Goal: Use online tool/utility: Use online tool/utility

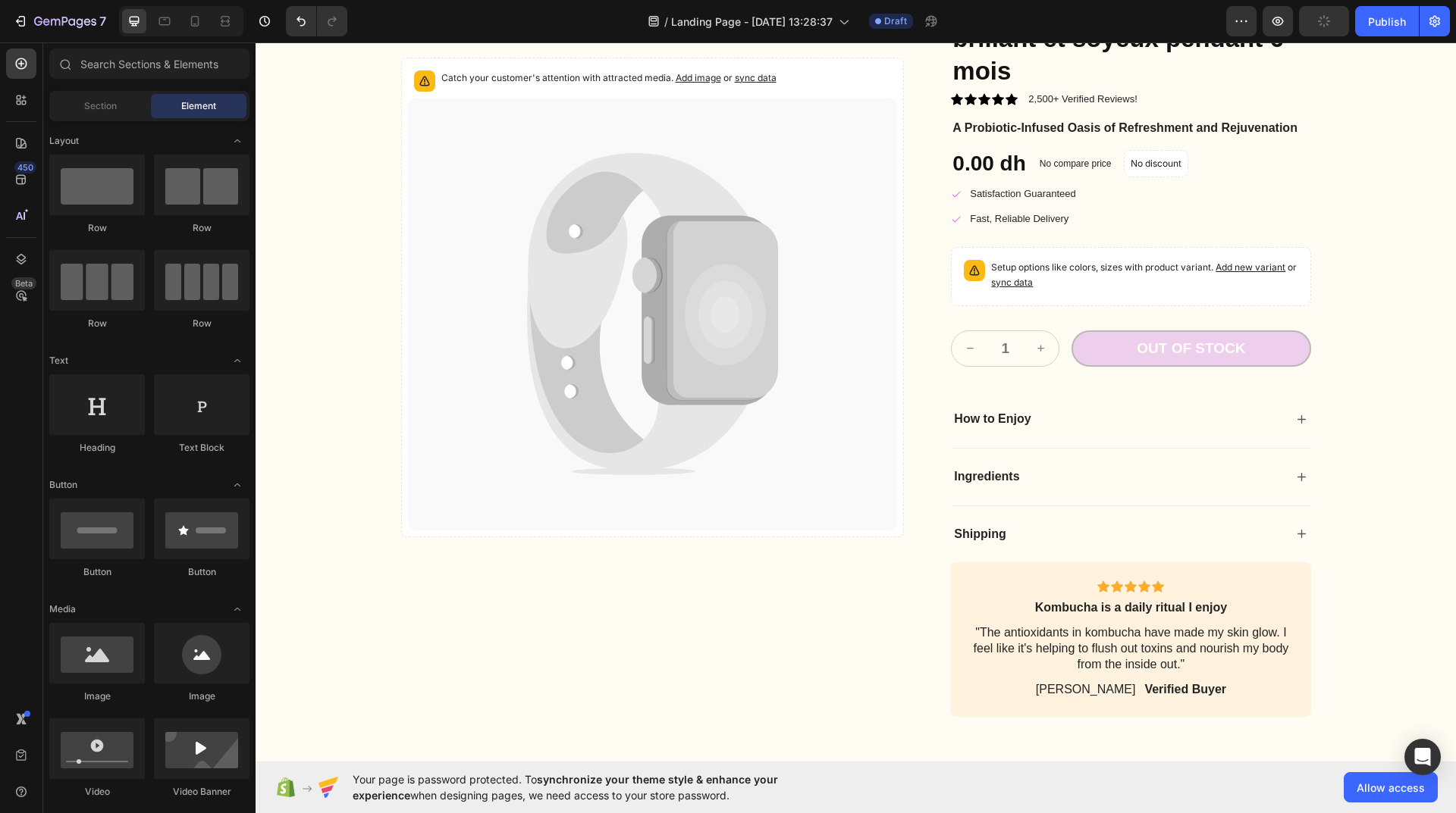
scroll to position [3562, 0]
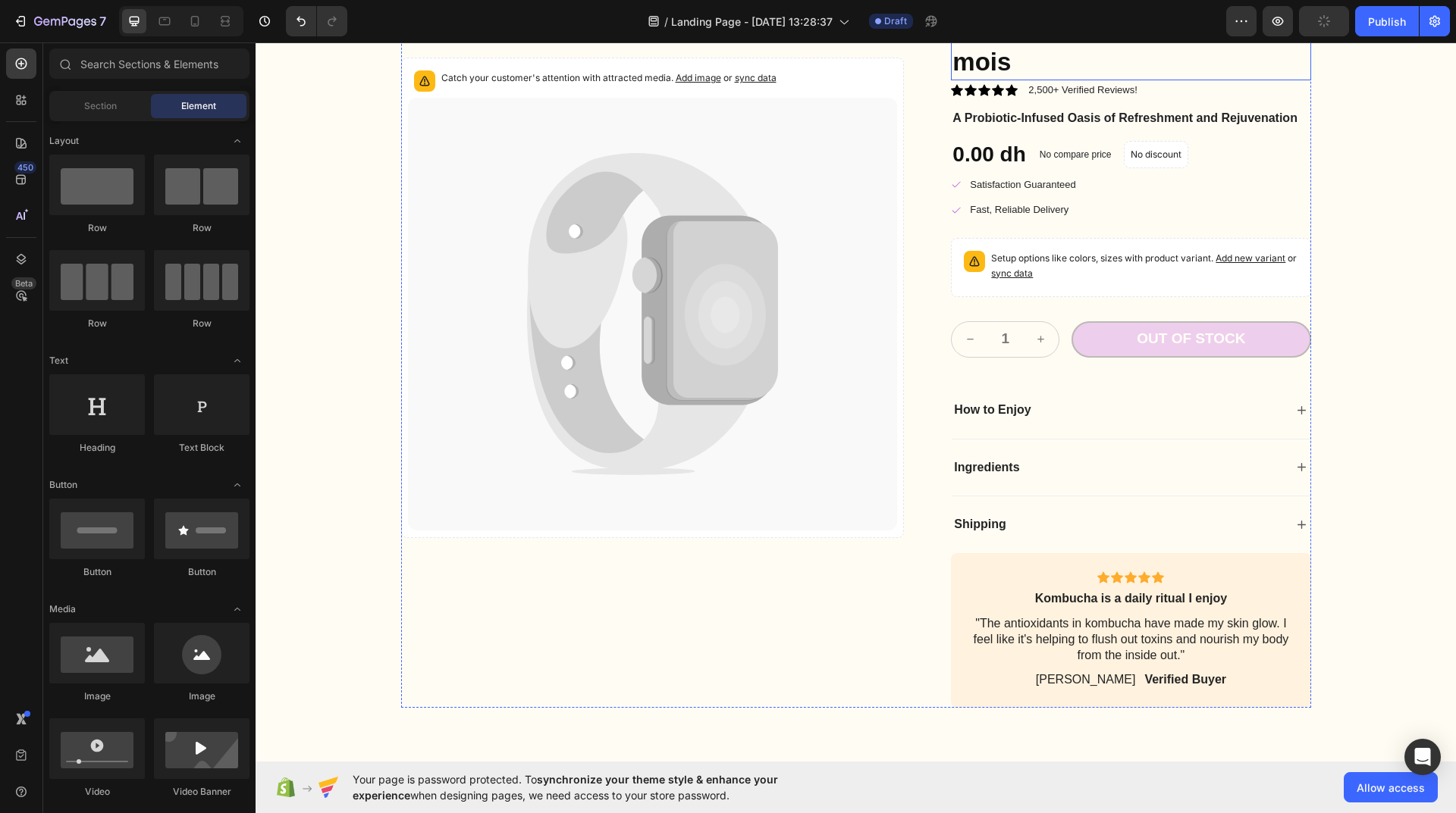
click at [1136, 80] on h2 "Un lissage 100% naturel, brillant et soyeux pendant 6 mois" at bounding box center [1131, 29] width 360 height 101
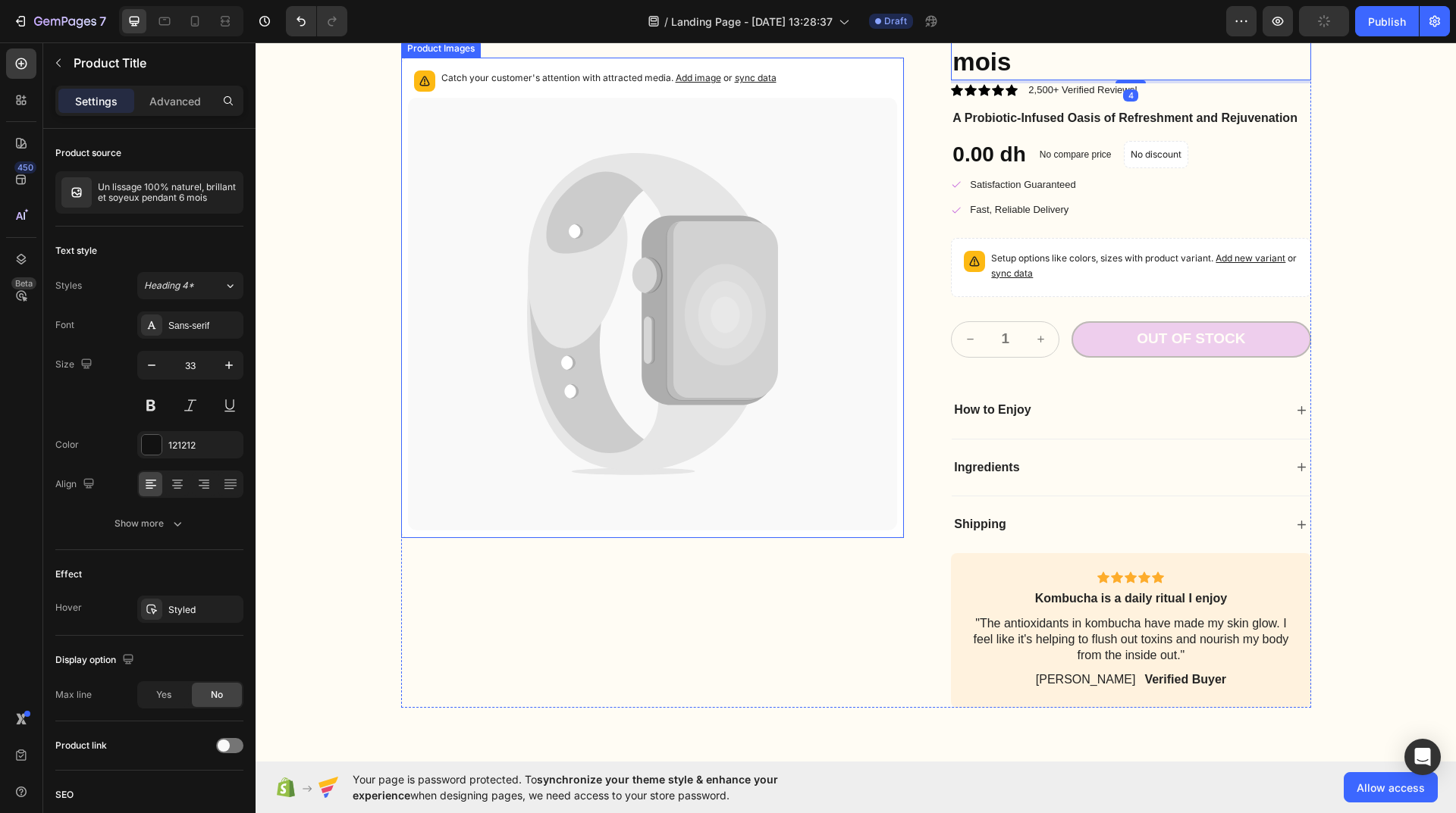
click at [747, 400] on icon at bounding box center [722, 310] width 111 height 179
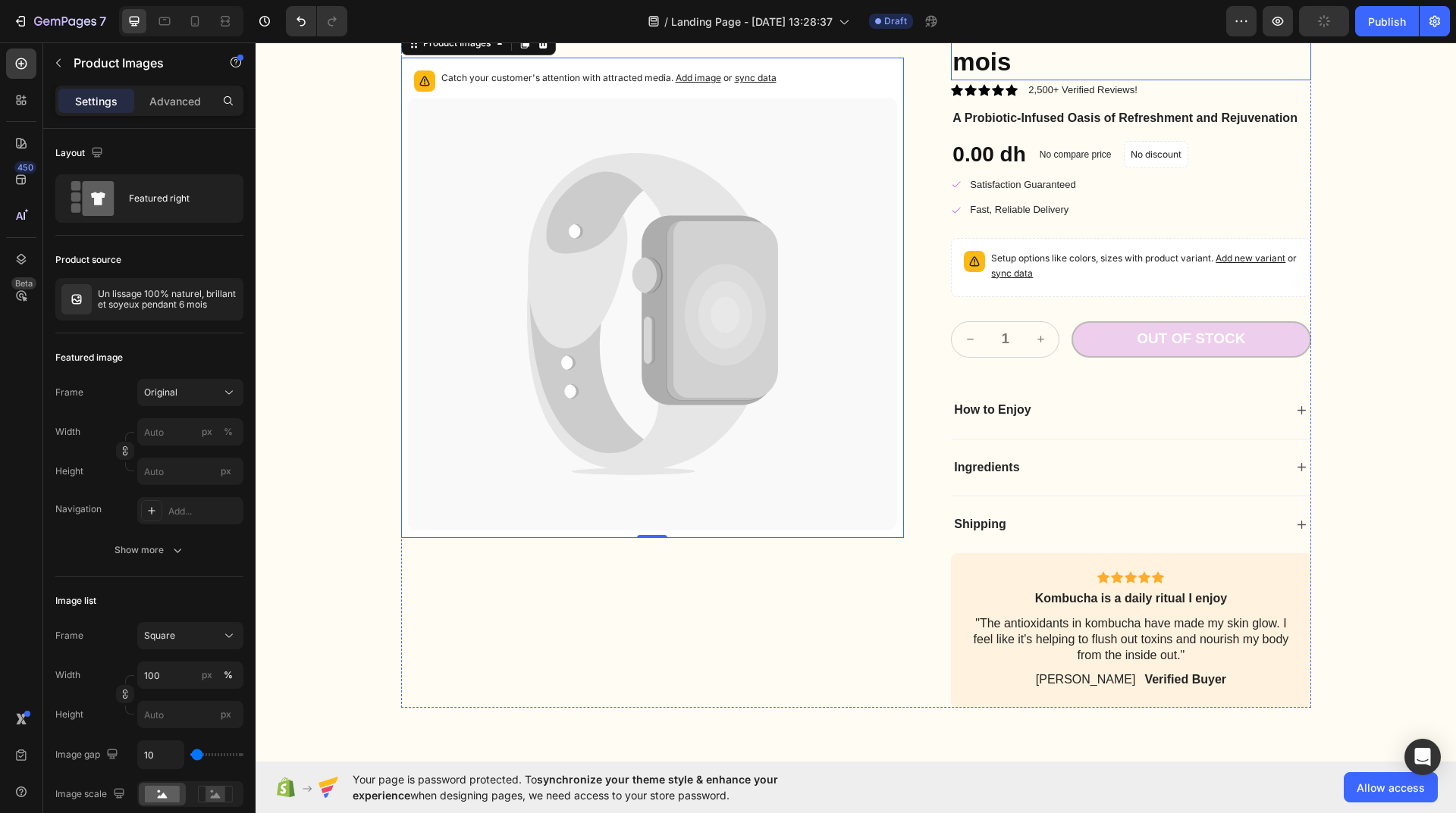
click at [1258, 80] on h2 "Un lissage 100% naturel, brillant et soyeux pendant 6 mois" at bounding box center [1131, 29] width 360 height 101
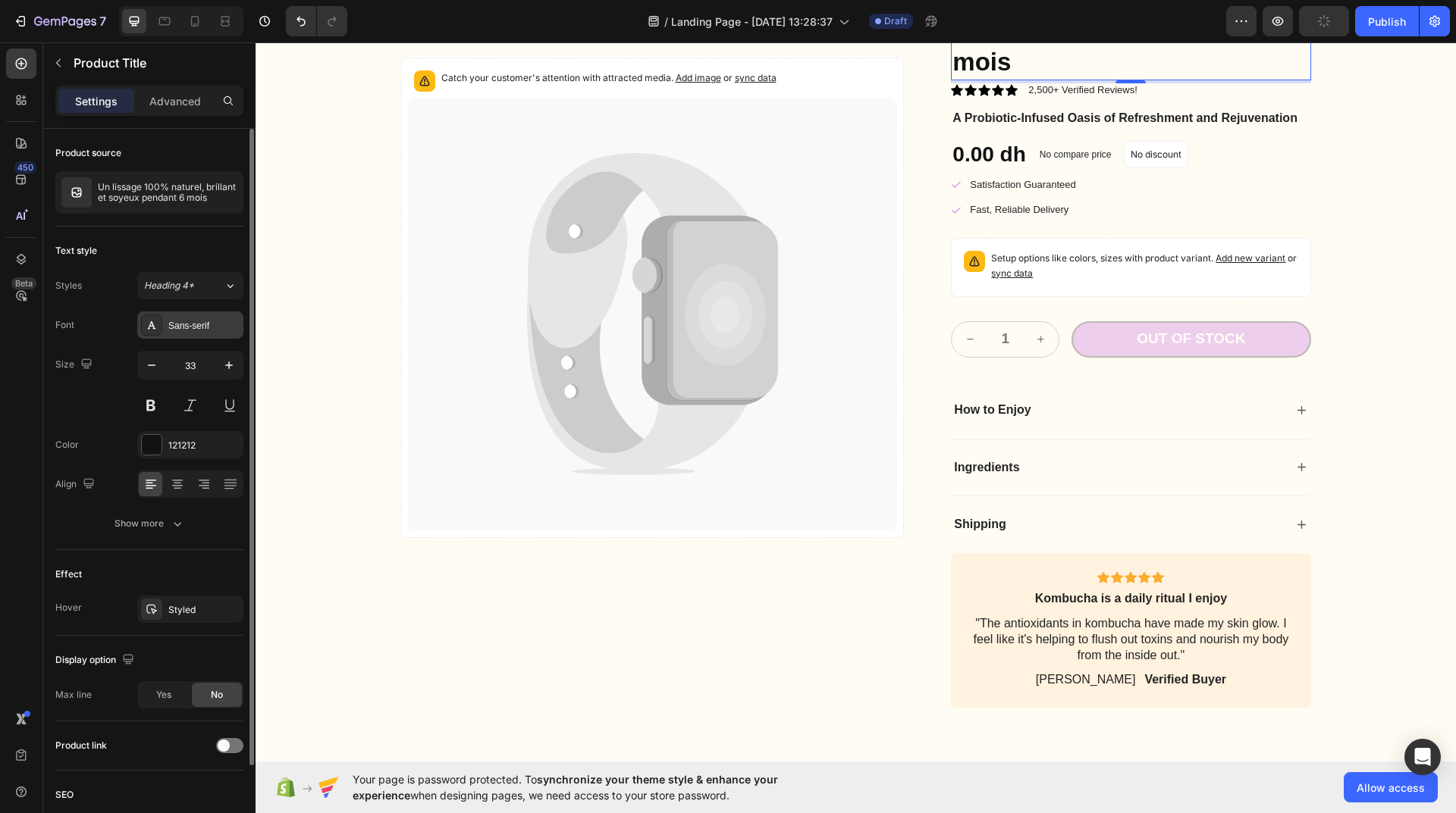
click at [207, 326] on div "Sans-serif" at bounding box center [204, 326] width 71 height 13
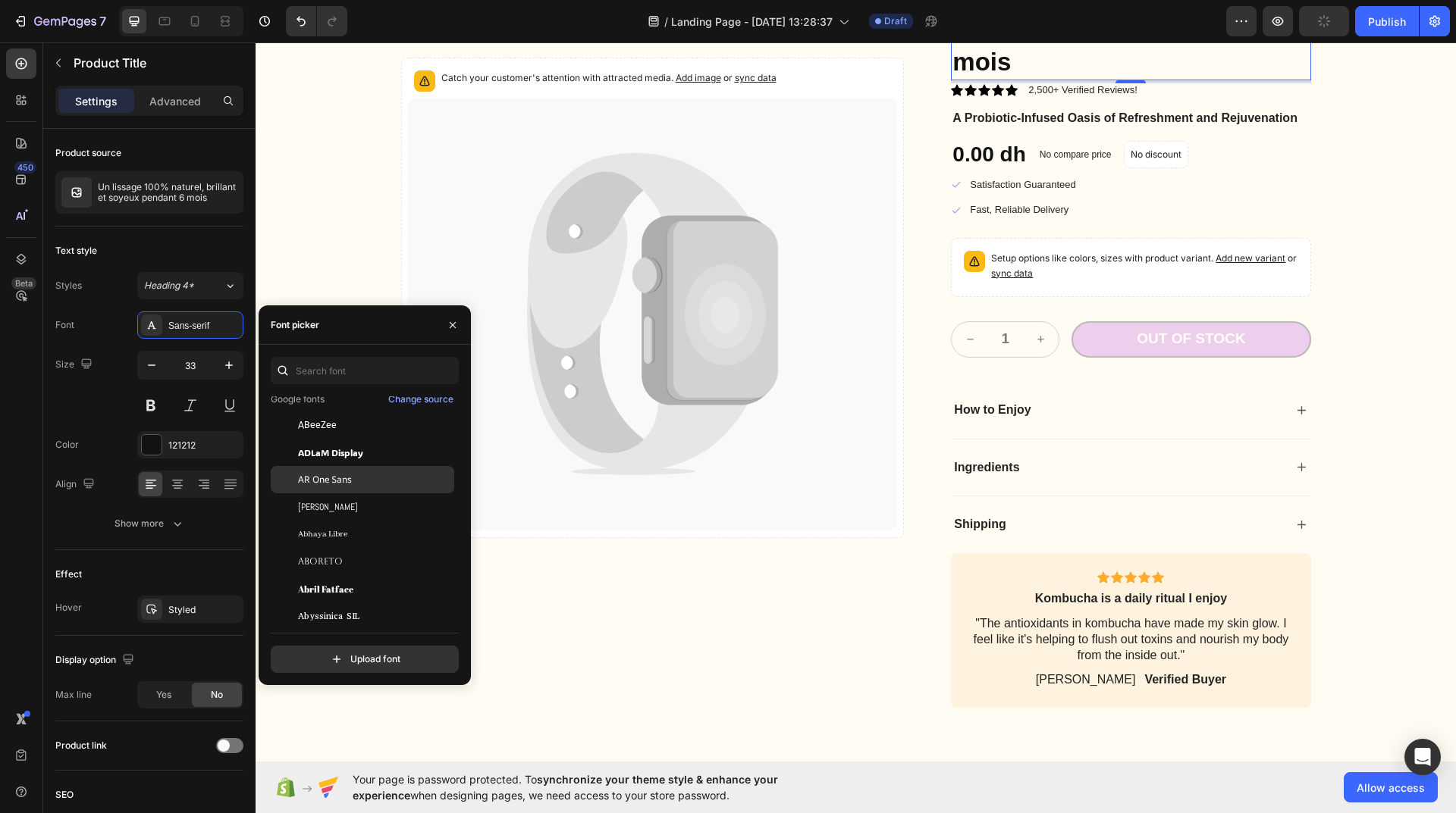
scroll to position [228, 0]
click at [344, 412] on span "Abril Fatface" at bounding box center [326, 410] width 55 height 13
click at [343, 487] on span "Abyssinica SIL" at bounding box center [328, 494] width 61 height 13
click at [341, 459] on div "Akatab" at bounding box center [375, 462] width 153 height 13
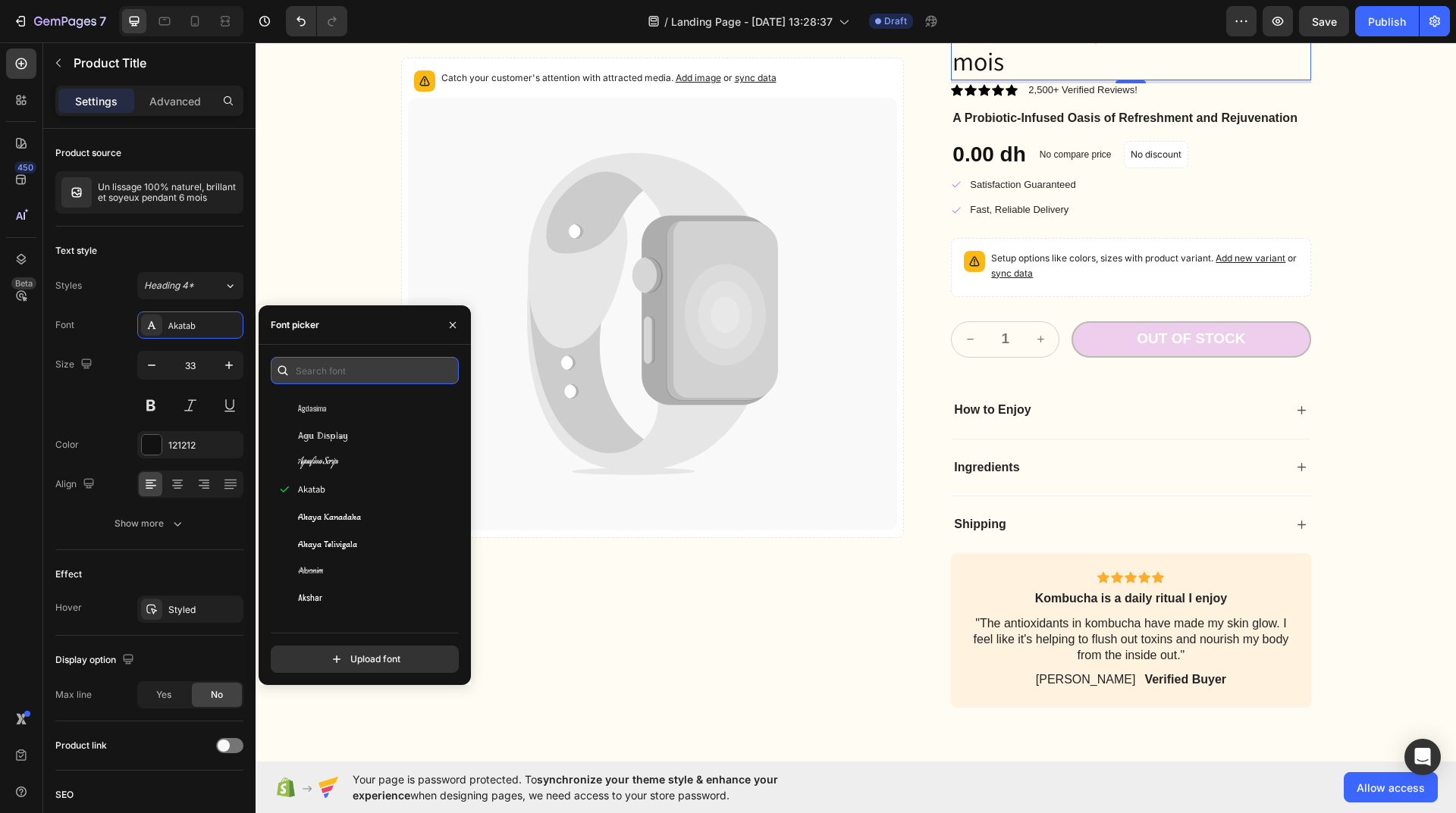
click at [373, 376] on input "text" at bounding box center [364, 370] width 188 height 28
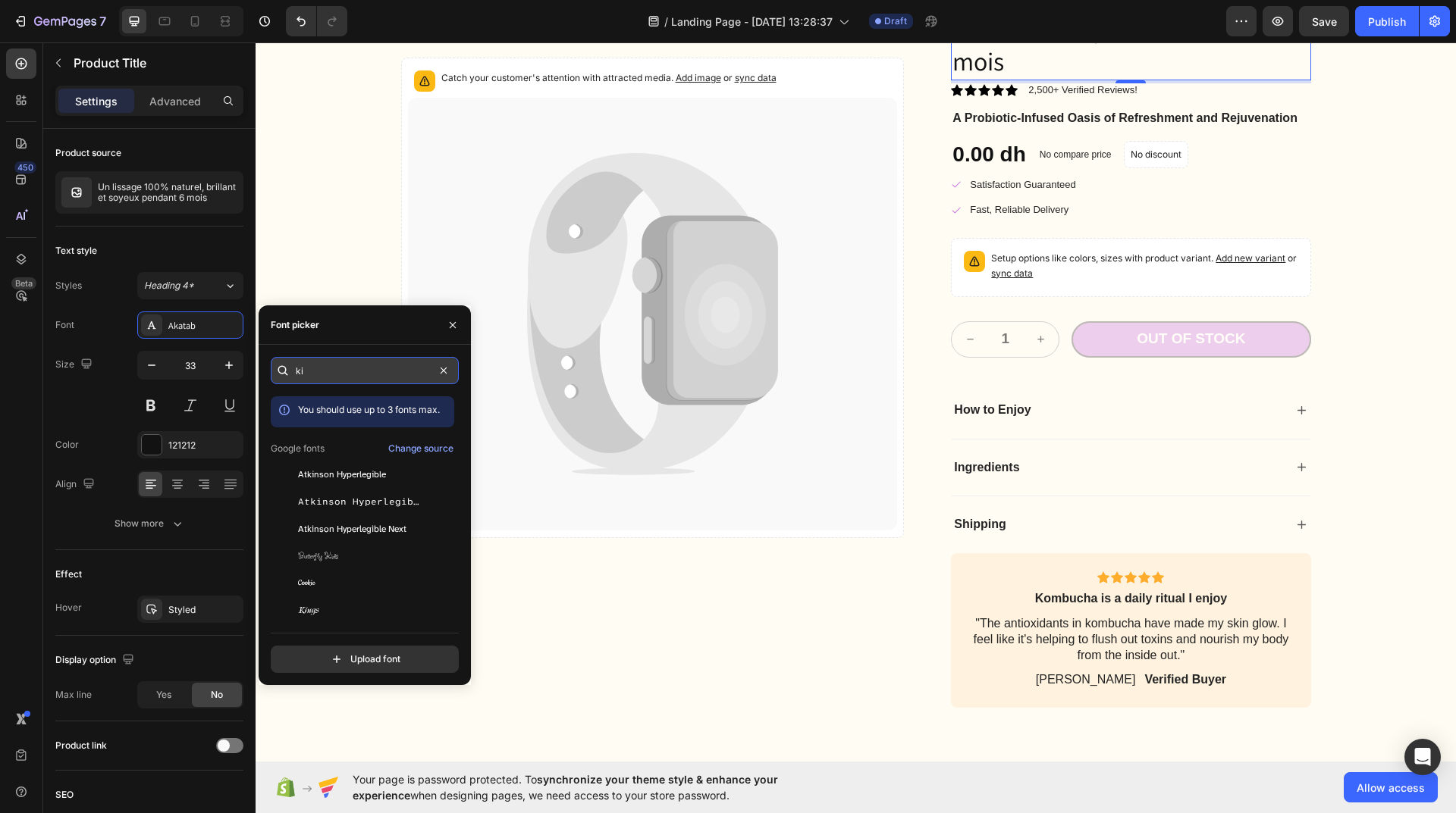
click at [326, 372] on input "ki" at bounding box center [364, 370] width 188 height 28
drag, startPoint x: 326, startPoint y: 372, endPoint x: 279, endPoint y: 367, distance: 47.3
click at [279, 367] on div "ki" at bounding box center [364, 370] width 188 height 28
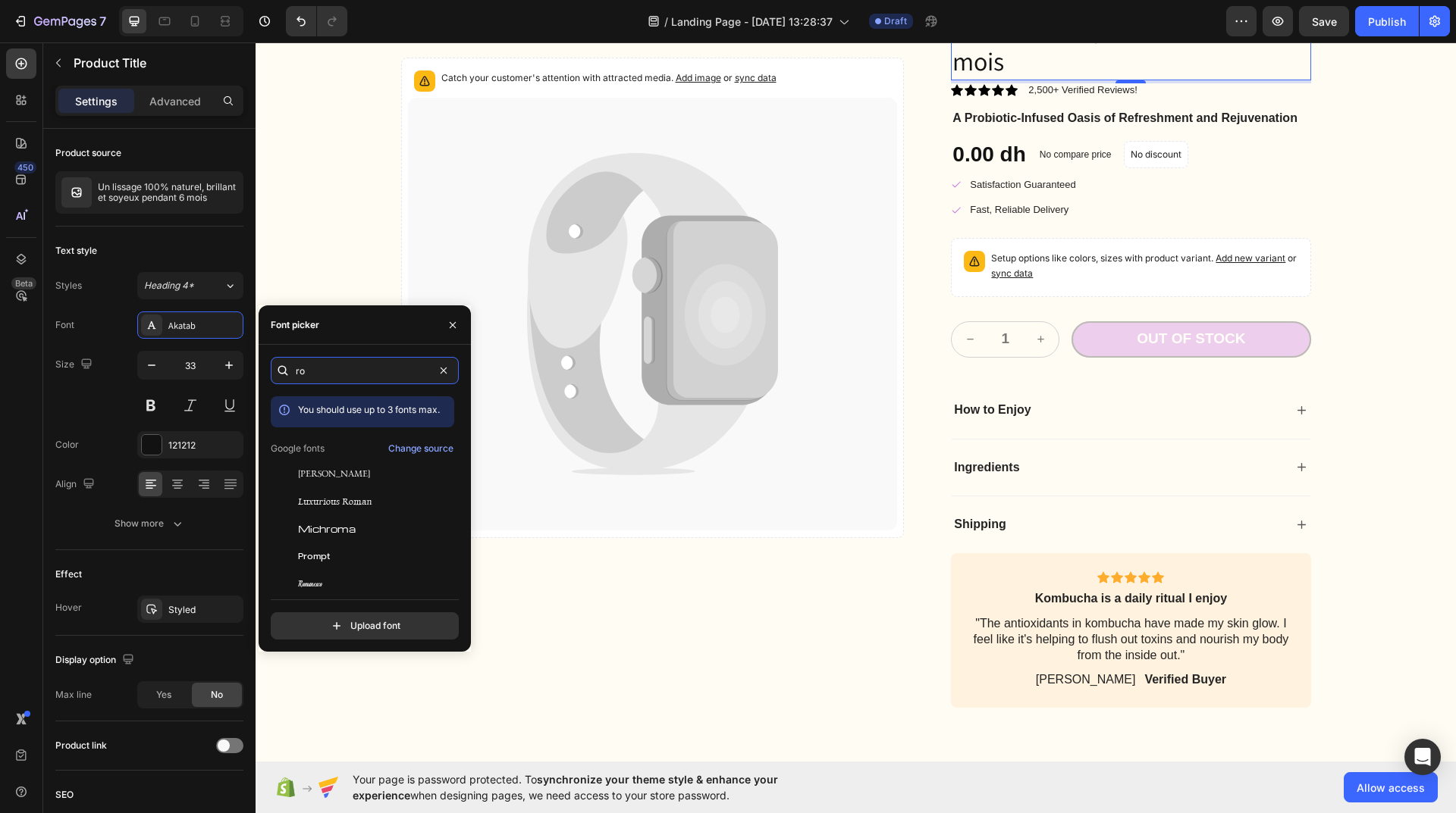
type input "r"
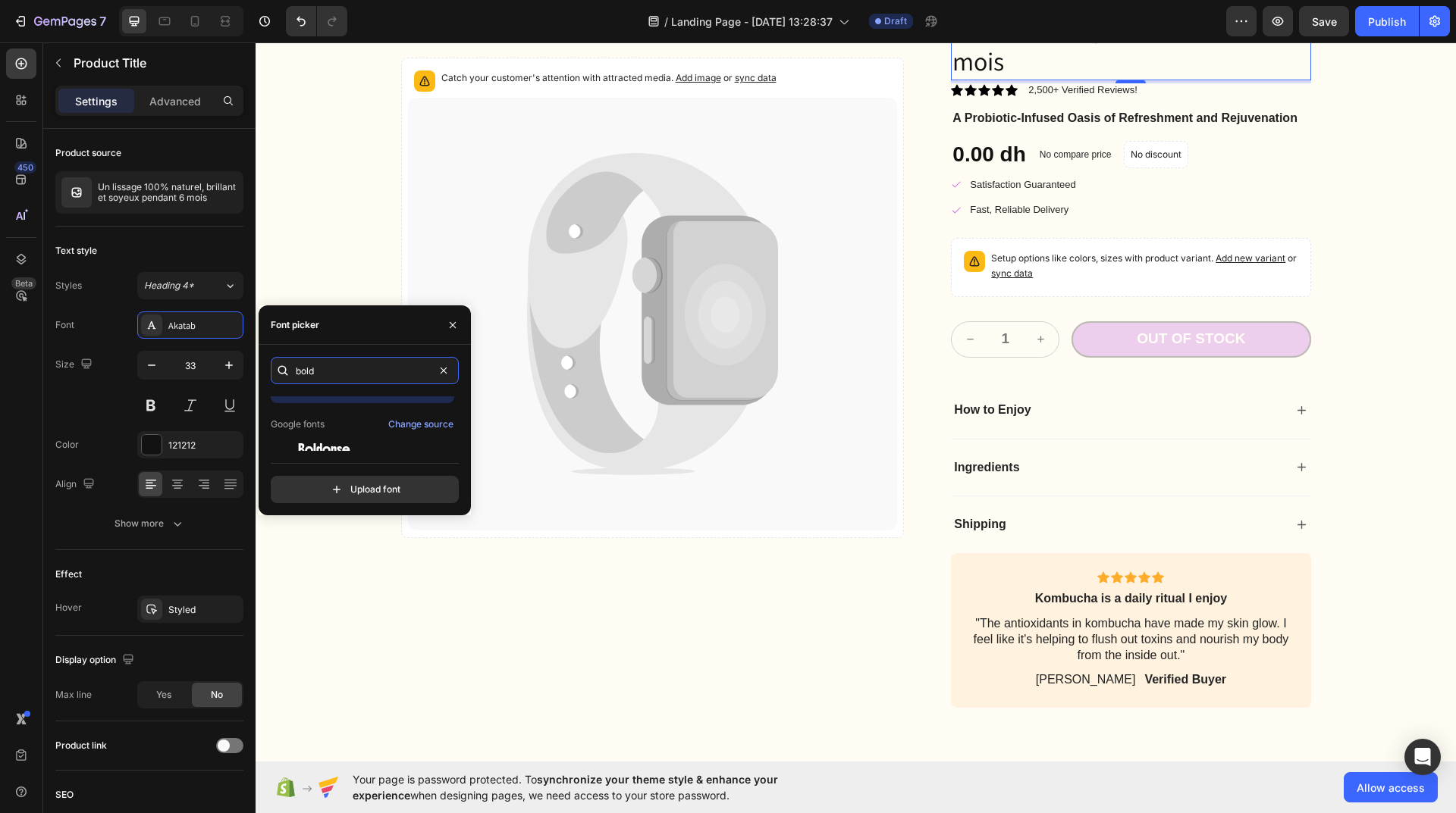
scroll to position [37, 0]
type input "bold"
click at [363, 439] on div "Boldonse" at bounding box center [375, 437] width 153 height 13
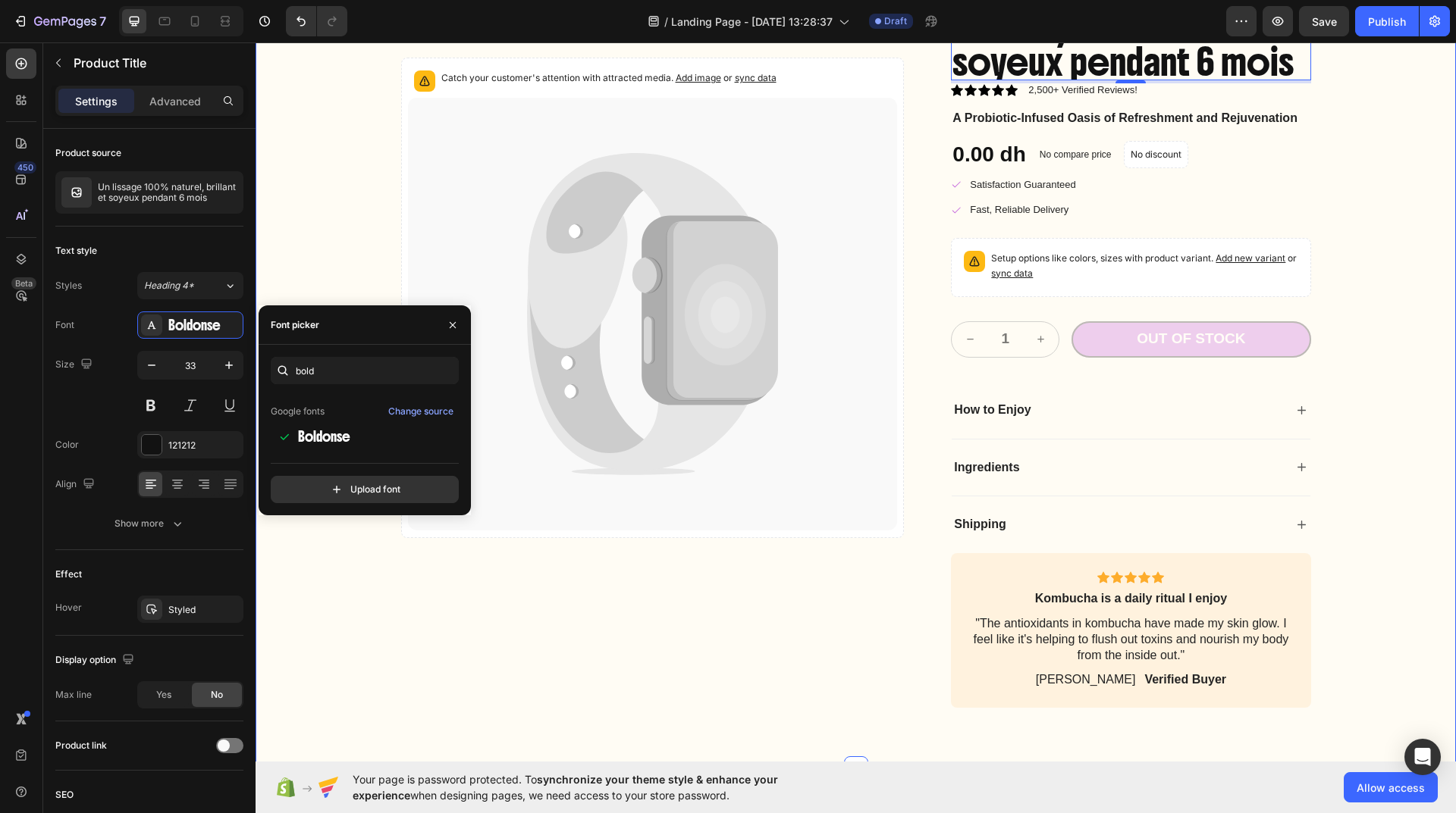
click at [1392, 252] on div "Catch your customer's attention with attracted media. Add image or sync data Pr…" at bounding box center [855, 343] width 1170 height 728
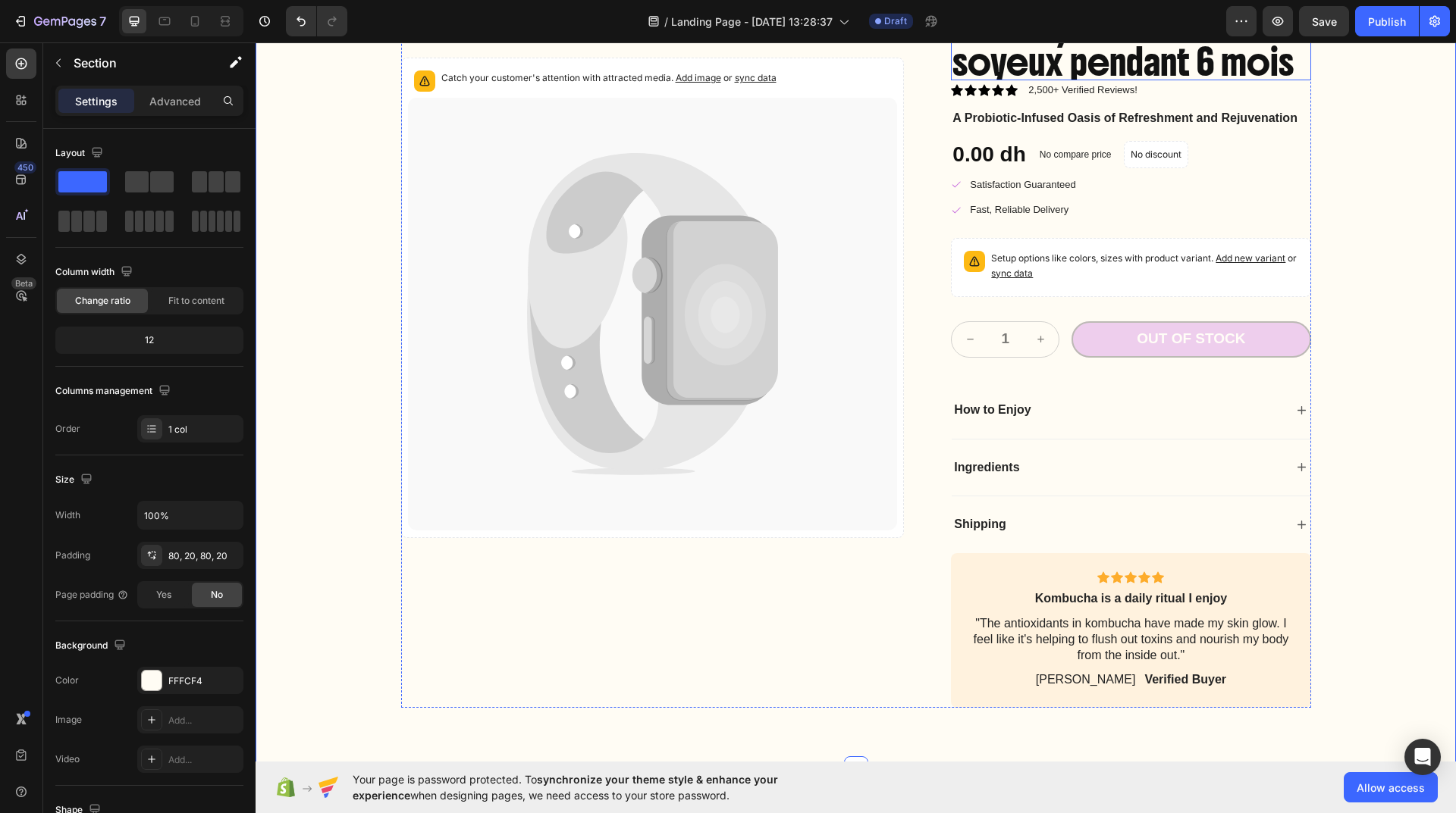
click at [1229, 80] on h2 "Un lissage 100% naturel, brillant et soyeux pendant 6 mois" at bounding box center [1131, 29] width 360 height 101
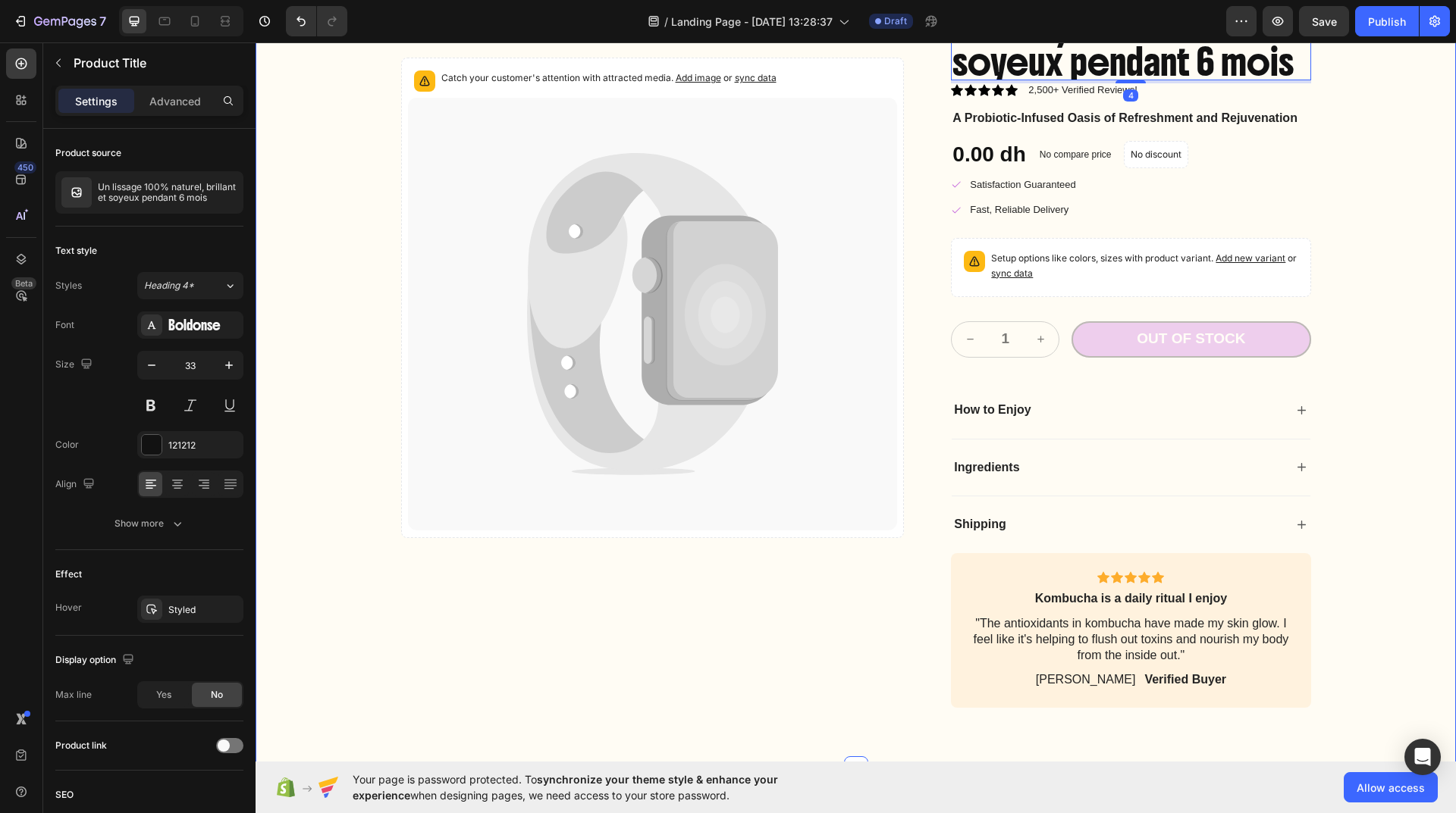
click at [1338, 297] on div "Catch your customer's attention with attracted media. Add image or sync data Pr…" at bounding box center [855, 343] width 1170 height 728
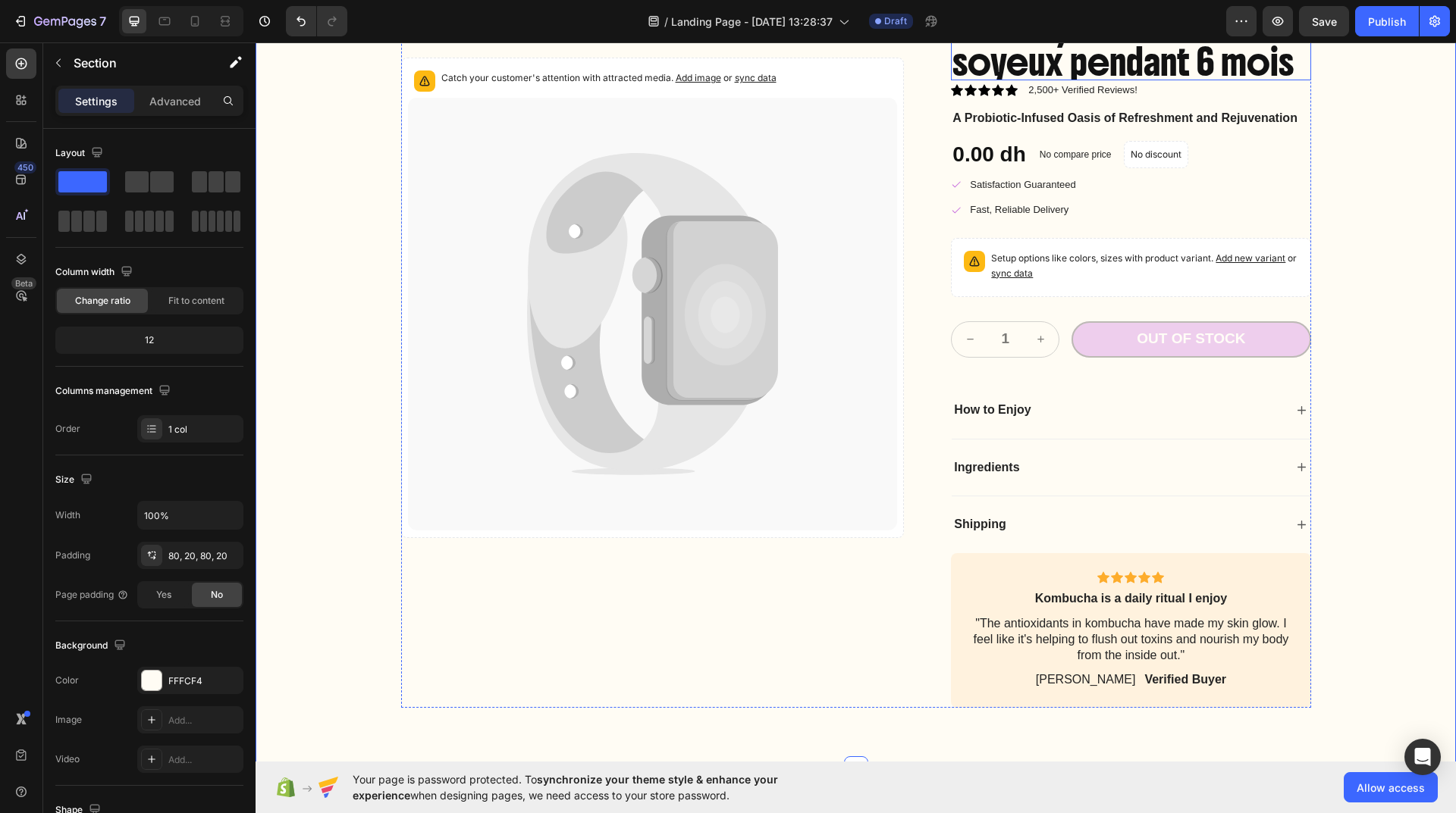
click at [1203, 80] on h2 "Un lissage 100% naturel, brillant et soyeux pendant 6 mois" at bounding box center [1131, 29] width 360 height 101
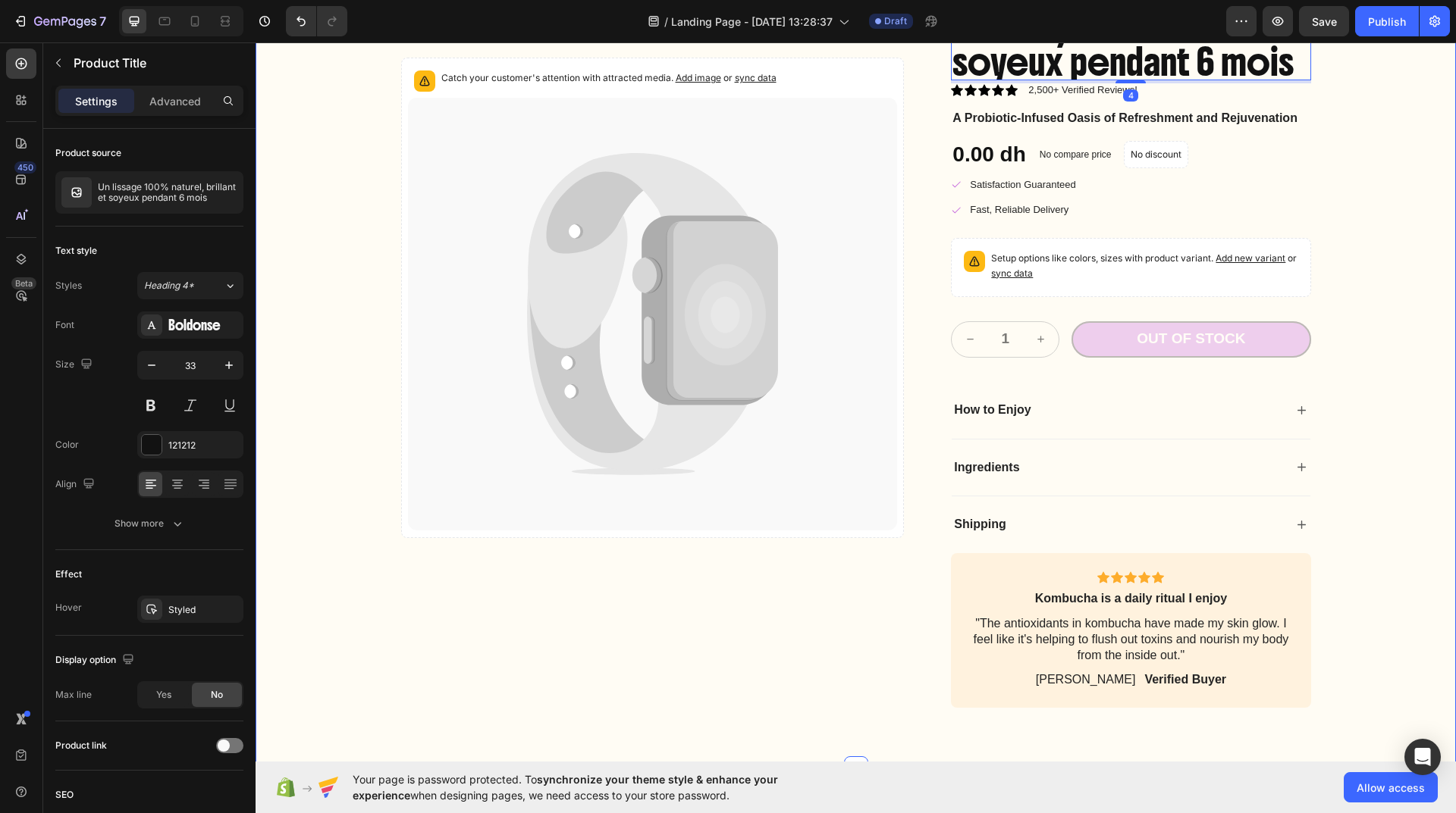
click at [1336, 441] on div "Catch your customer's attention with attracted media. Add image or sync data Pr…" at bounding box center [855, 343] width 1170 height 728
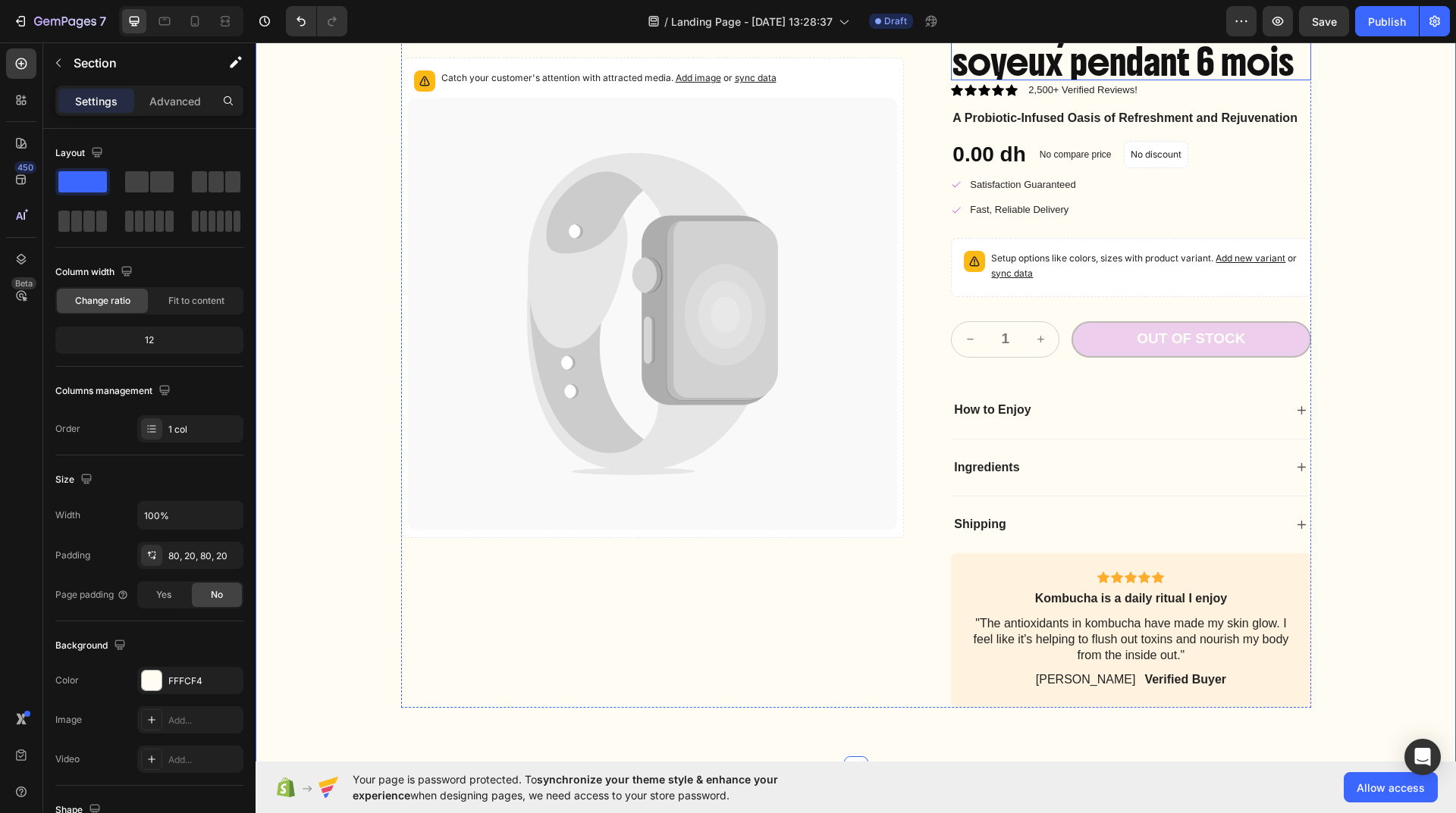
click at [1234, 80] on h2 "Un lissage 100% naturel, brillant et soyeux pendant 6 mois" at bounding box center [1131, 29] width 360 height 101
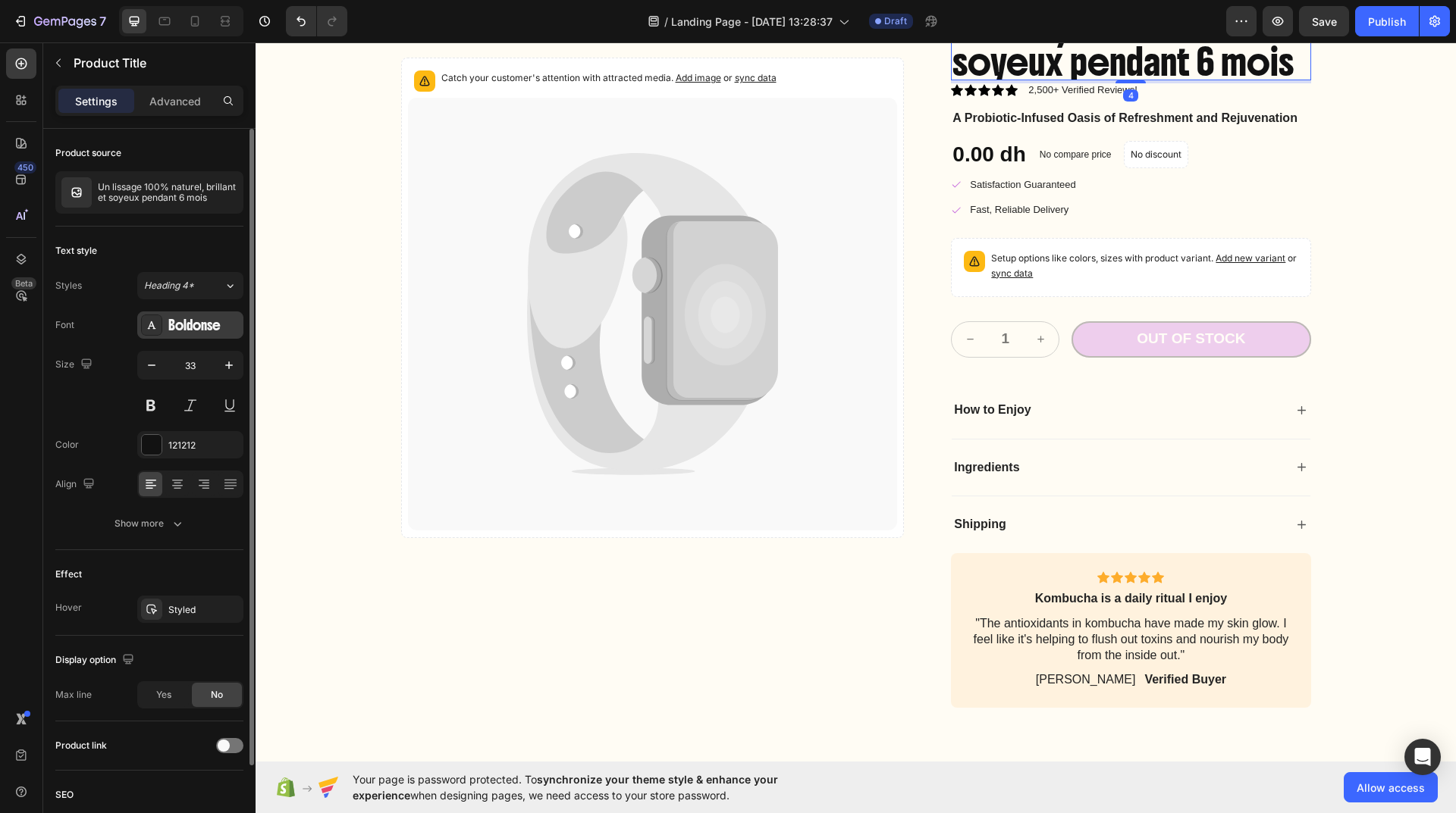
click at [185, 321] on div "Boldonse" at bounding box center [204, 326] width 71 height 13
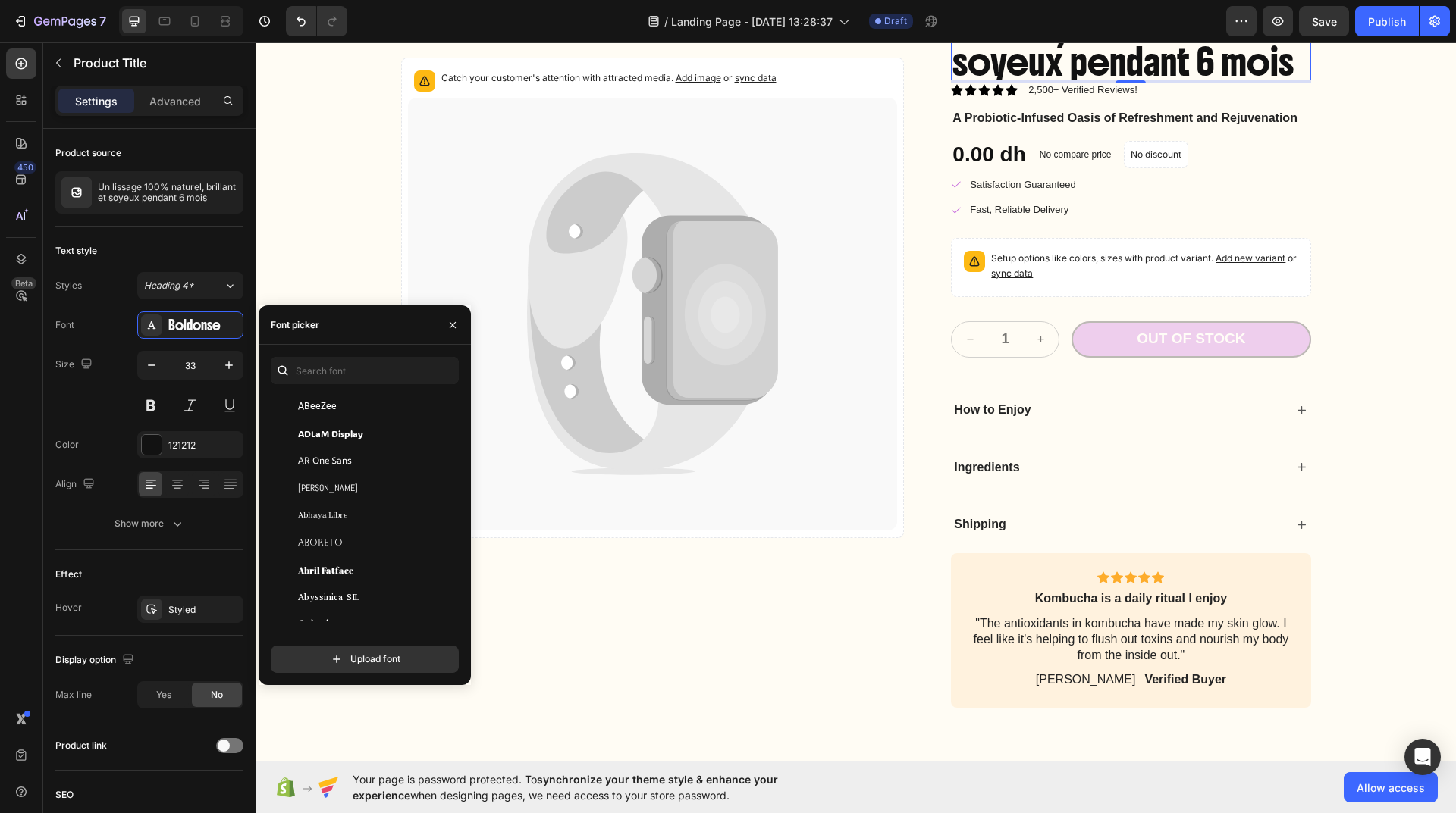
scroll to position [228, 0]
click at [377, 494] on div "Aboreto" at bounding box center [375, 494] width 153 height 13
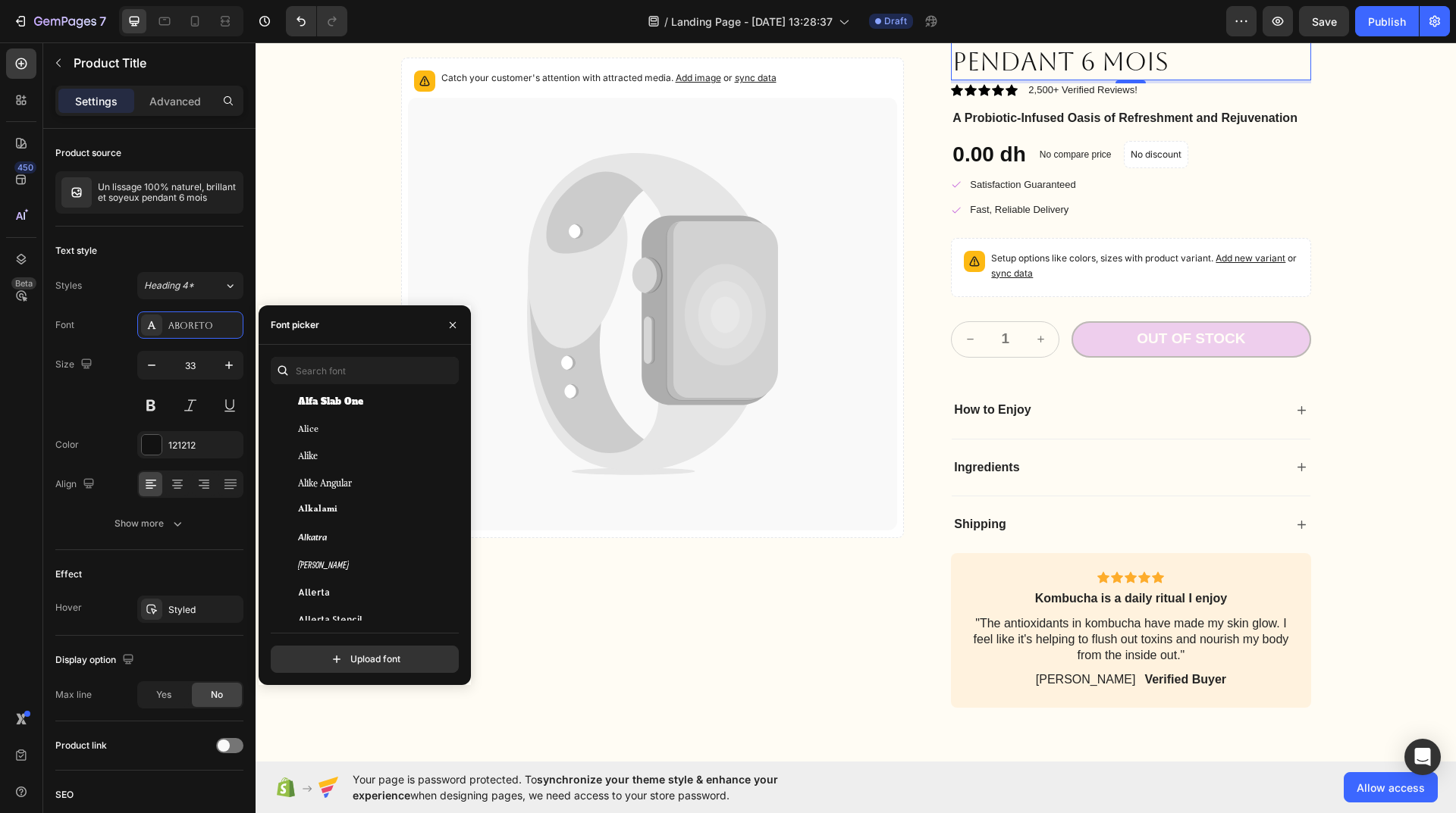
scroll to position [1137, 0]
click at [343, 454] on span "[GEOGRAPHIC_DATA]" at bounding box center [347, 450] width 99 height 13
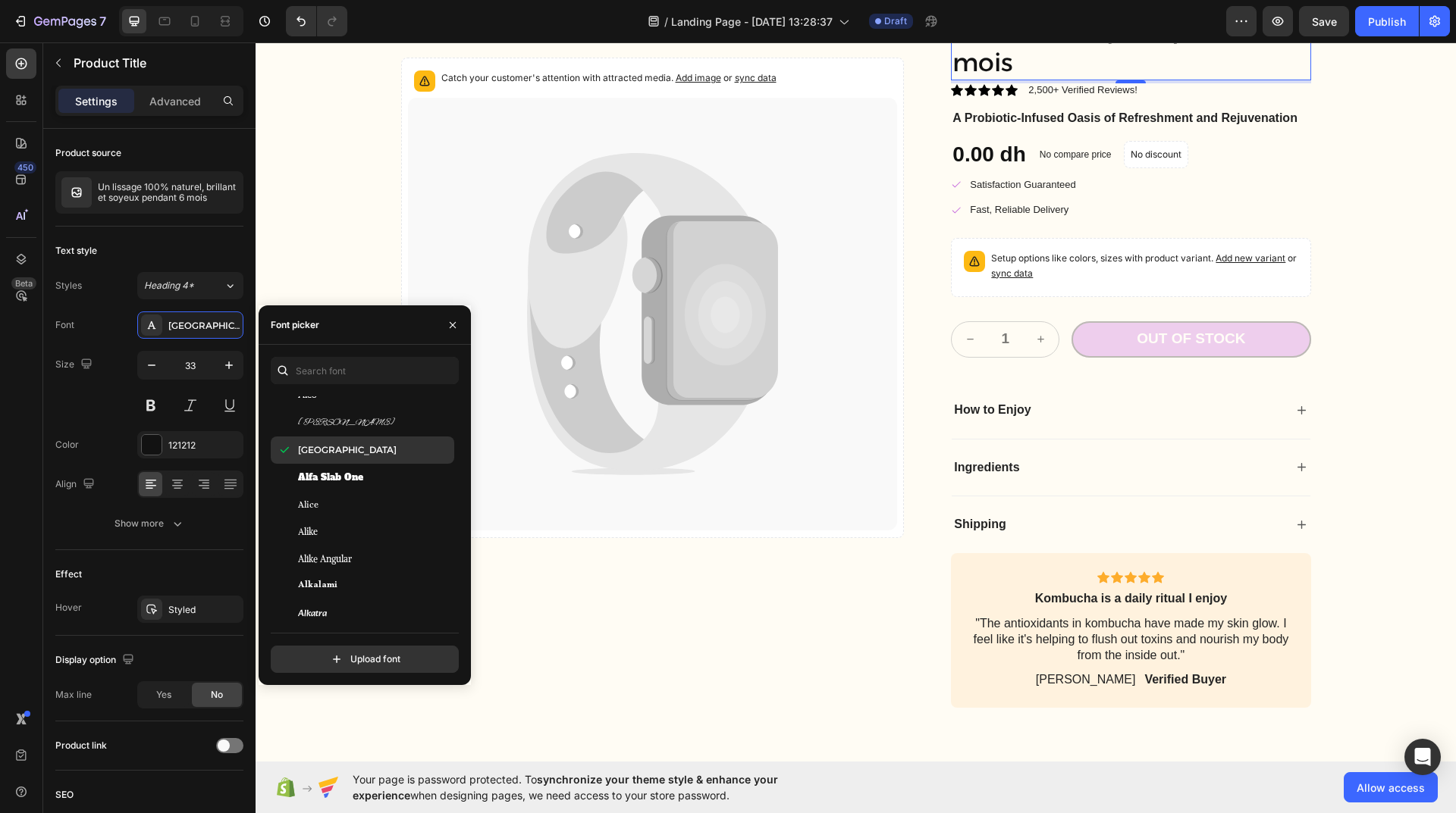
scroll to position [1516, 0]
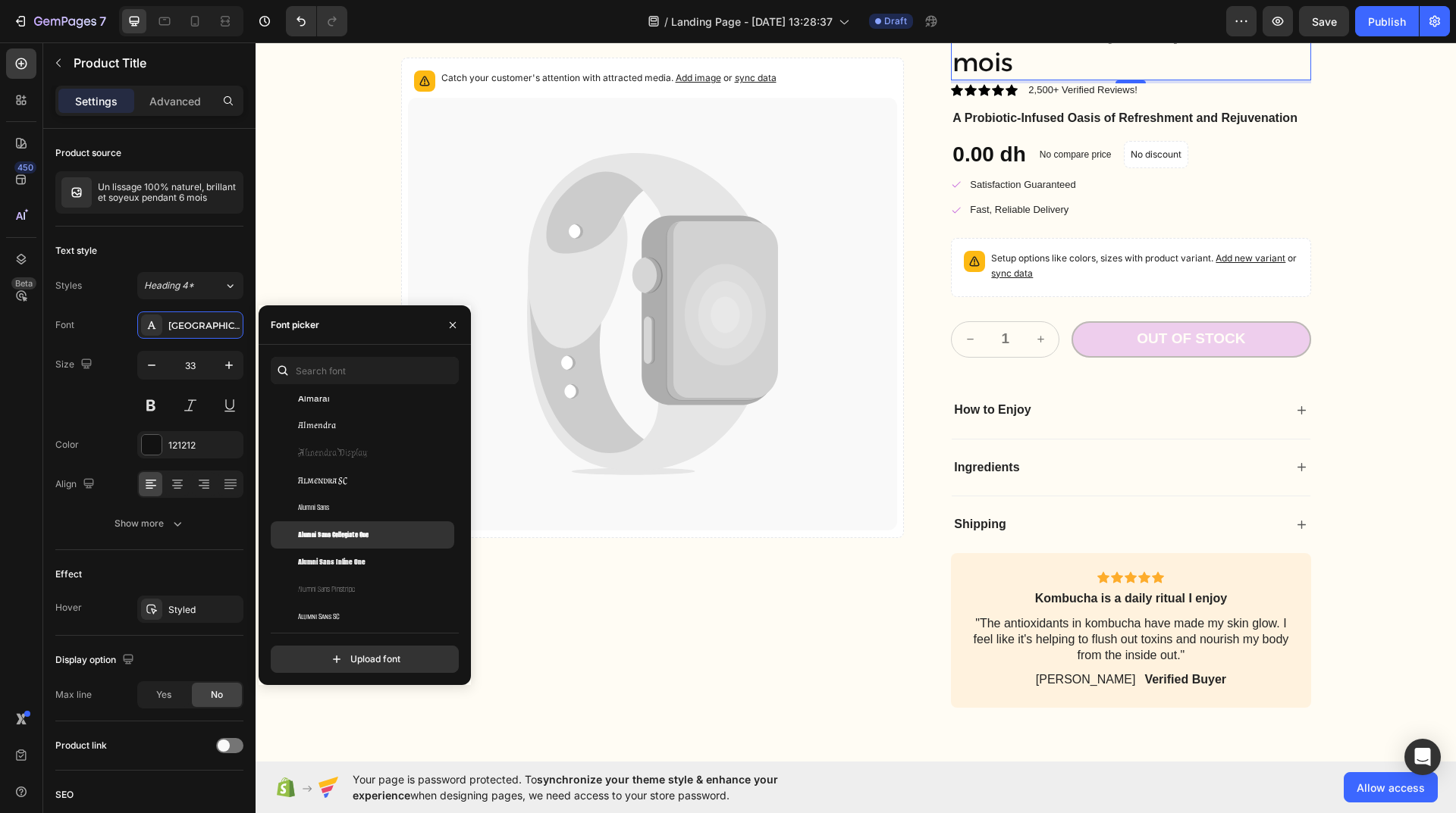
click at [350, 527] on div "Alumni Sans Collegiate One" at bounding box center [362, 535] width 183 height 28
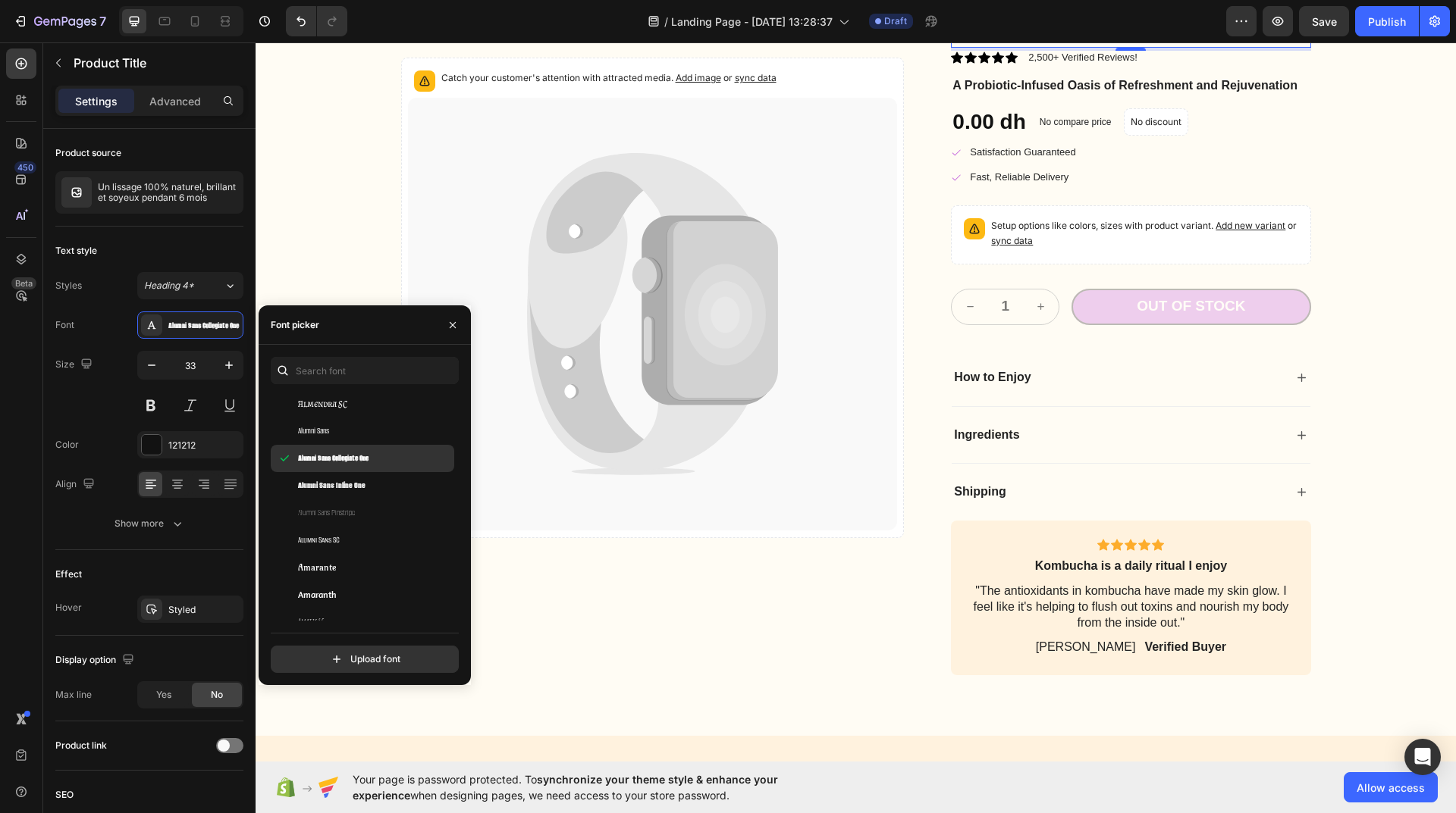
scroll to position [1743, 0]
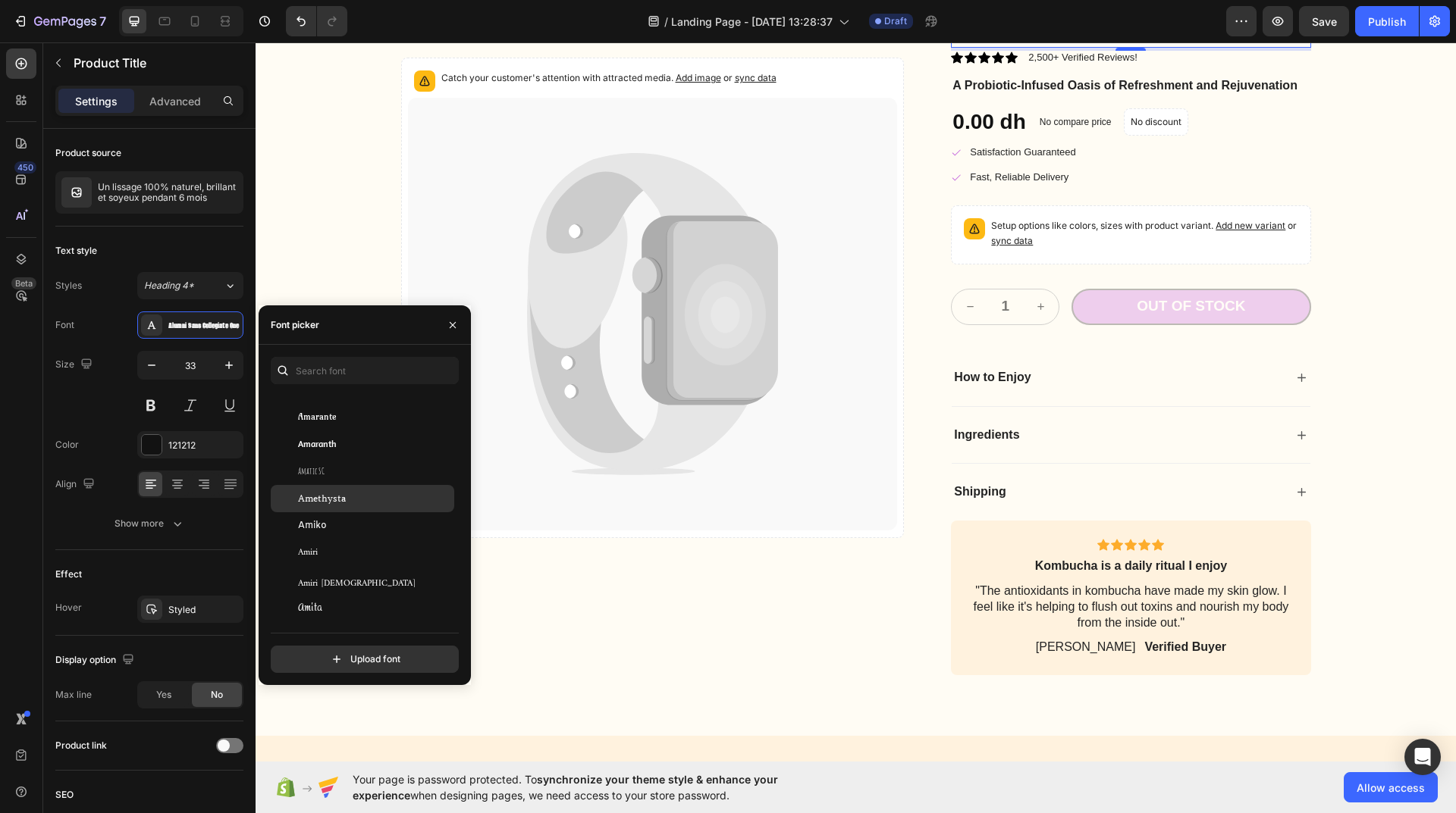
click at [350, 500] on div "Amethysta" at bounding box center [375, 498] width 153 height 13
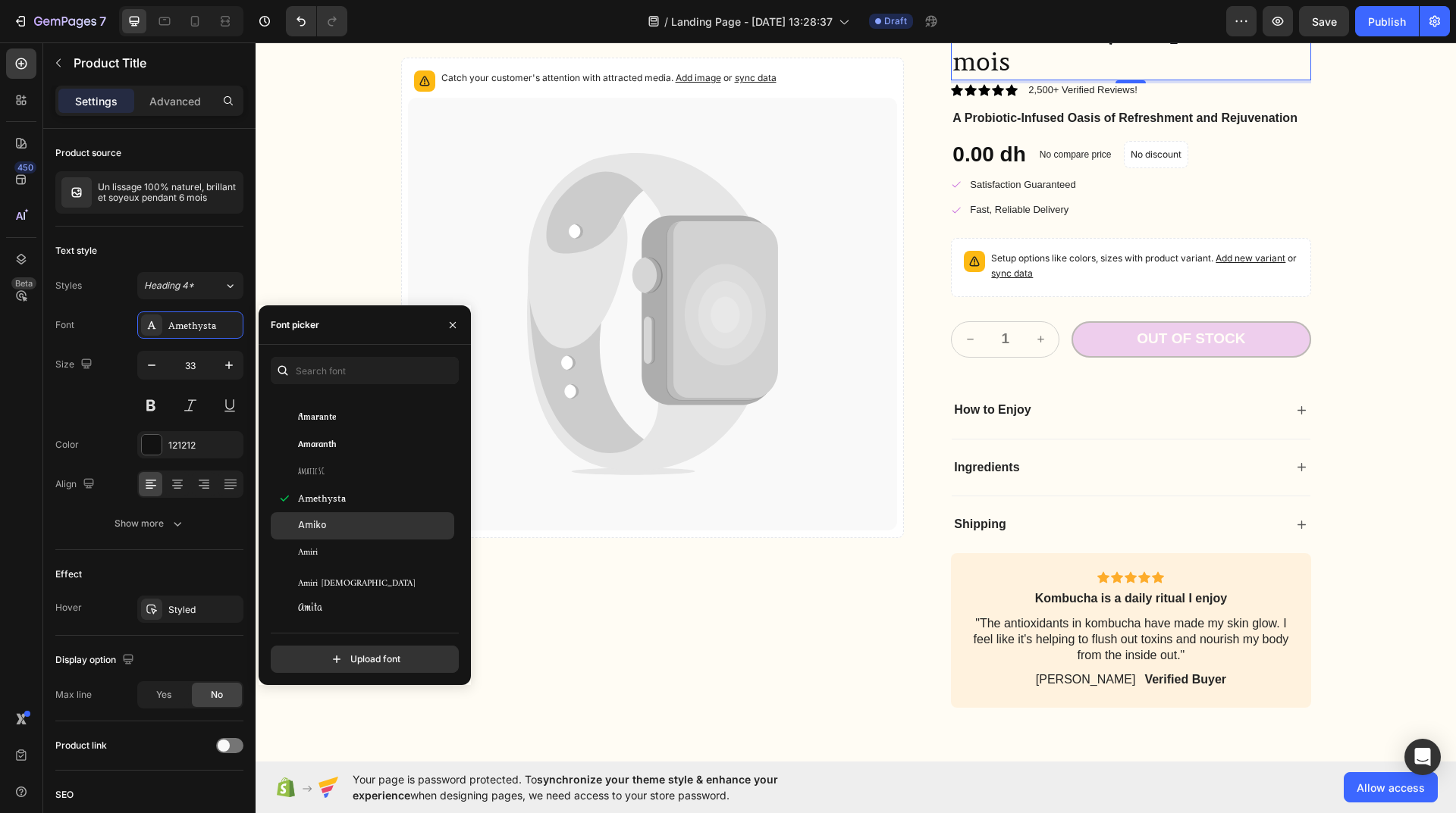
click at [349, 526] on div "Amiko" at bounding box center [375, 526] width 153 height 13
click at [346, 514] on div "Anek Gujarati" at bounding box center [362, 523] width 183 height 28
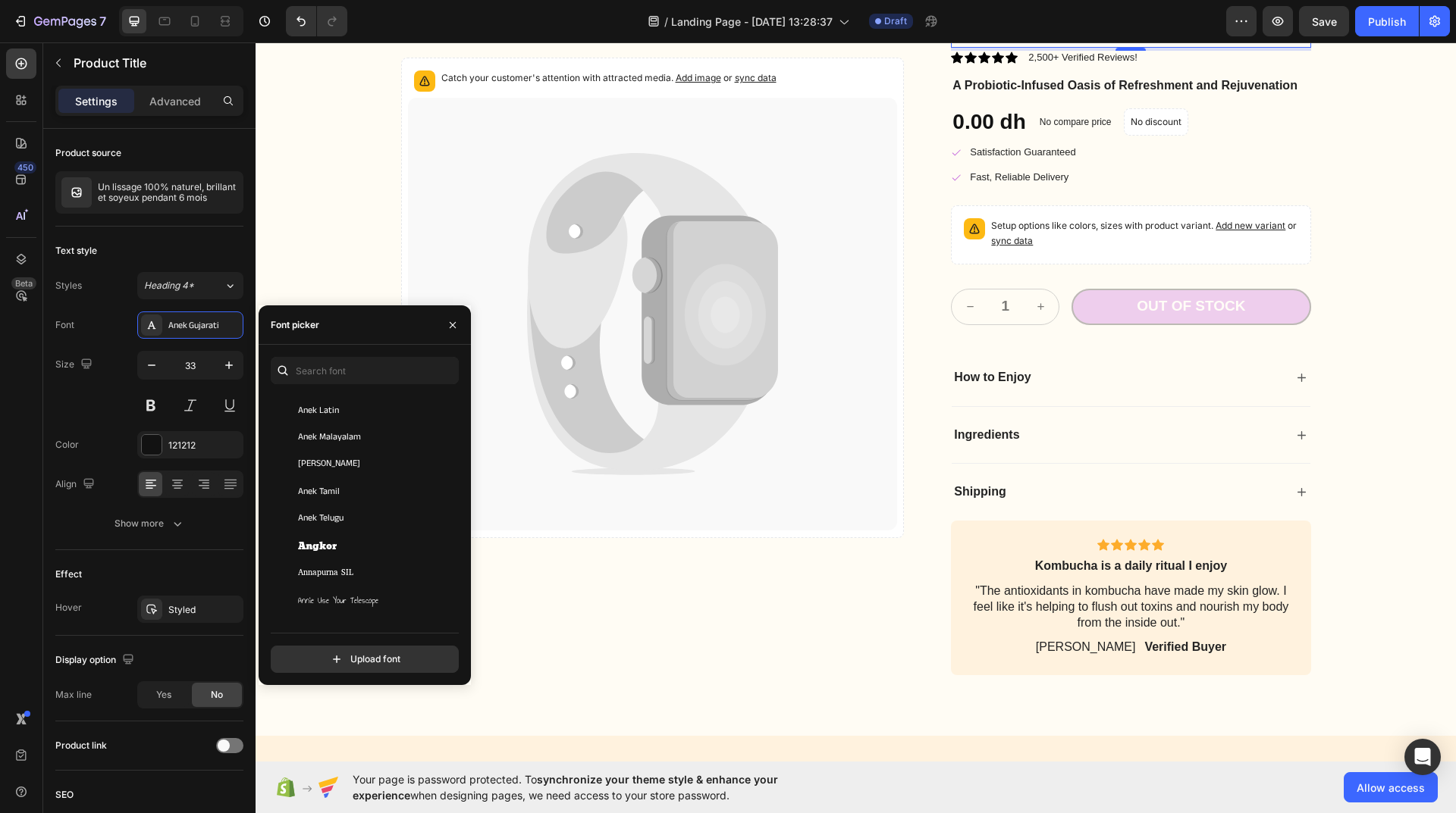
scroll to position [2426, 0]
click at [335, 475] on div "Anta" at bounding box center [375, 471] width 153 height 13
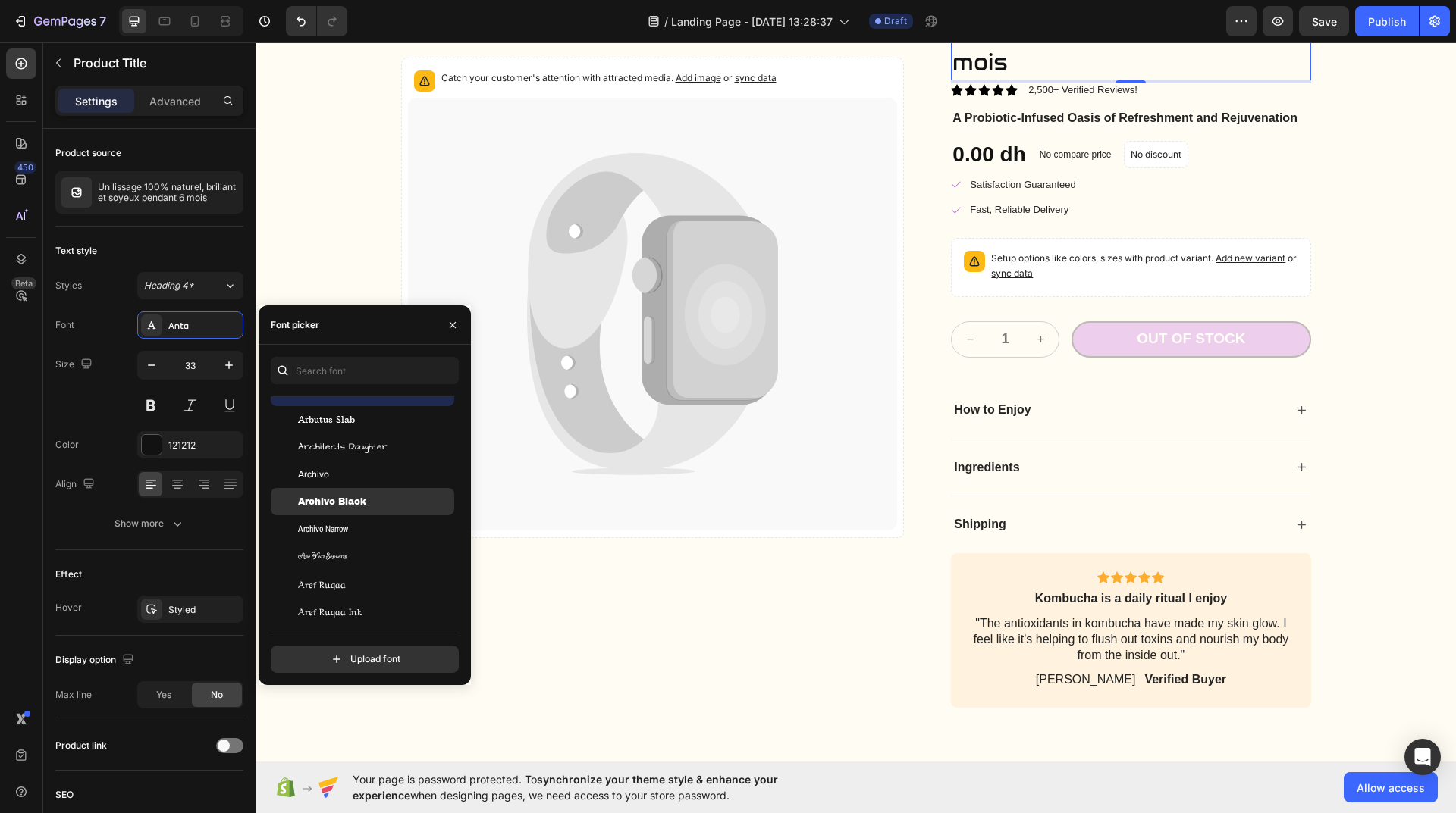
scroll to position [3032, 0]
click at [341, 495] on div "Armata" at bounding box center [375, 492] width 153 height 13
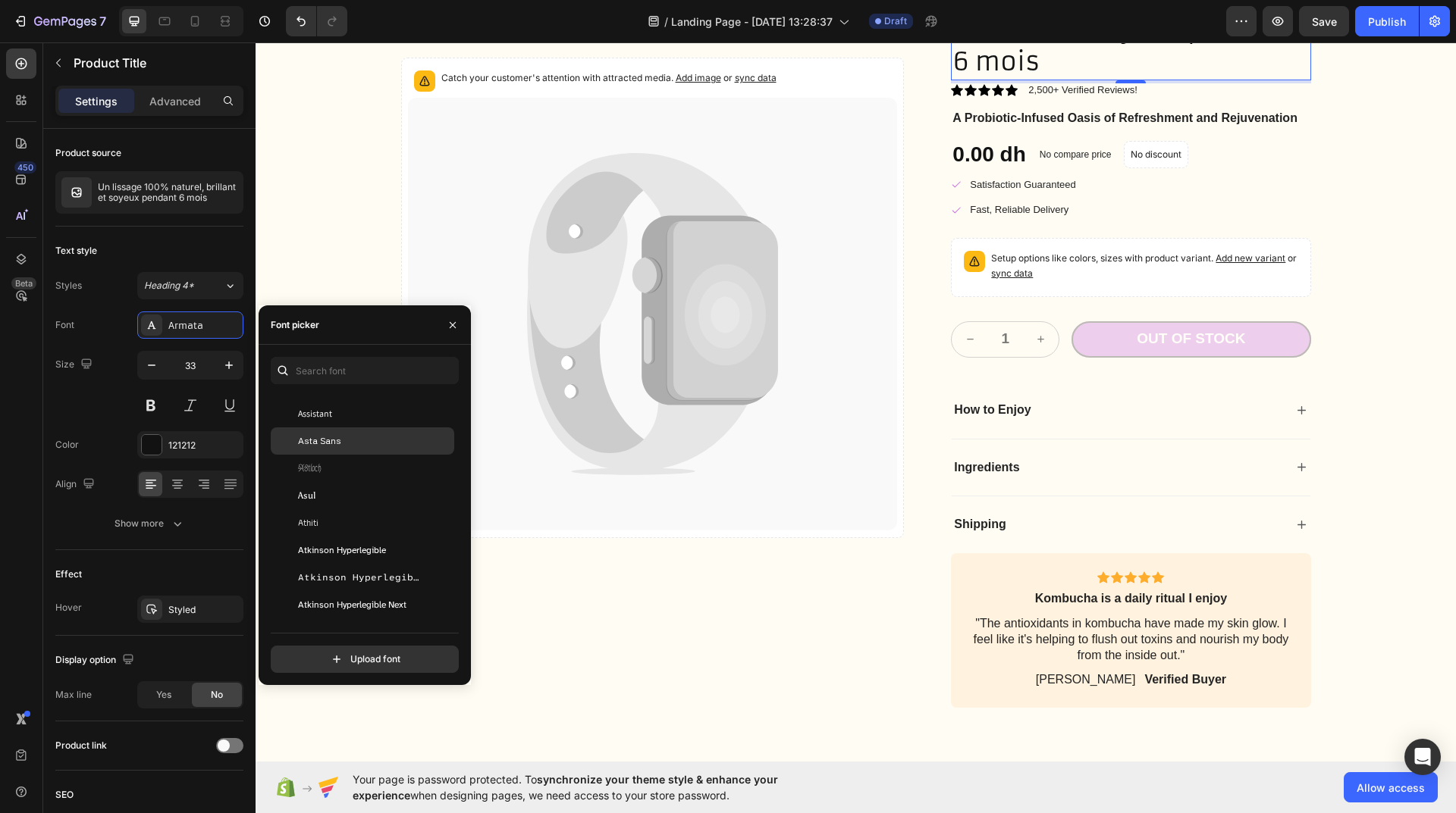
click at [341, 433] on div "Asta Sans" at bounding box center [362, 441] width 183 height 28
click at [355, 492] on div "Average Sans" at bounding box center [375, 492] width 153 height 13
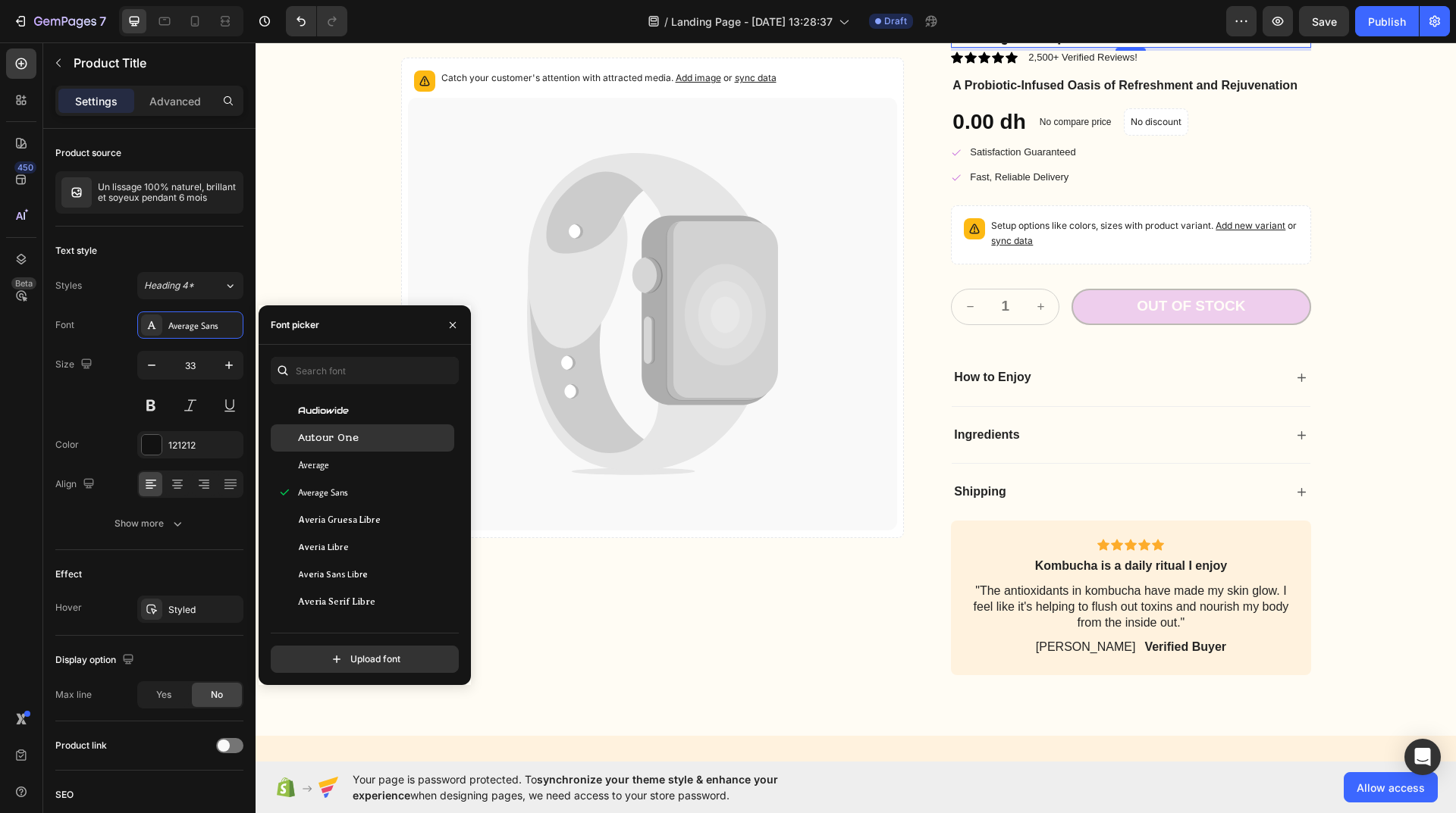
click at [351, 433] on span "Autour One" at bounding box center [328, 438] width 61 height 13
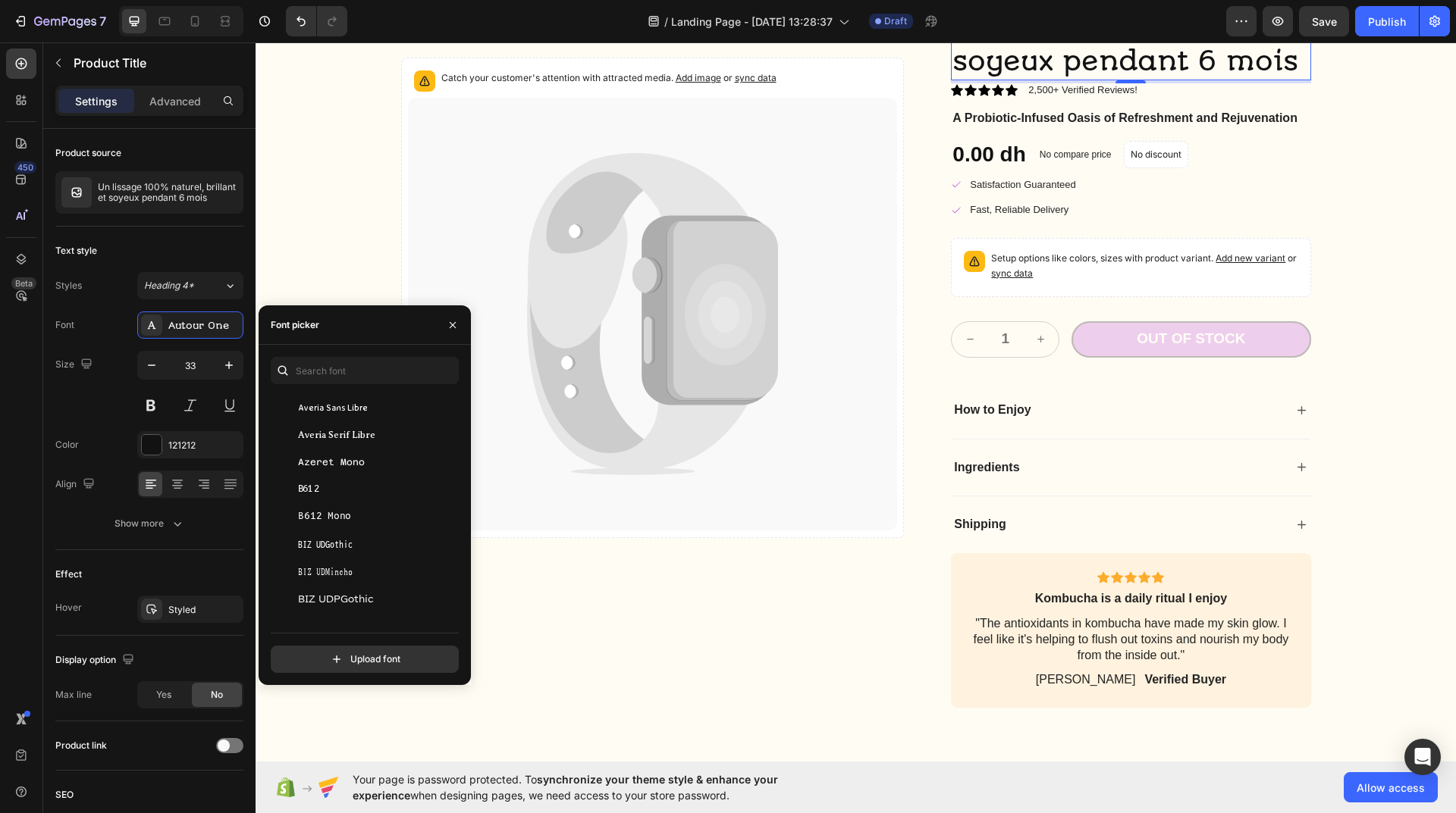
scroll to position [4018, 0]
click at [360, 411] on div "BIZ UDGothic" at bounding box center [375, 407] width 153 height 13
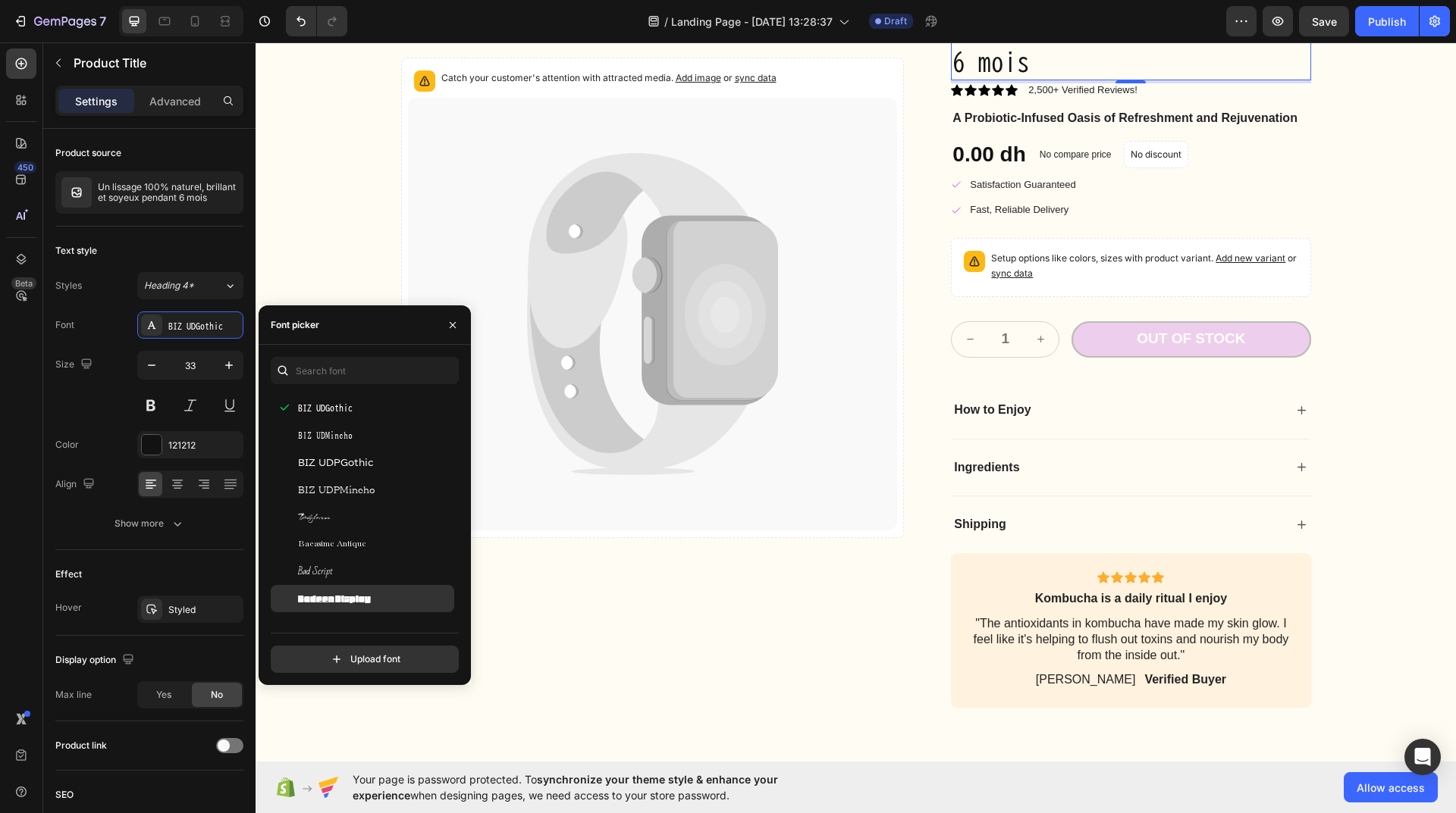
scroll to position [4245, 0]
click at [373, 584] on div "Baloo Bhai 2" at bounding box center [375, 589] width 153 height 13
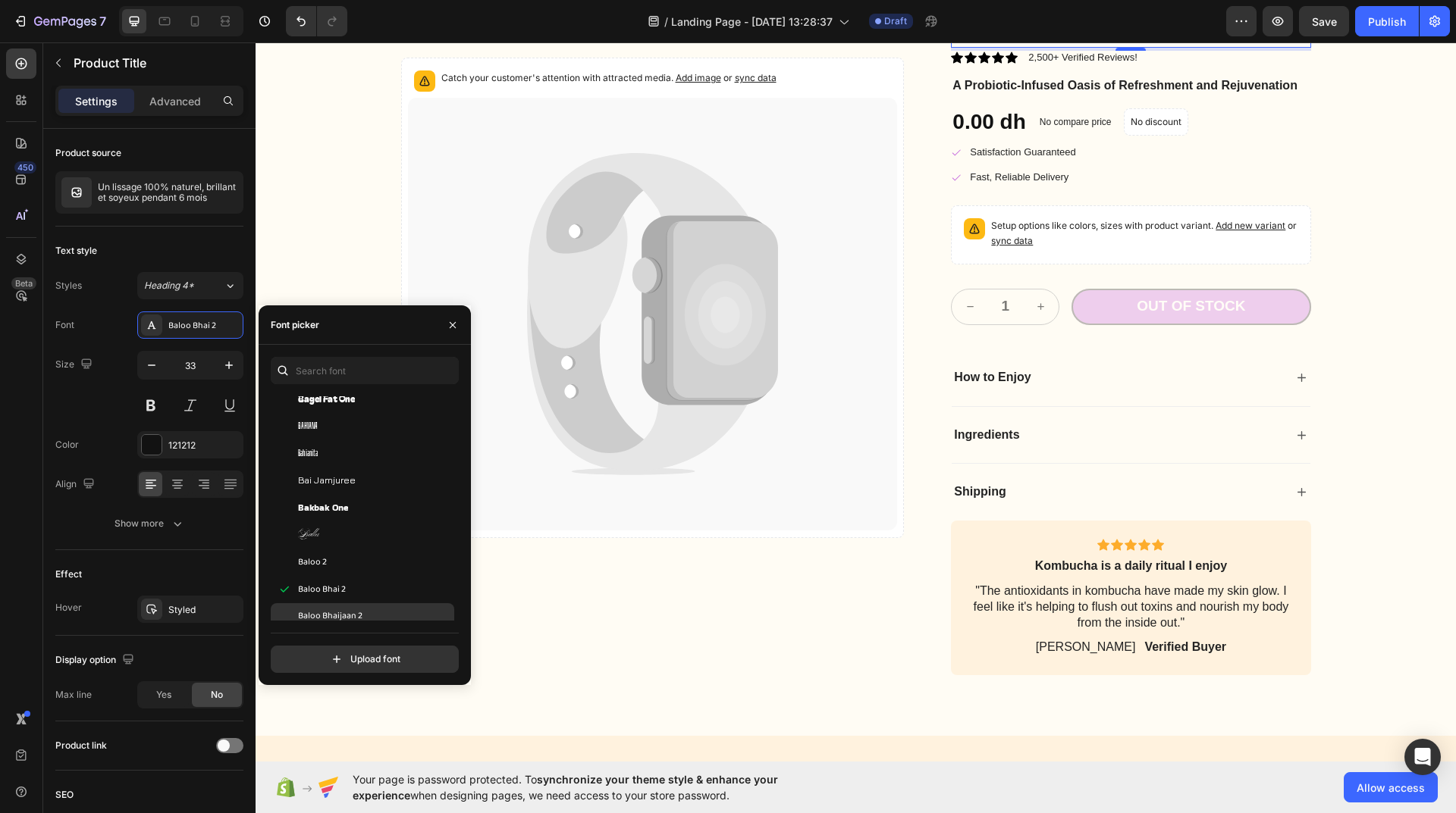
click at [378, 613] on div "Baloo Bhaijaan 2" at bounding box center [375, 616] width 153 height 13
click at [363, 454] on div "Balsamiq Sans" at bounding box center [375, 455] width 153 height 13
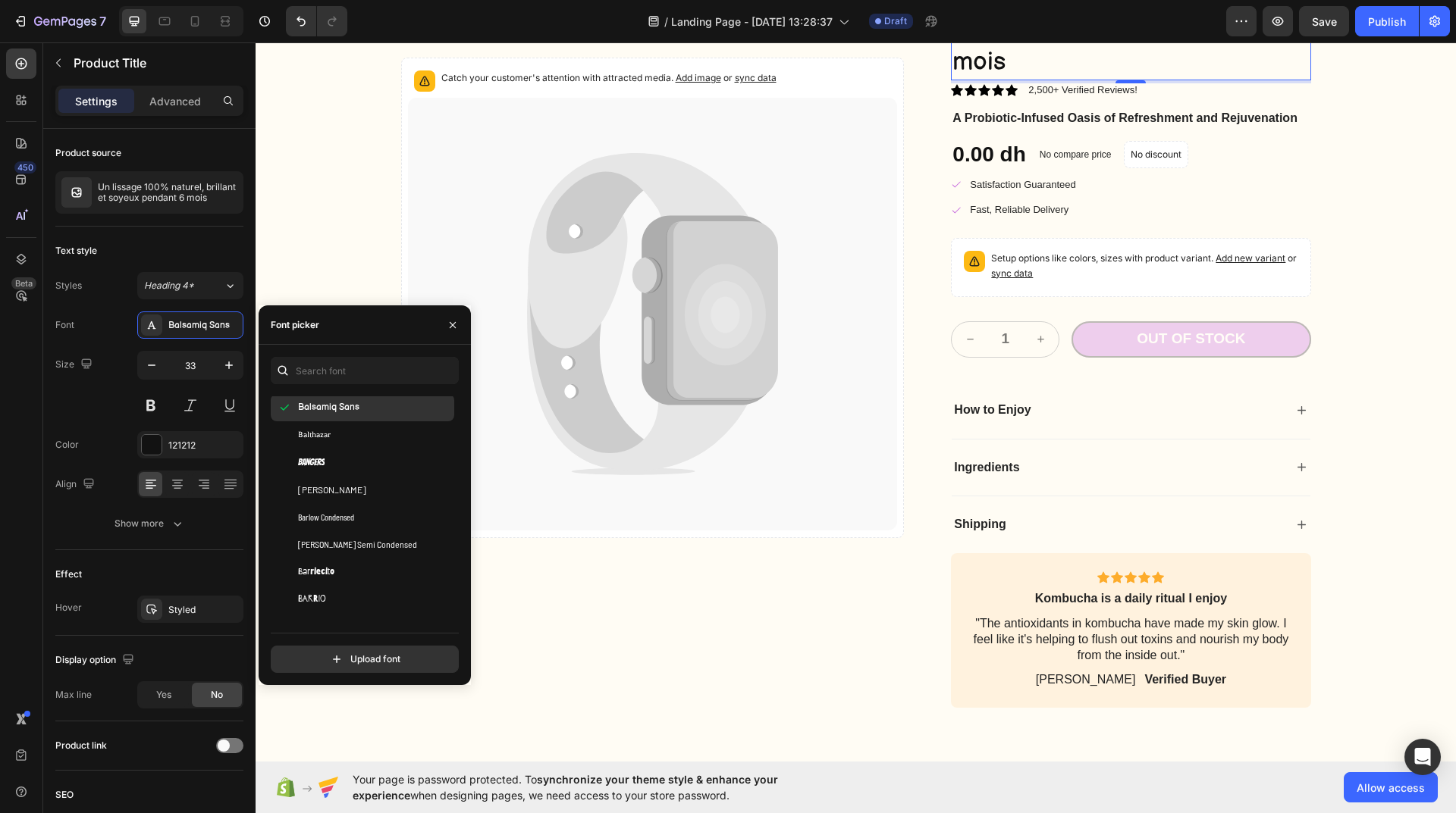
scroll to position [4851, 0]
drag, startPoint x: 352, startPoint y: 441, endPoint x: 359, endPoint y: 456, distance: 16.6
click at [352, 442] on div "Basic" at bounding box center [375, 447] width 153 height 13
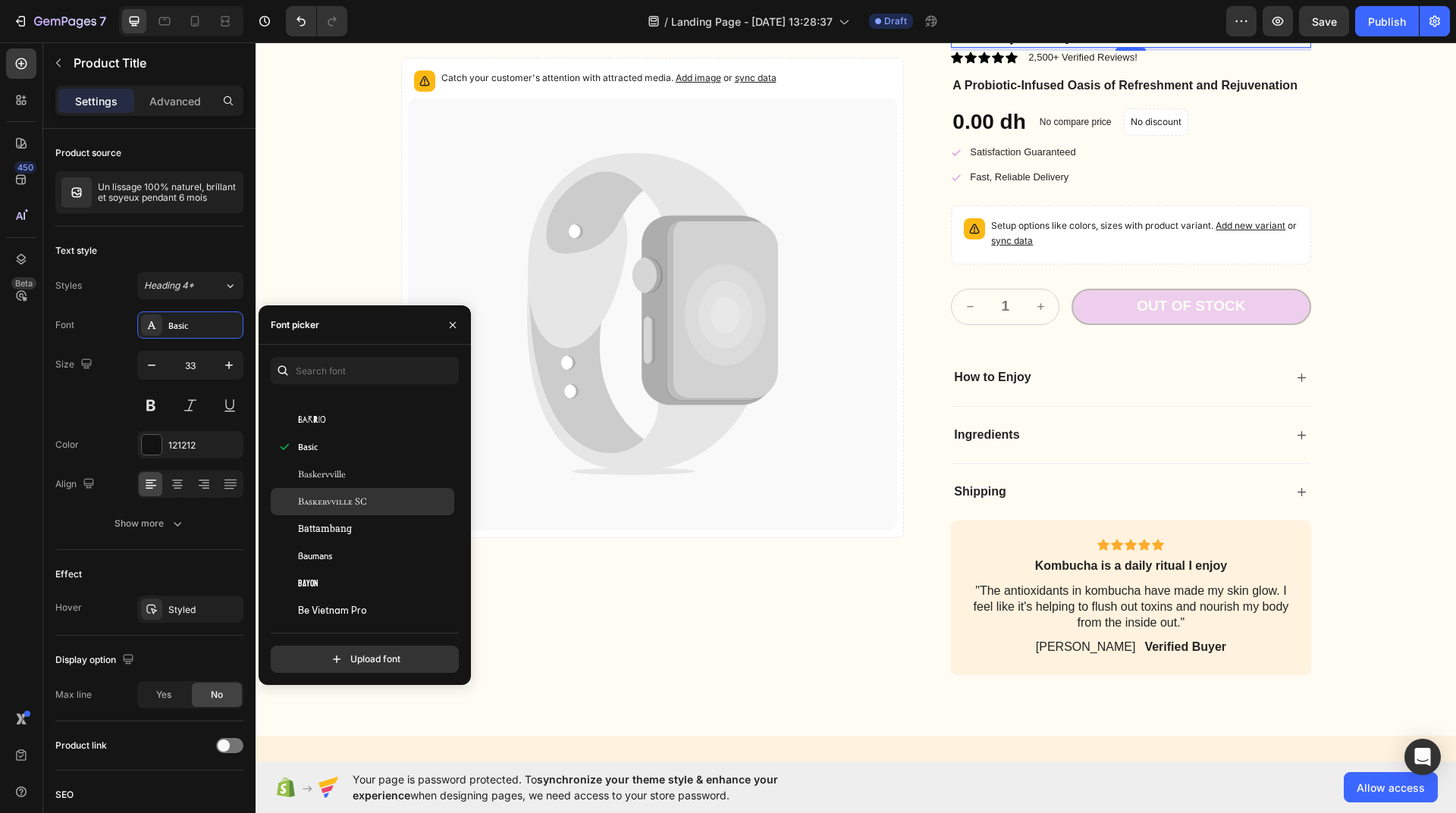
click at [349, 495] on span "Baskervville SC" at bounding box center [333, 501] width 69 height 13
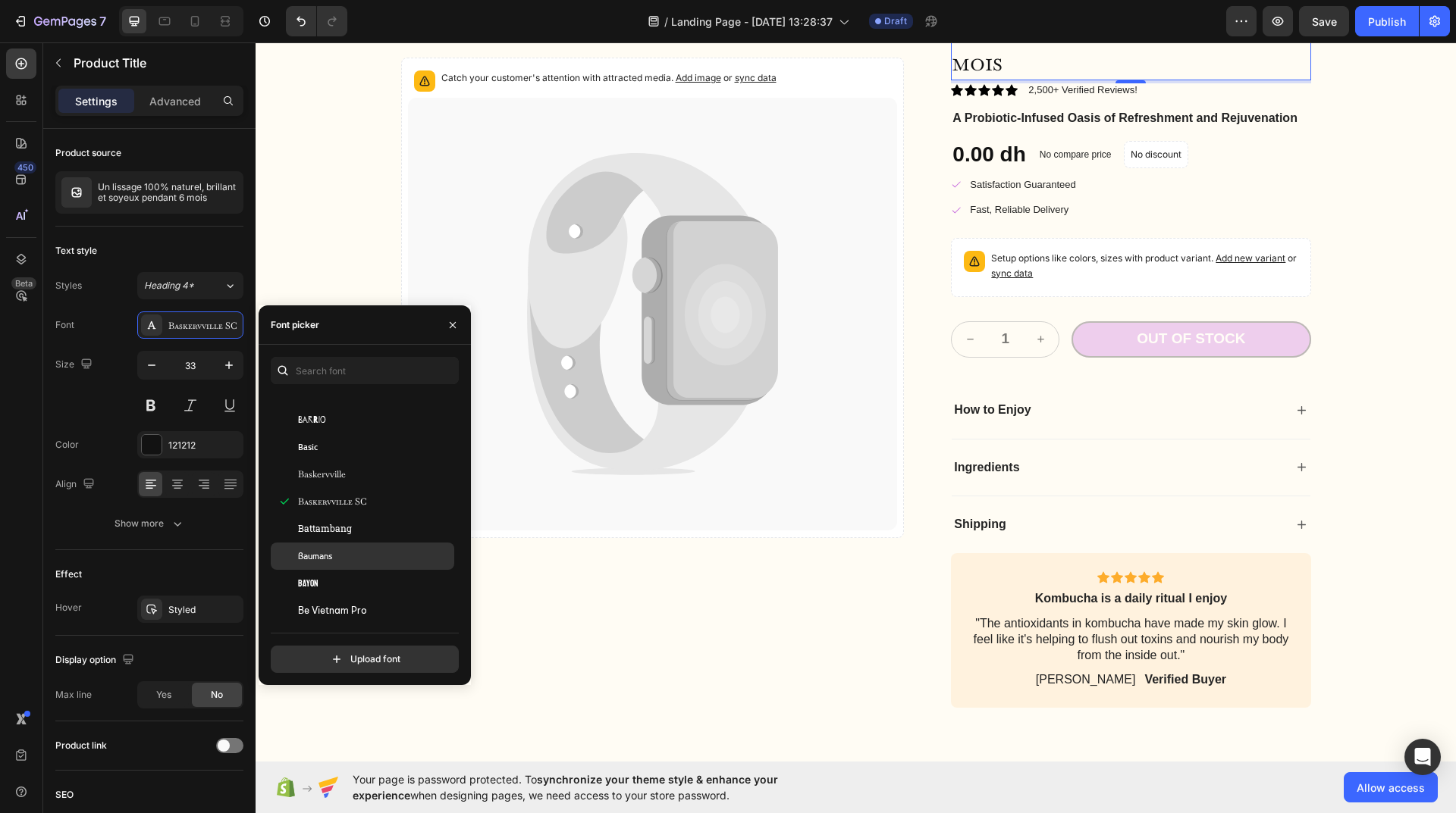
click at [347, 526] on span "Battambang" at bounding box center [325, 528] width 54 height 13
click at [337, 553] on div "Baumans" at bounding box center [375, 556] width 153 height 13
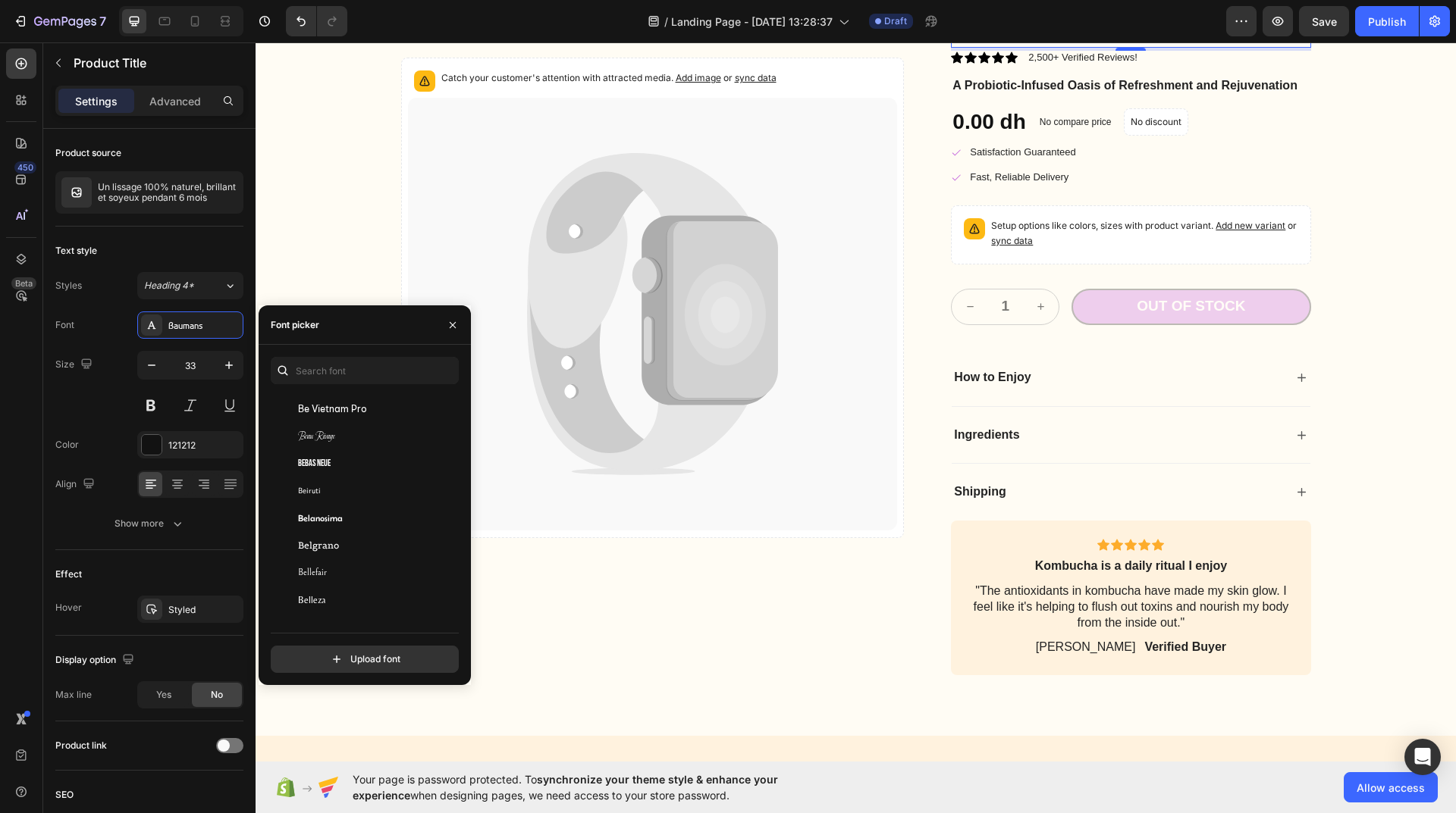
scroll to position [5230, 0]
click at [337, 453] on div "Bellota" at bounding box center [375, 450] width 153 height 13
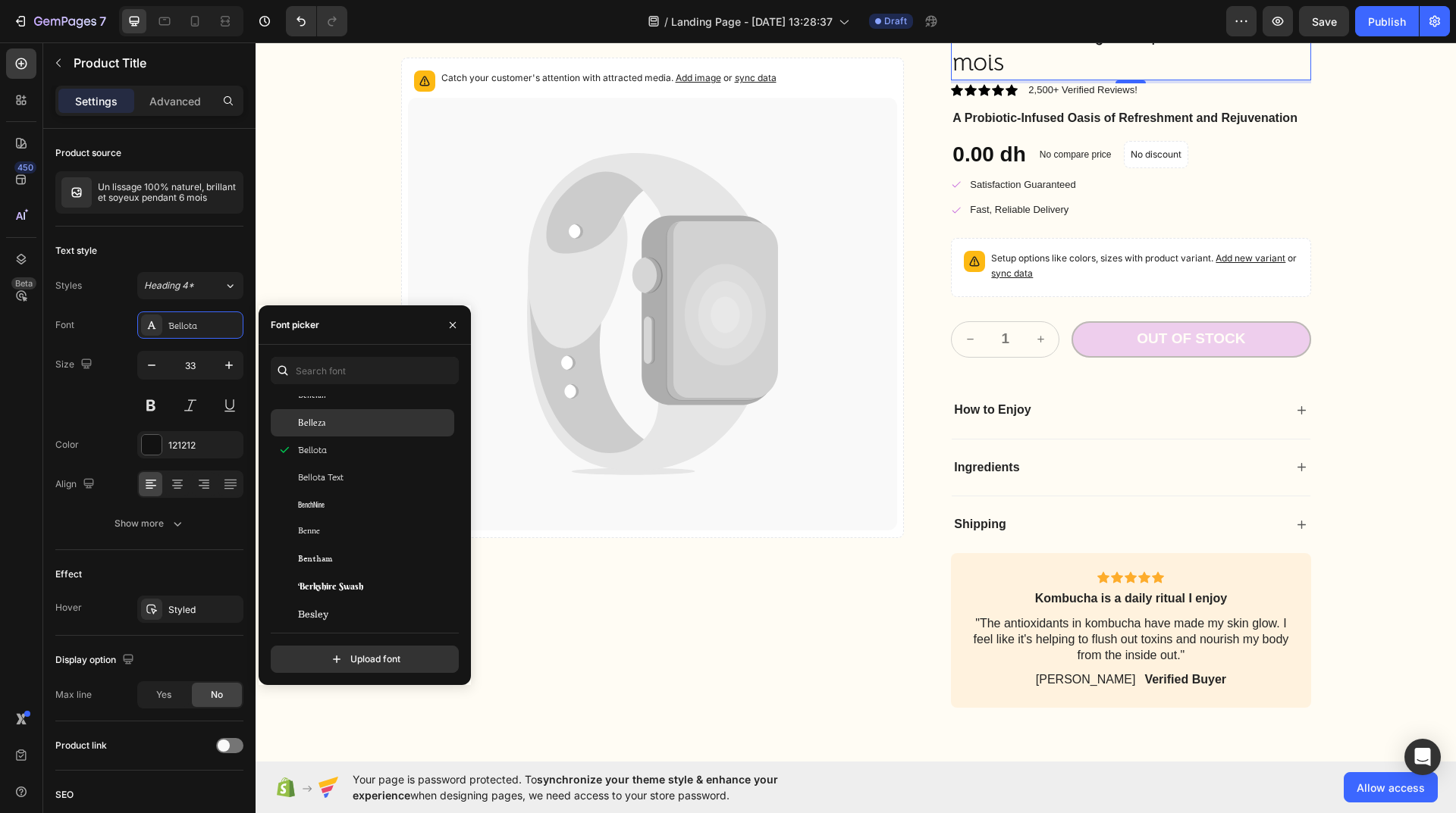
click at [336, 418] on div "Belleza" at bounding box center [375, 423] width 153 height 13
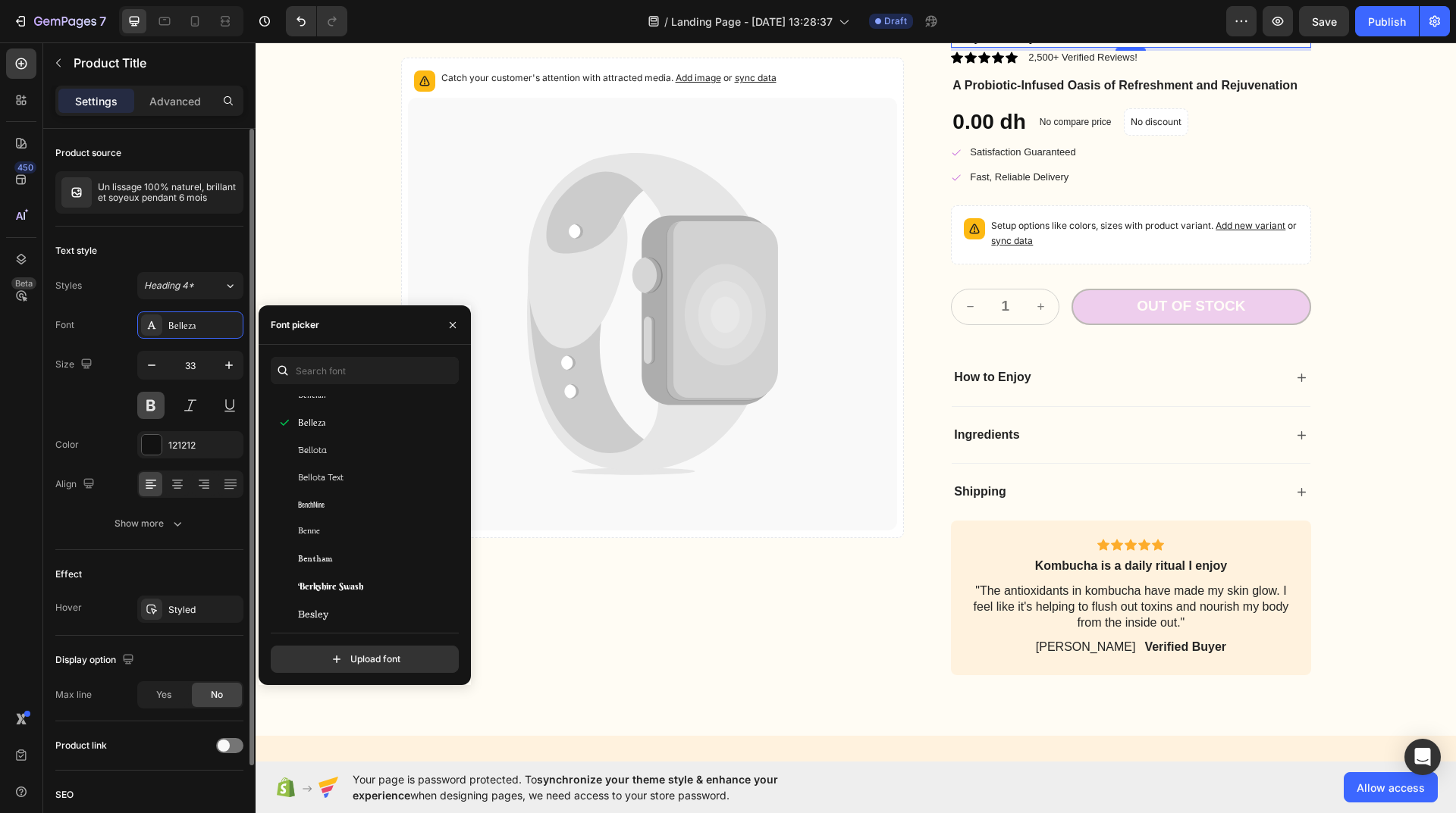
click at [146, 406] on button at bounding box center [150, 406] width 28 height 28
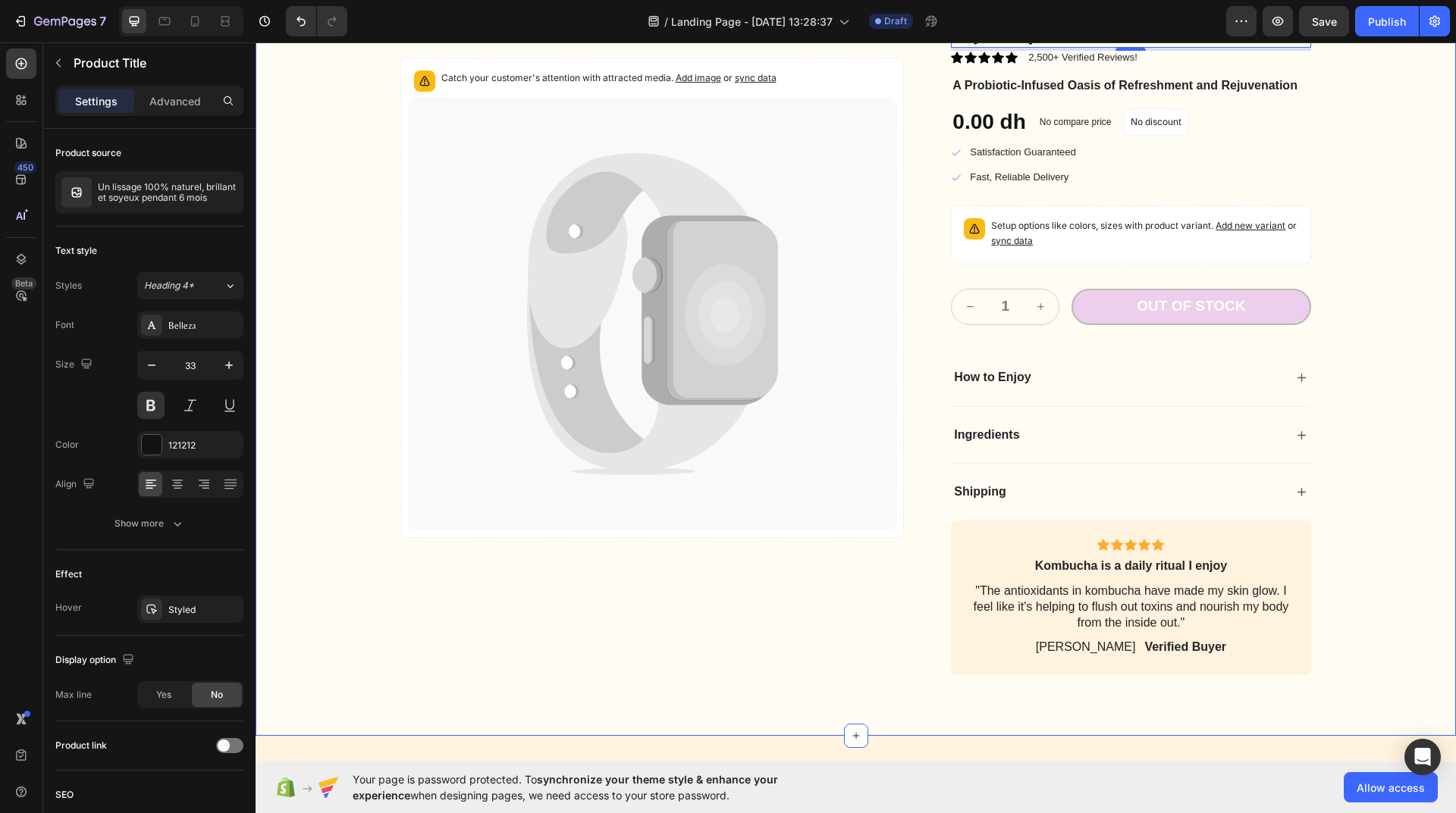
click at [1359, 254] on div "Catch your customer's attention with attracted media. Add image or sync data Pr…" at bounding box center [855, 327] width 1170 height 696
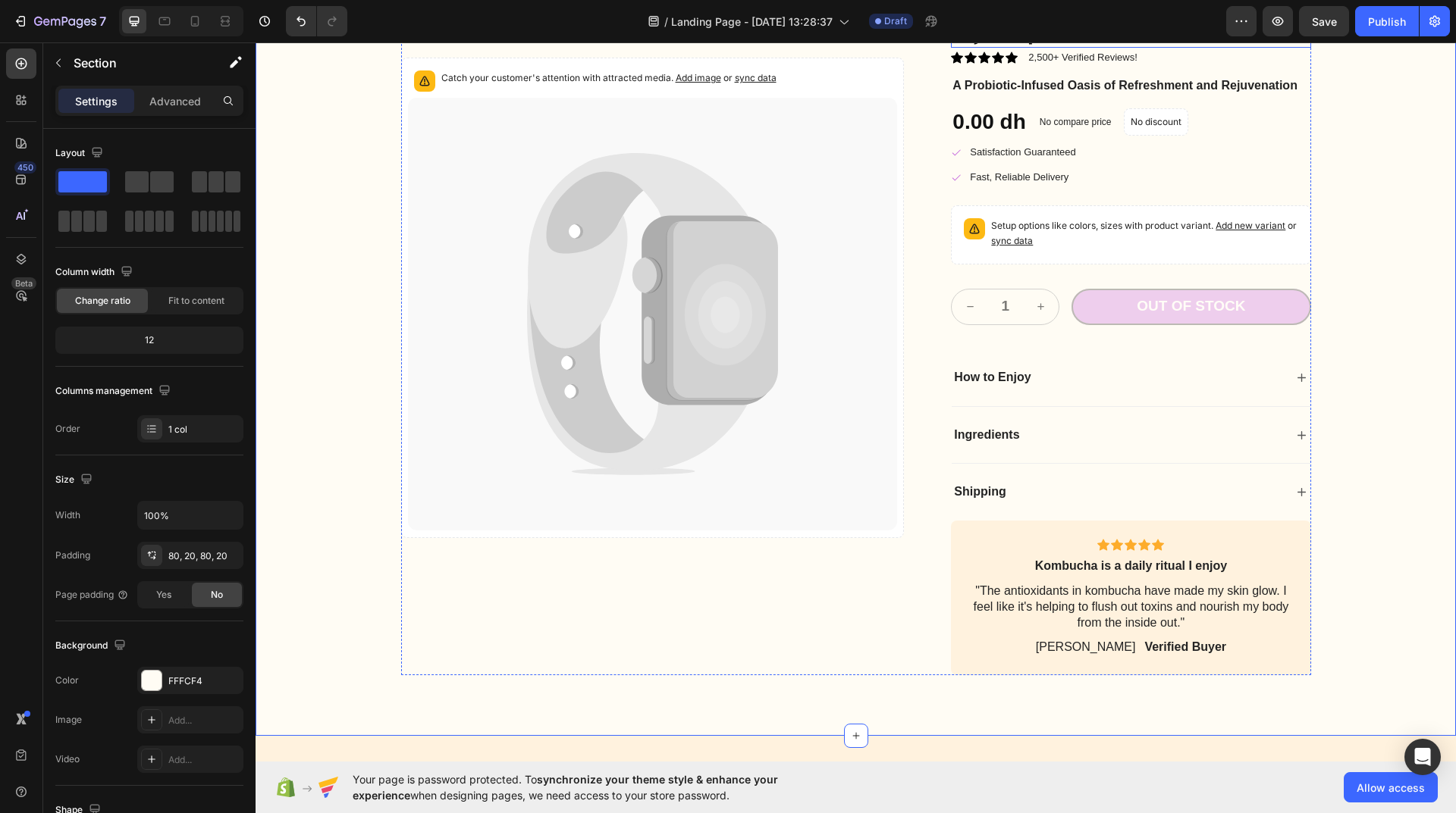
click at [1160, 48] on h2 "Un lissage 100% naturel, brillant et soyeux pendant 6 mois" at bounding box center [1131, 13] width 360 height 68
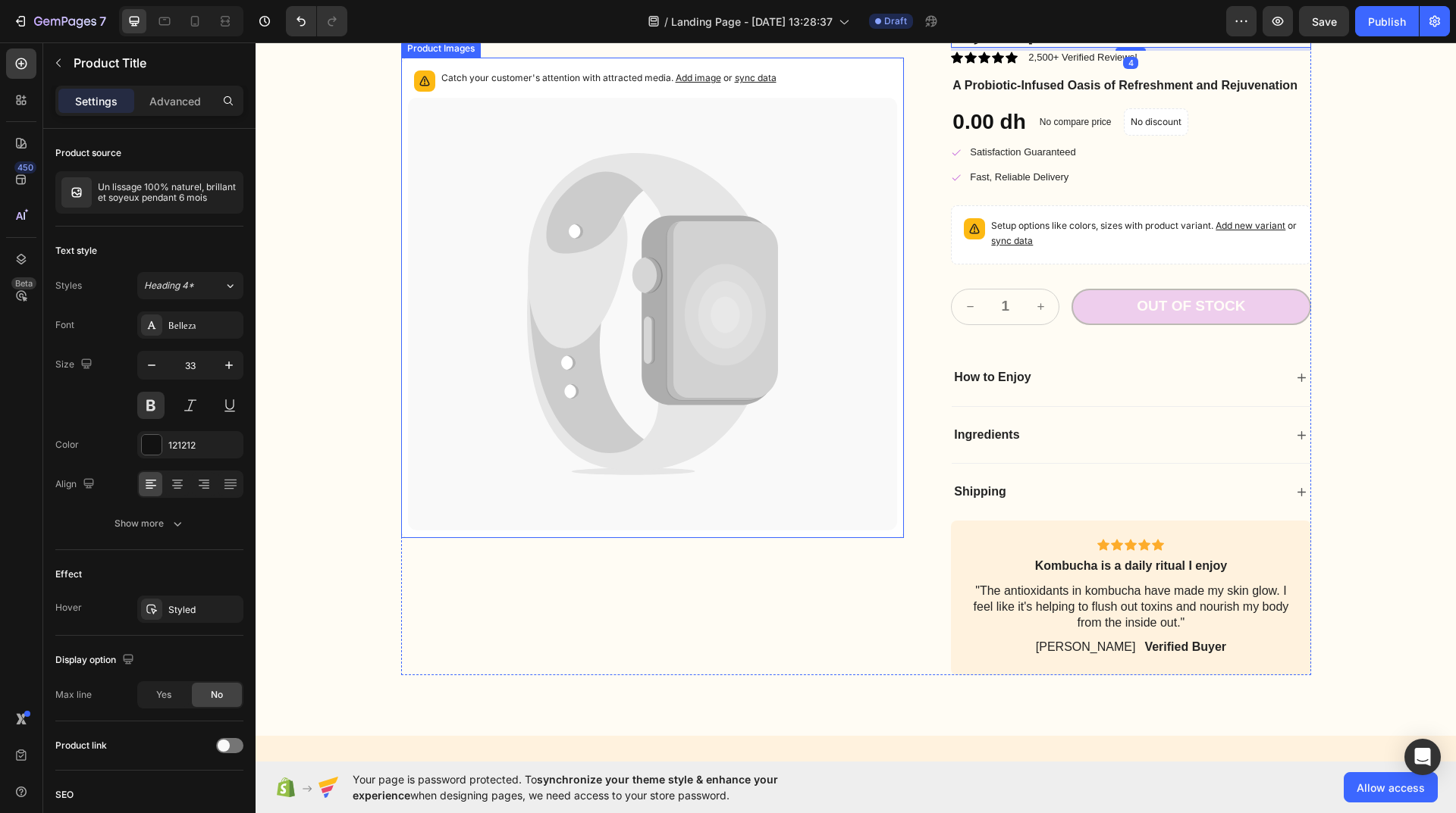
click at [727, 366] on icon at bounding box center [725, 315] width 81 height 101
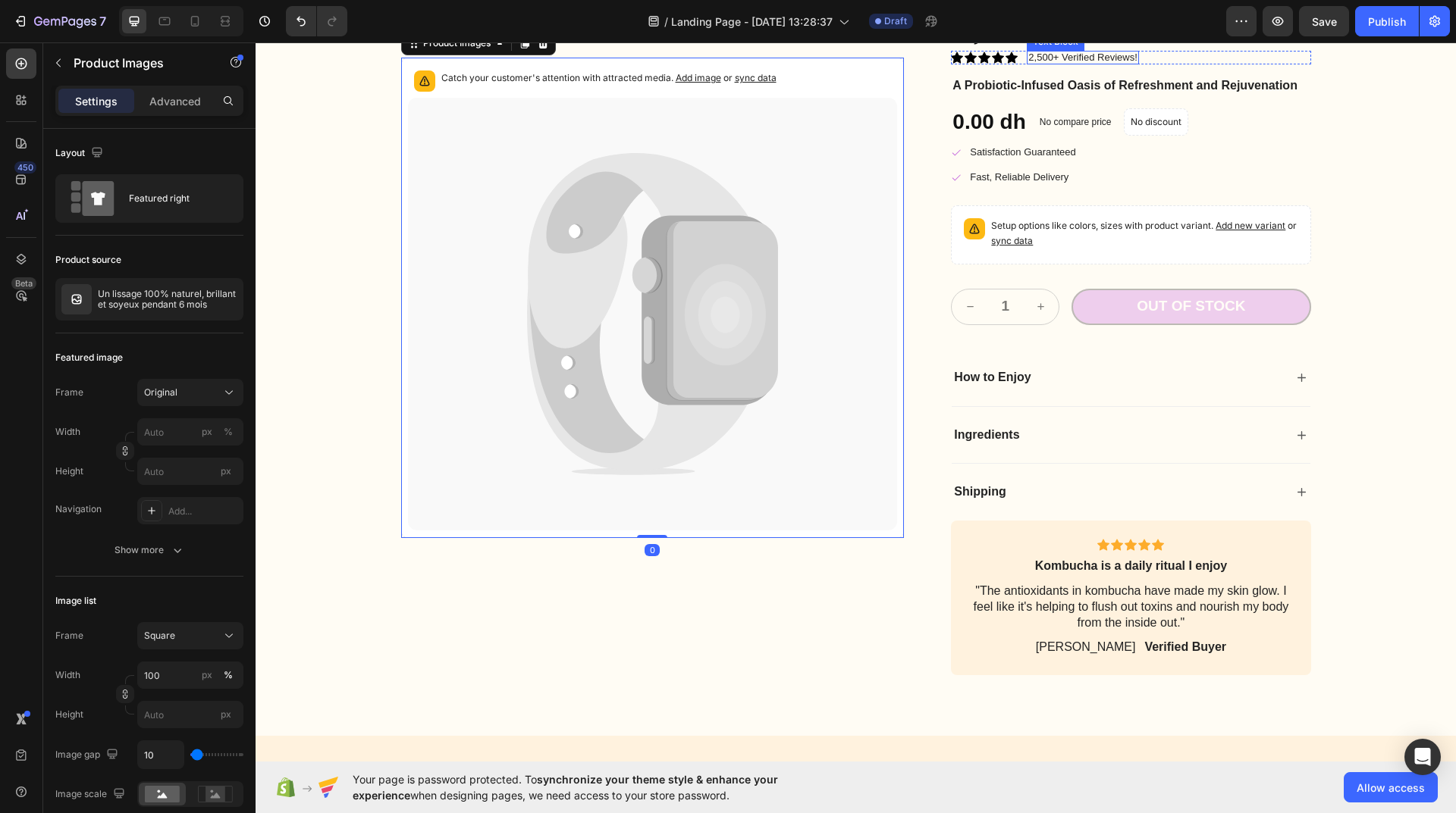
click at [1111, 63] on p "2,500+ Verified Reviews!" at bounding box center [1083, 58] width 109 height 11
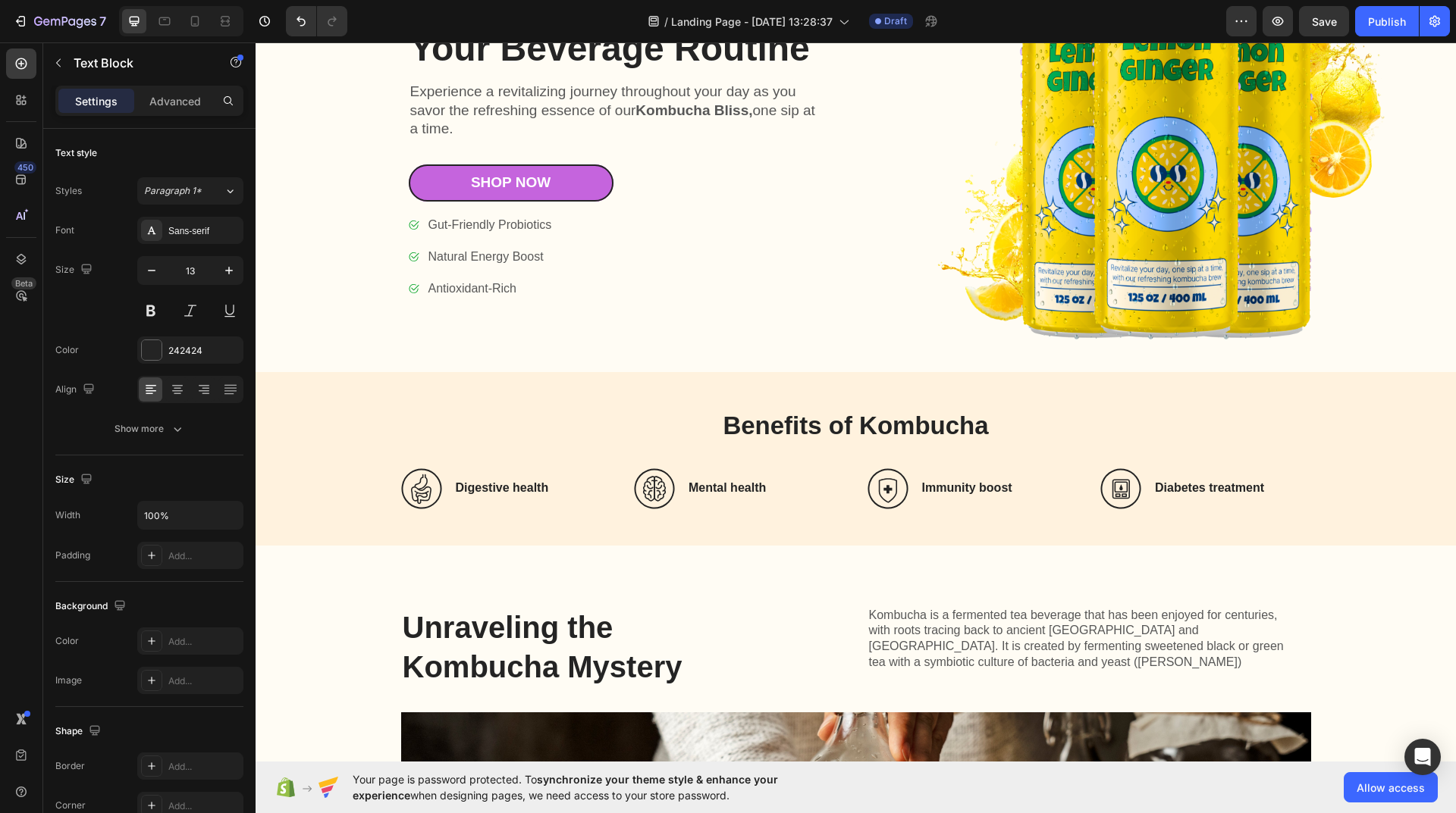
scroll to position [0, 0]
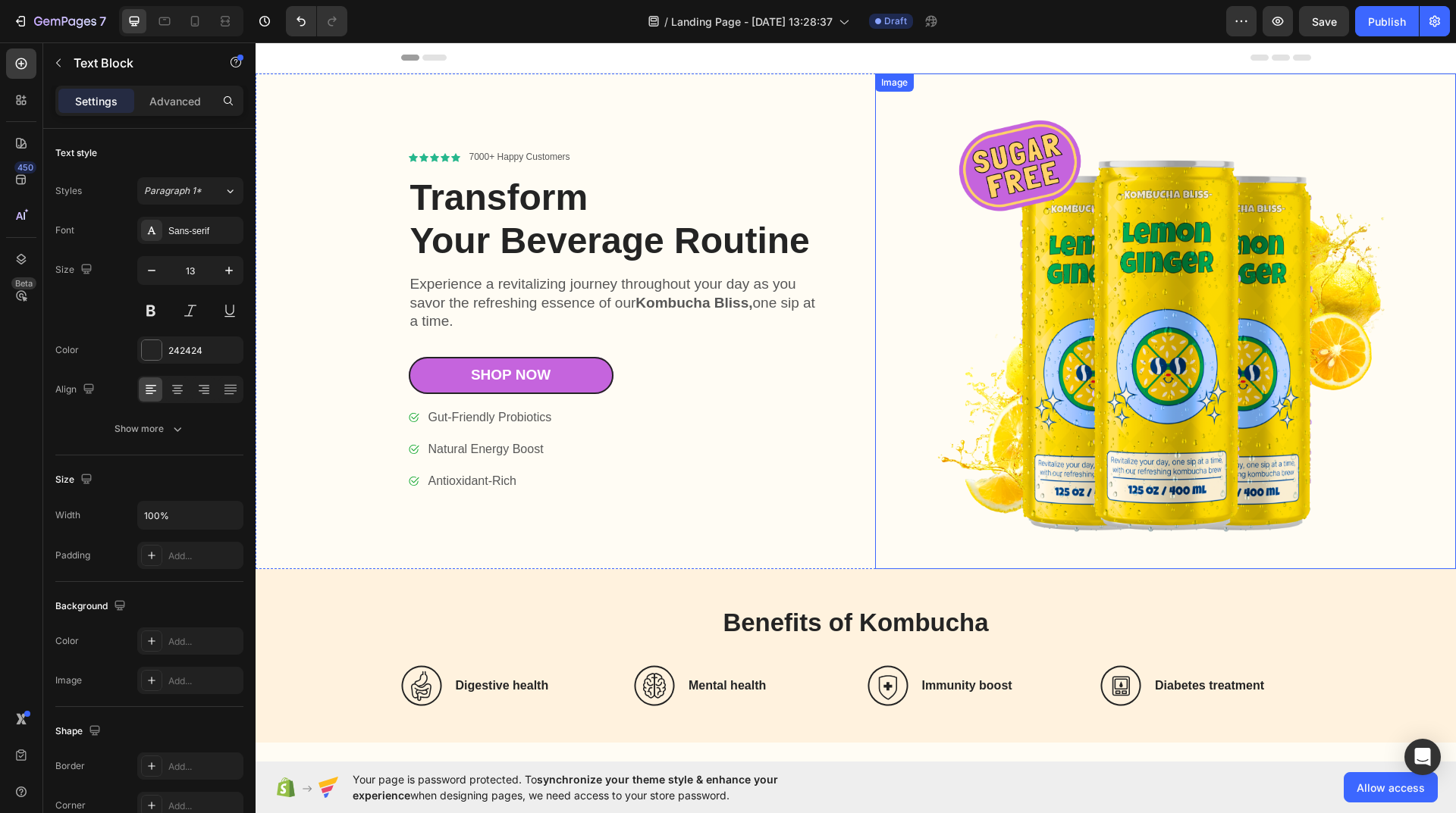
click at [1190, 385] on img at bounding box center [1166, 321] width 582 height 495
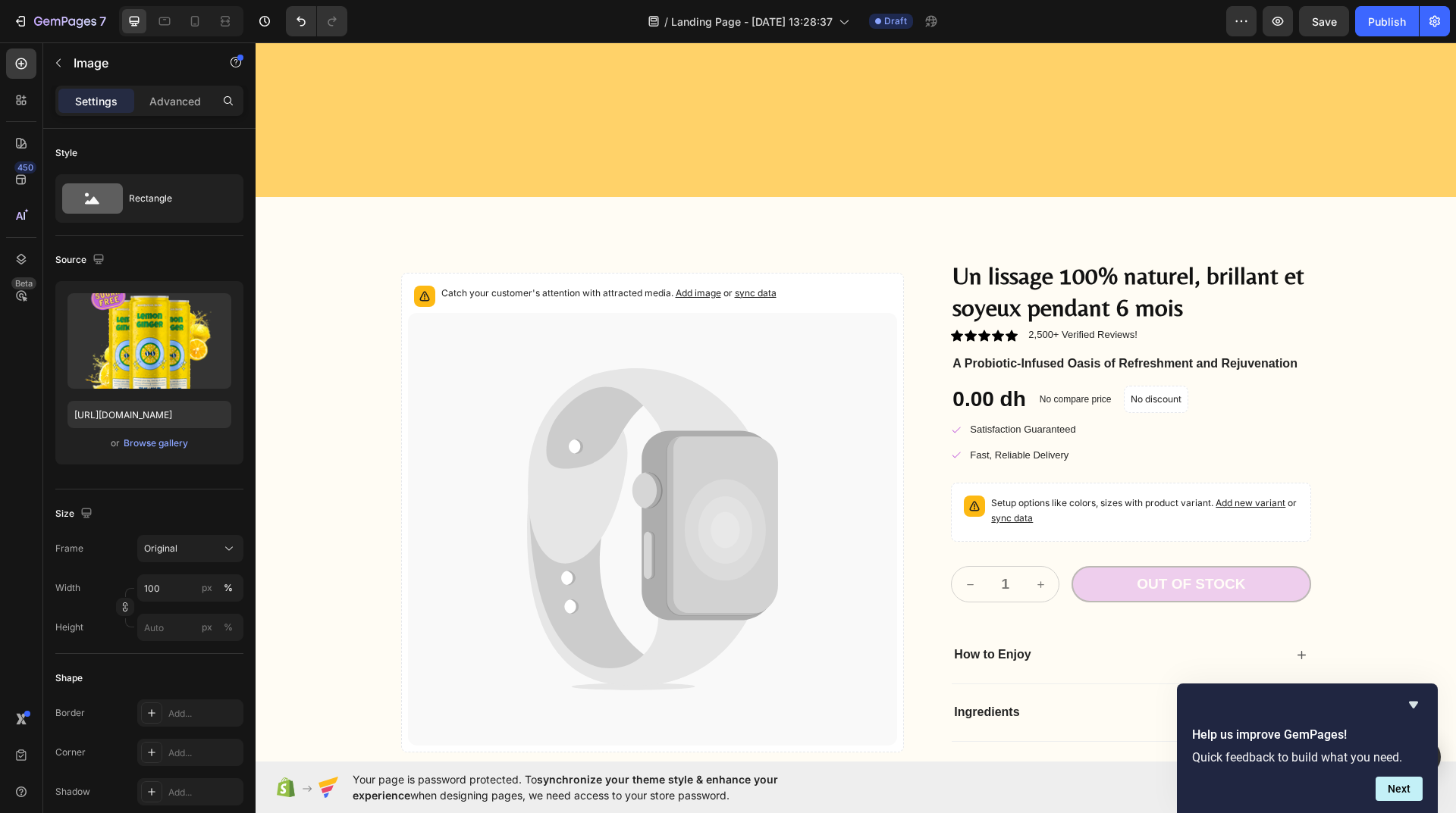
scroll to position [3562, 0]
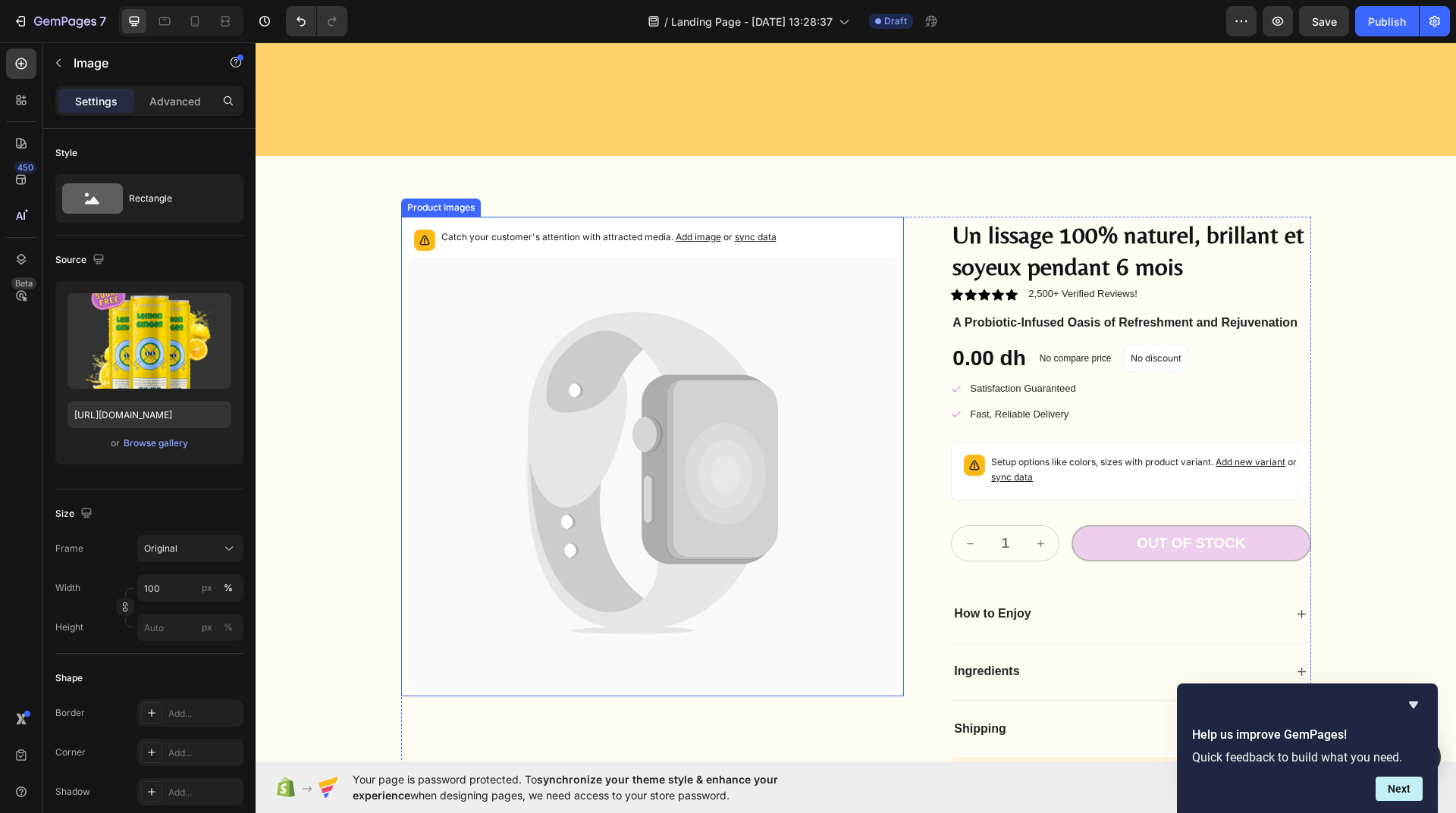
click at [889, 361] on icon at bounding box center [652, 473] width 490 height 433
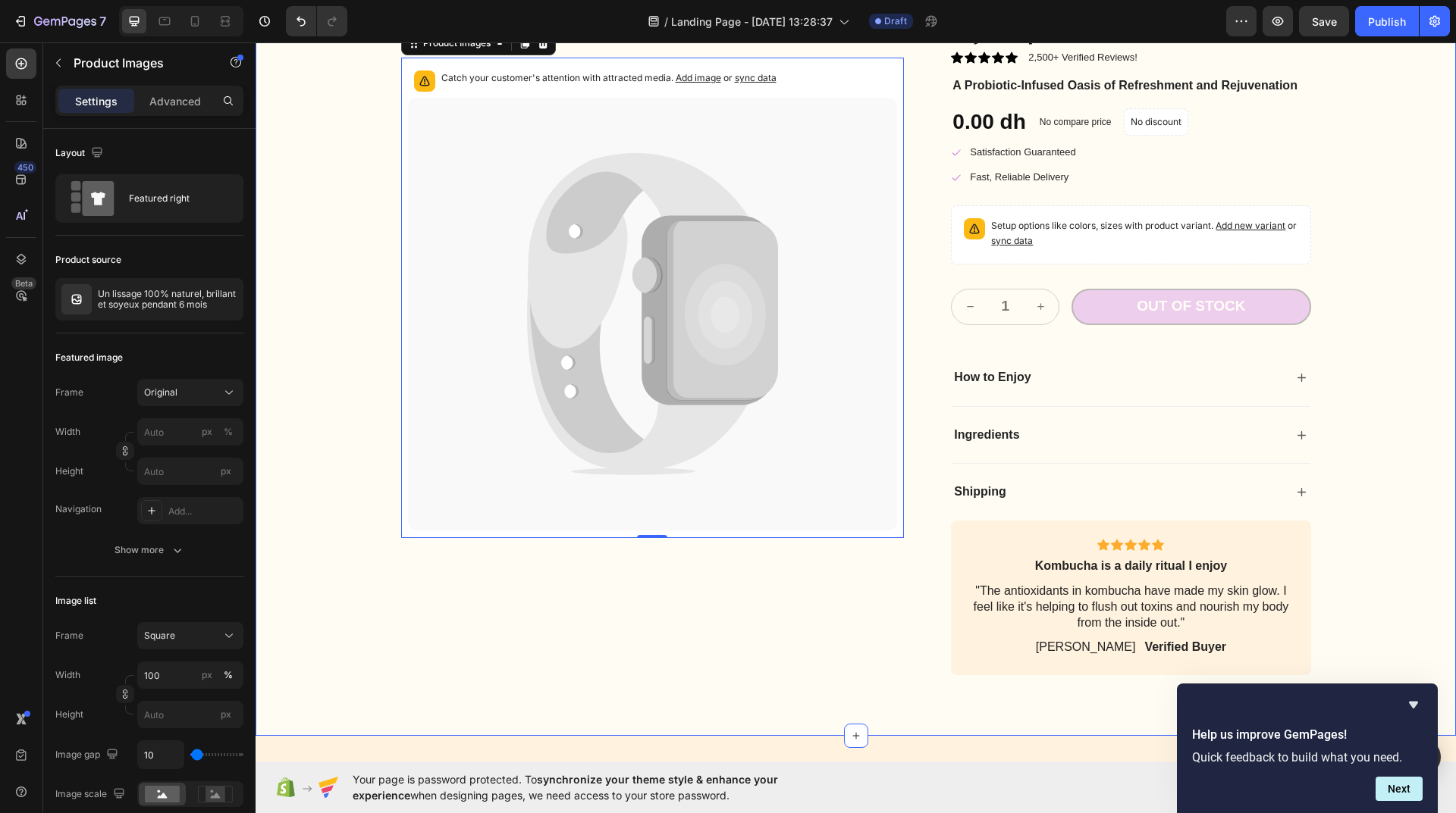
click at [817, 185] on div "Catch your customer's attention with attracted media. Add image or sync data Pr…" at bounding box center [855, 327] width 1201 height 817
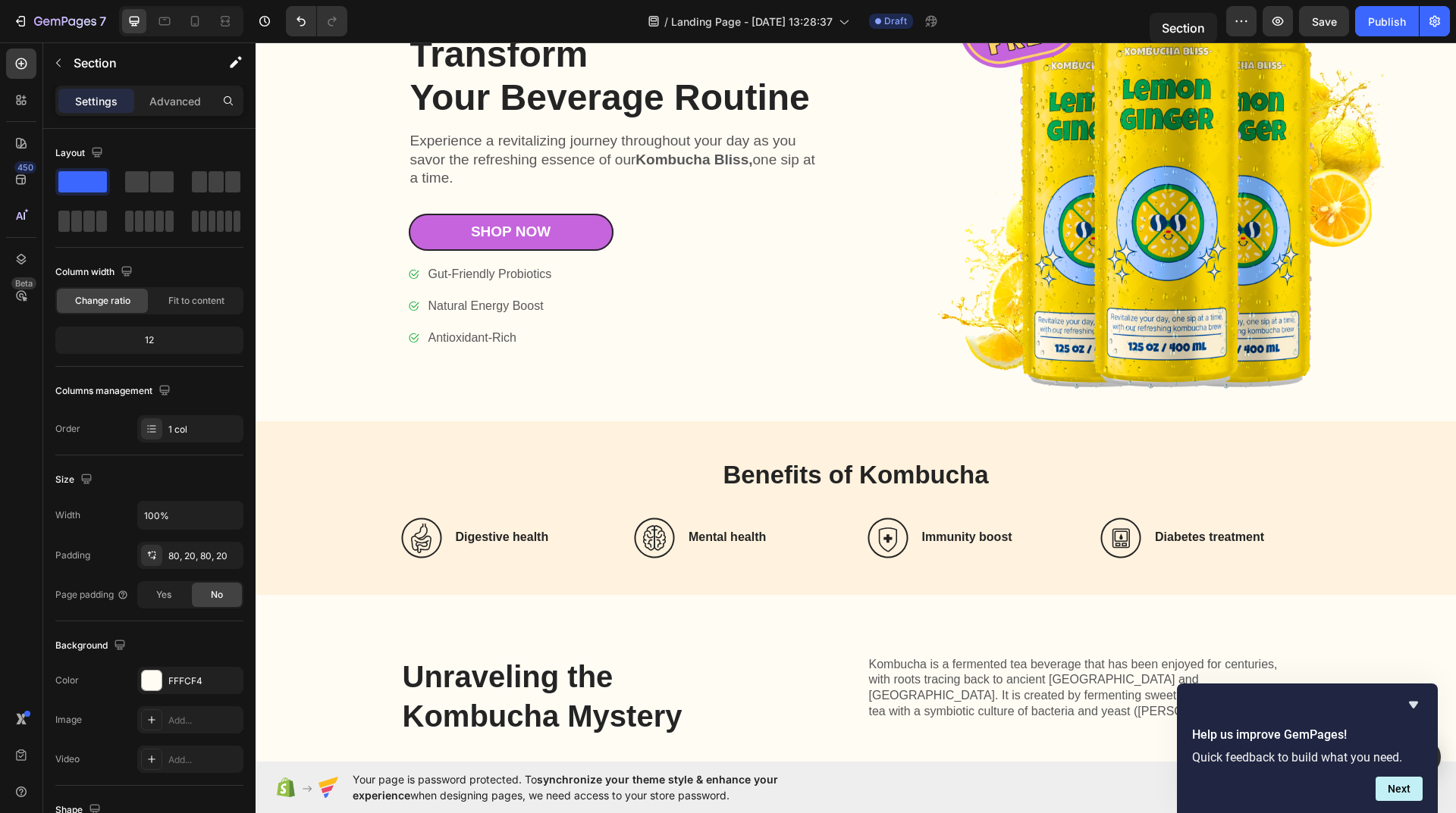
scroll to position [0, 0]
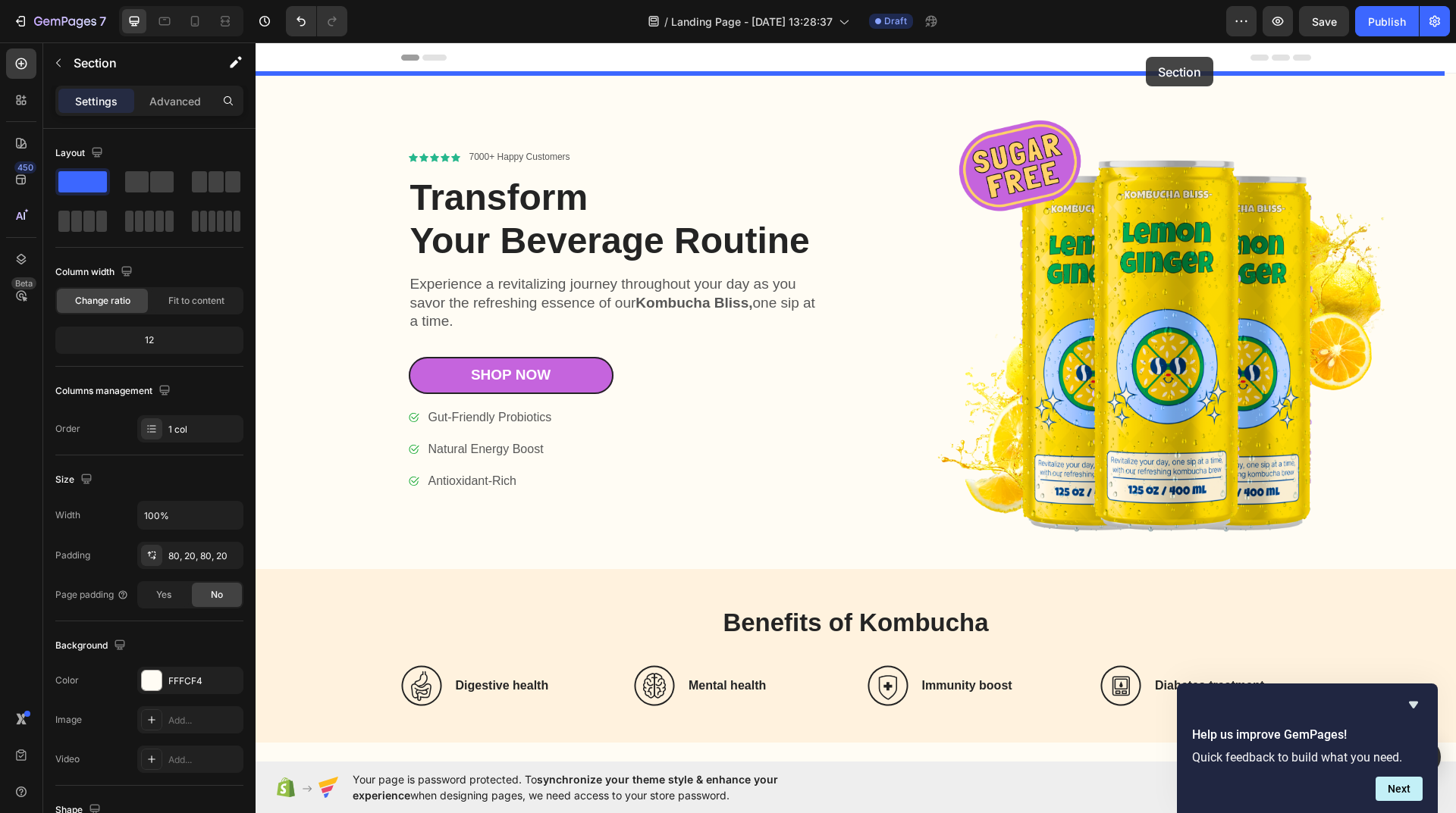
drag, startPoint x: 1144, startPoint y: 147, endPoint x: 1146, endPoint y: 57, distance: 90.0
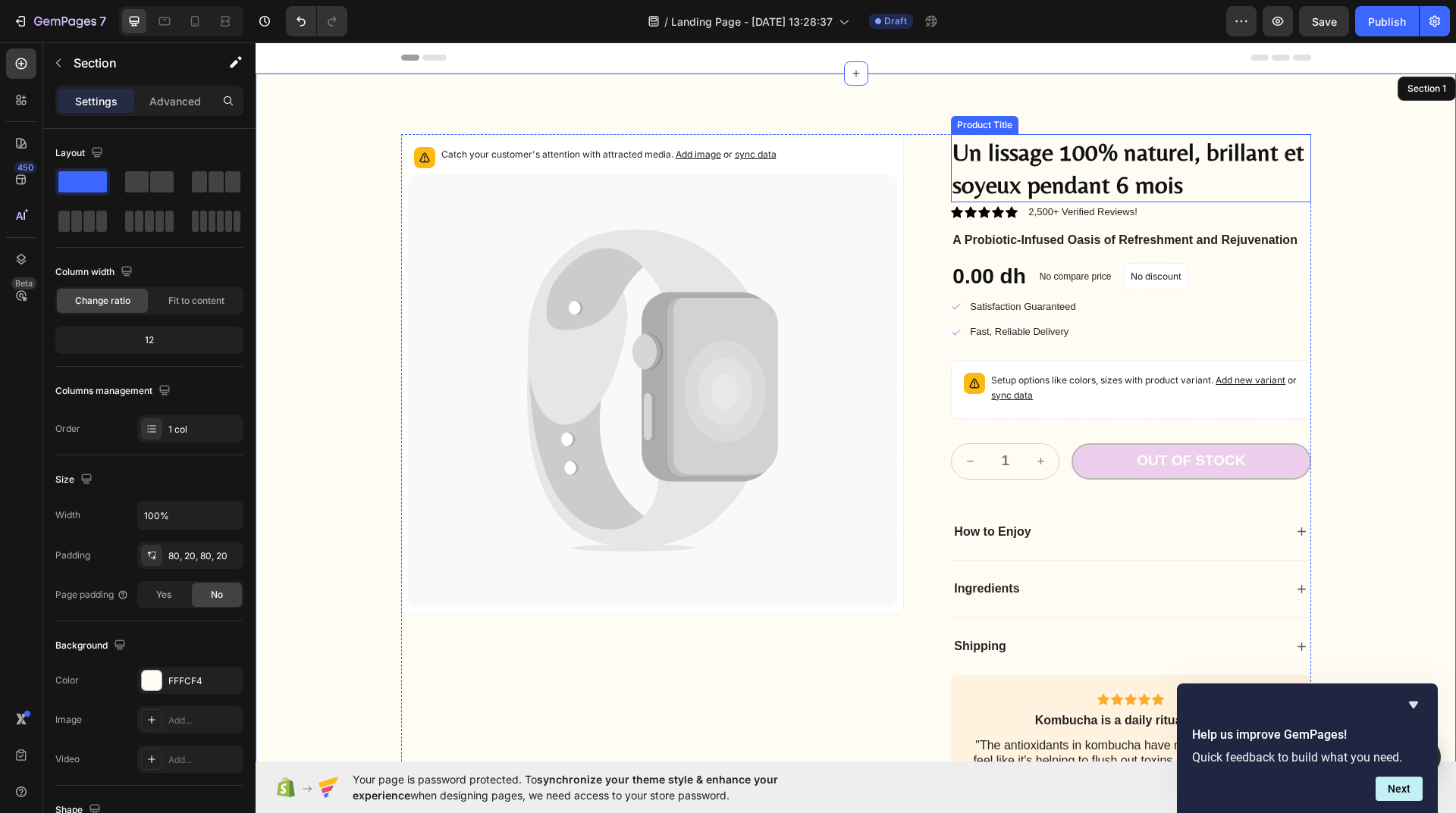
click at [991, 160] on h2 "Un lissage 100% naturel, brillant et soyeux pendant 6 mois" at bounding box center [1131, 168] width 360 height 68
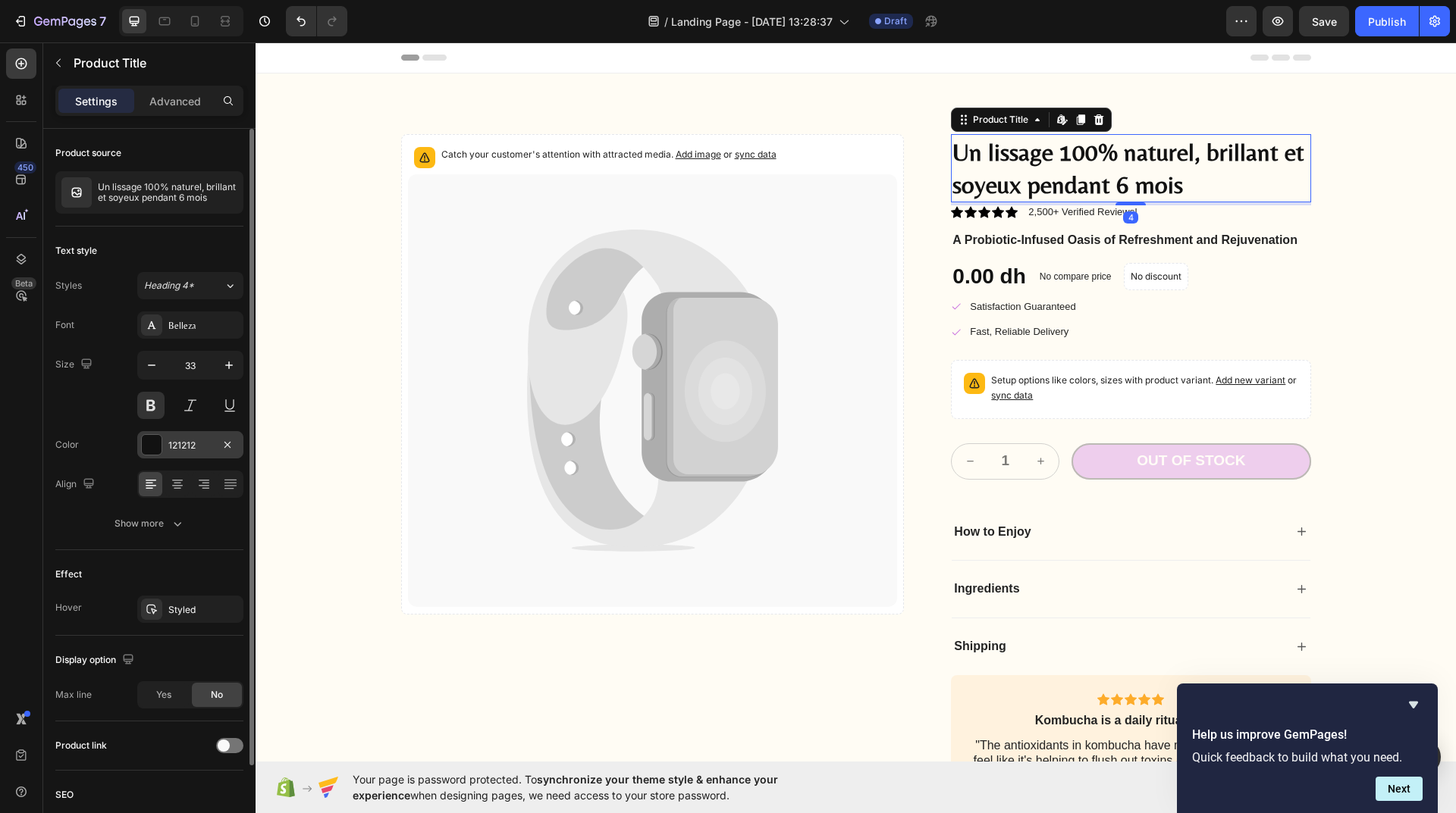
click at [151, 446] on div at bounding box center [151, 445] width 20 height 20
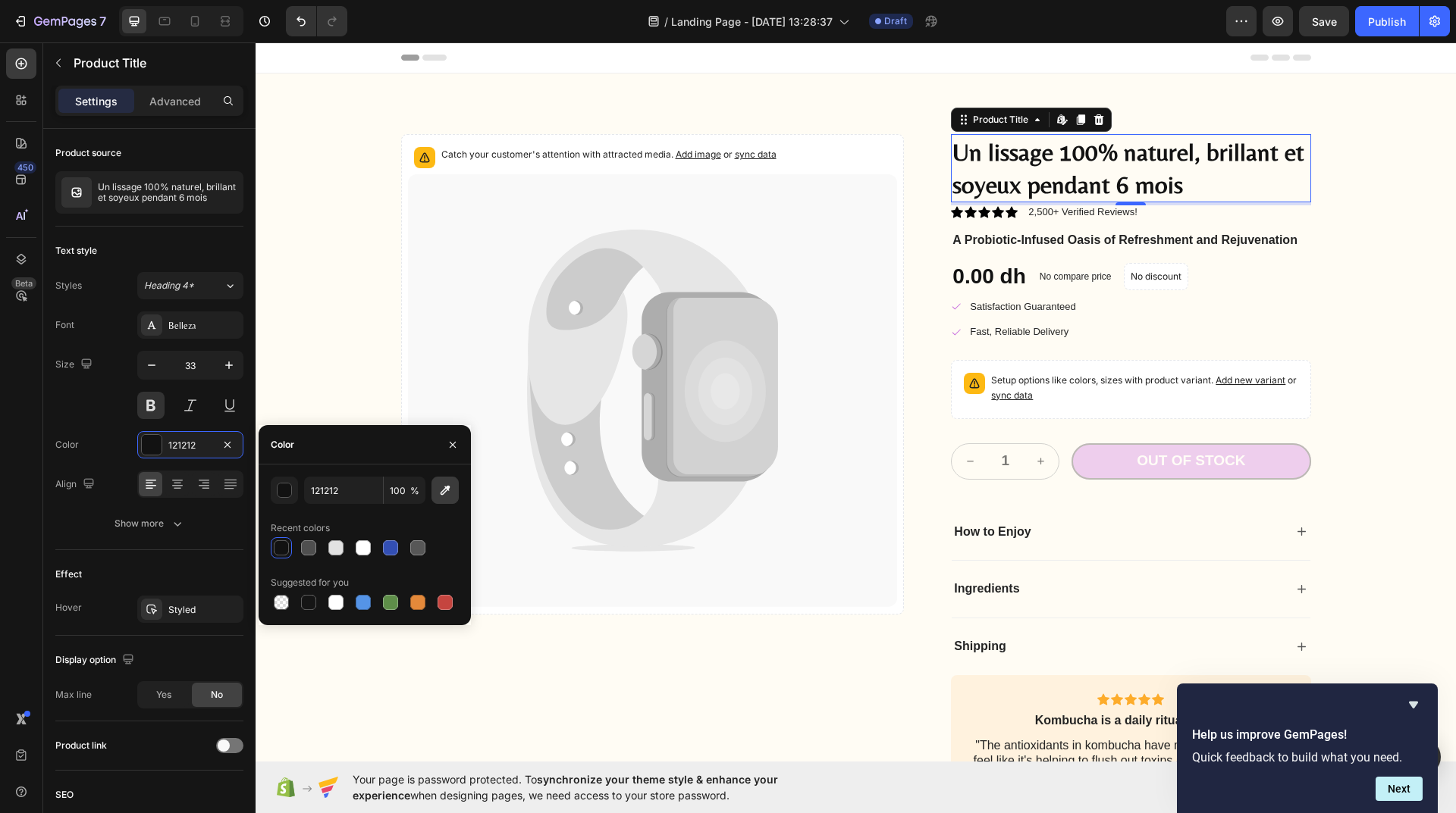
click at [449, 487] on icon "button" at bounding box center [445, 490] width 10 height 10
click at [312, 487] on input "212121" at bounding box center [344, 490] width 79 height 28
click at [279, 492] on div "button" at bounding box center [285, 491] width 15 height 15
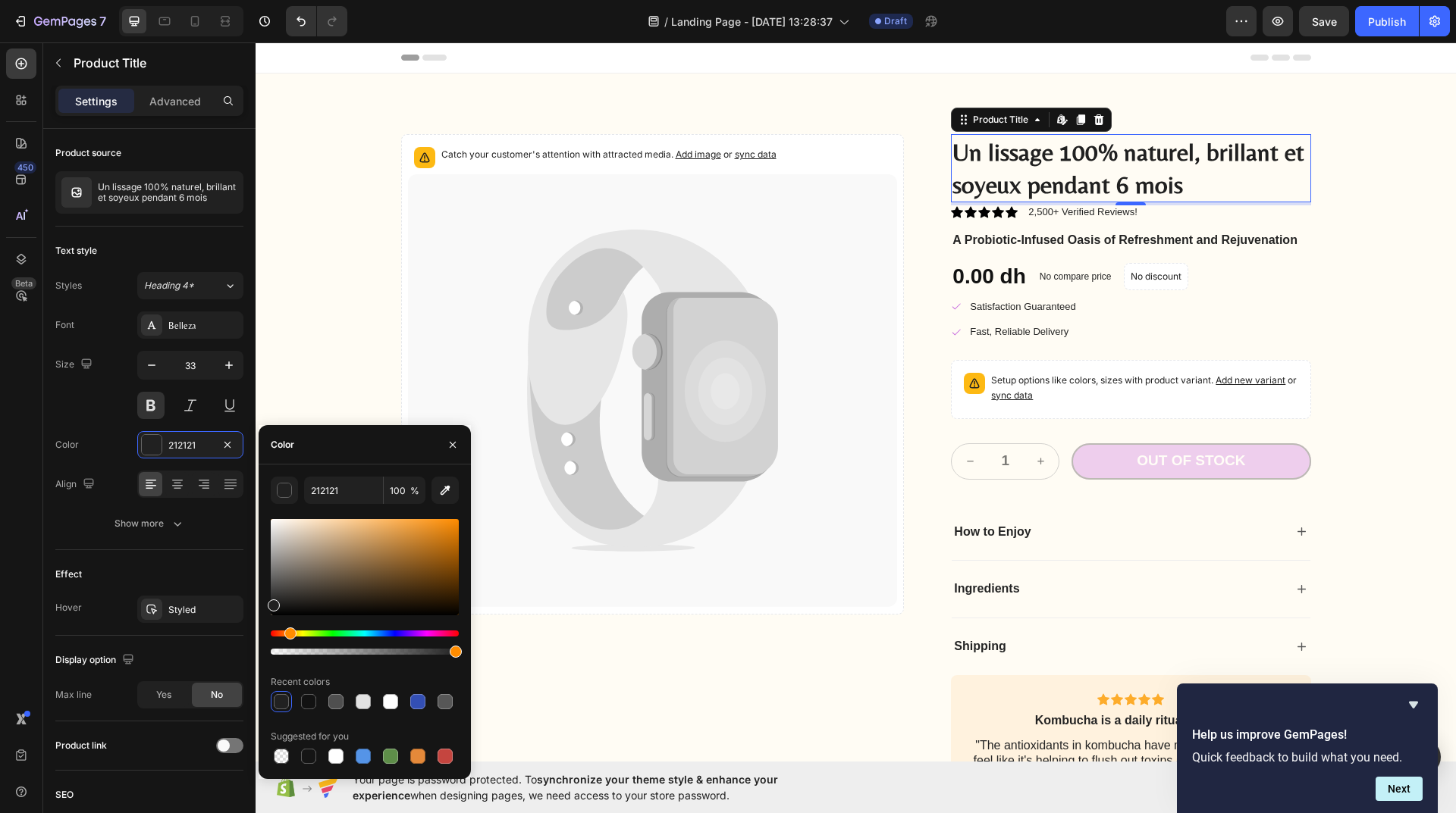
drag, startPoint x: 275, startPoint y: 635, endPoint x: 288, endPoint y: 632, distance: 13.3
click at [288, 632] on div "Hue" at bounding box center [291, 634] width 12 height 12
drag, startPoint x: 277, startPoint y: 601, endPoint x: 440, endPoint y: 589, distance: 163.4
click at [440, 589] on div at bounding box center [440, 593] width 12 height 12
type input "442907"
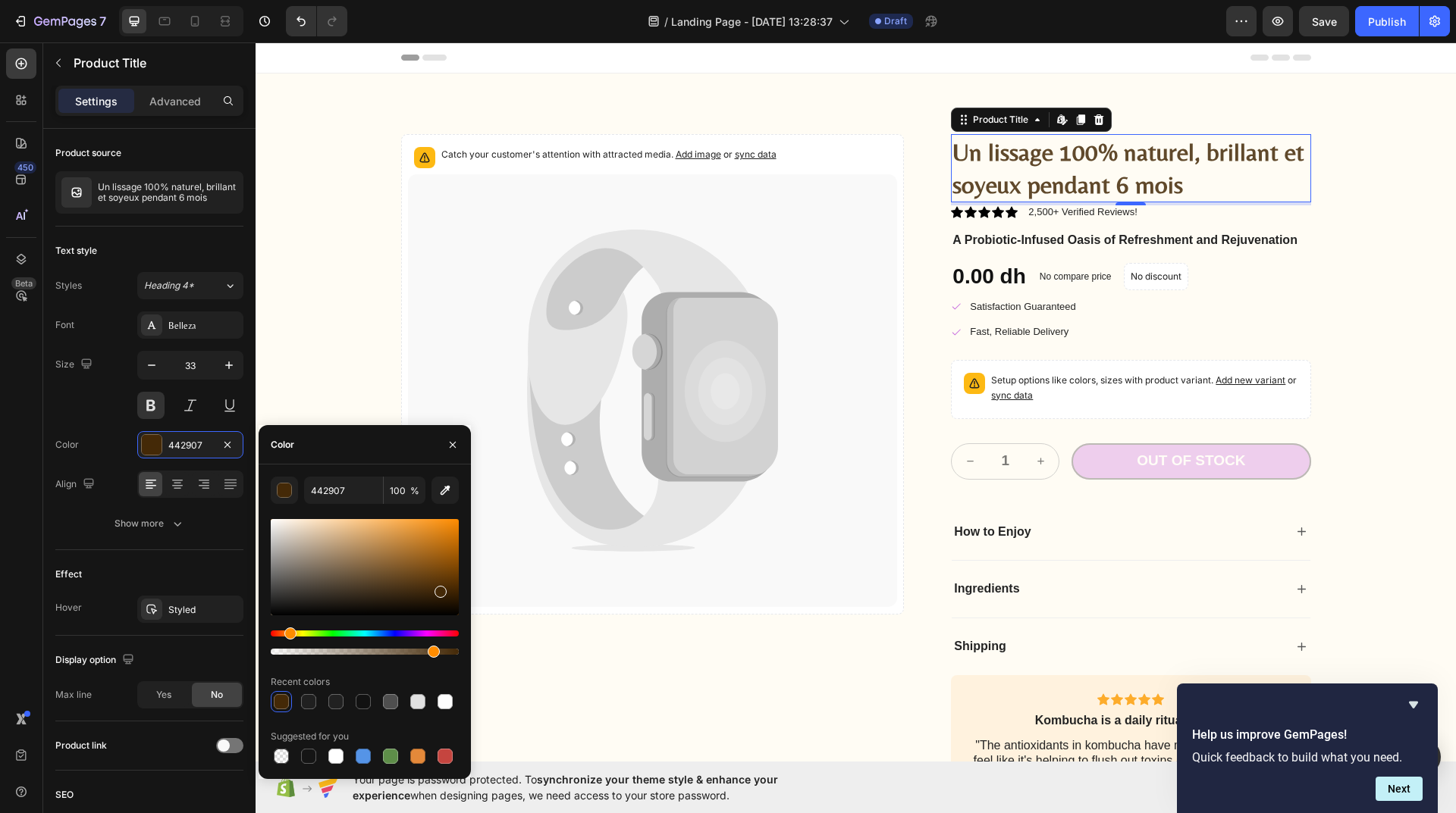
drag, startPoint x: 451, startPoint y: 653, endPoint x: 430, endPoint y: 654, distance: 21.0
click at [430, 654] on div at bounding box center [434, 652] width 12 height 12
type input "85"
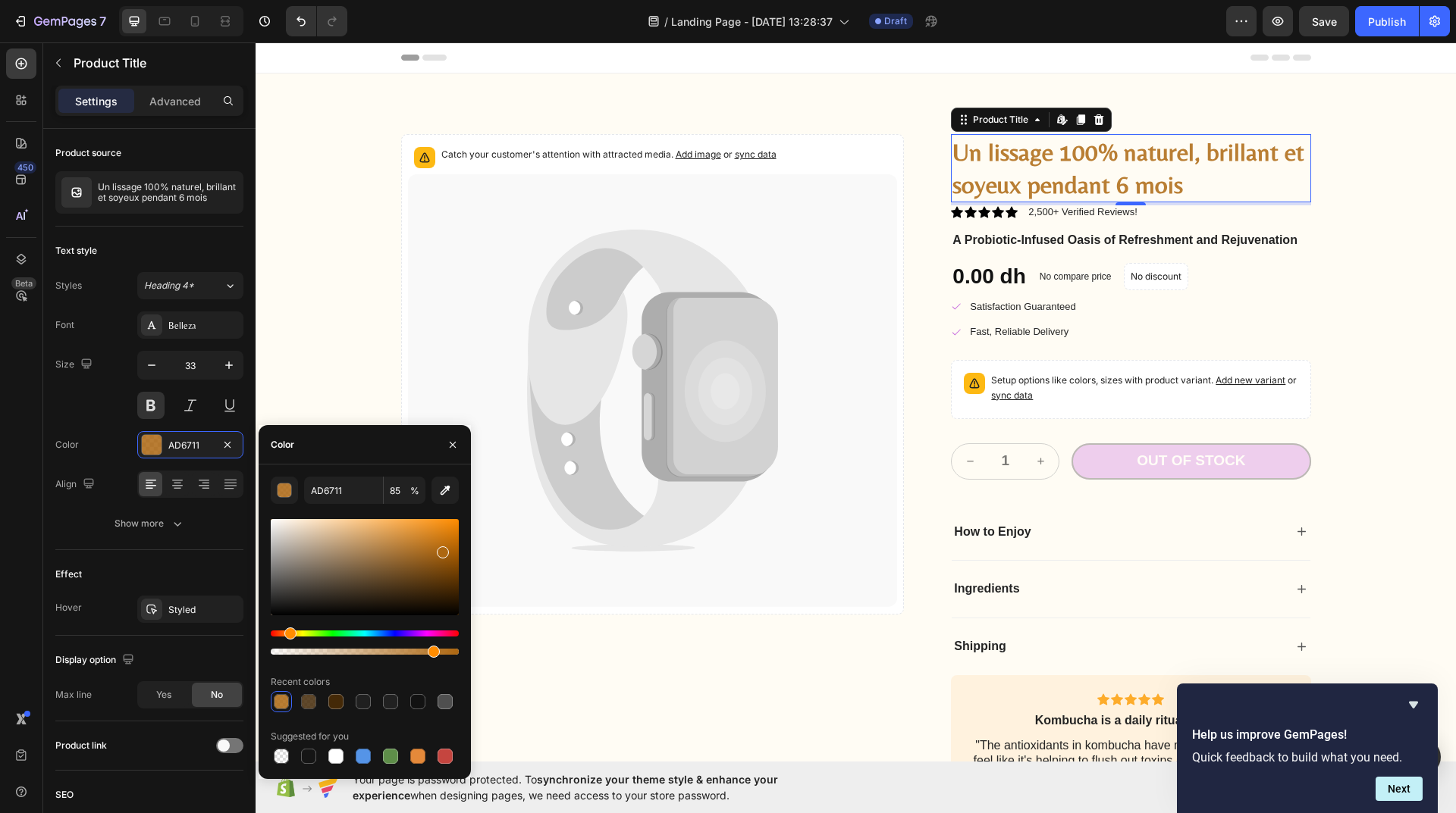
drag, startPoint x: 443, startPoint y: 592, endPoint x: 441, endPoint y: 550, distance: 42.0
click at [441, 550] on div at bounding box center [443, 552] width 12 height 12
drag, startPoint x: 444, startPoint y: 551, endPoint x: 433, endPoint y: 563, distance: 16.3
click at [433, 563] on div at bounding box center [435, 567] width 12 height 12
drag, startPoint x: 428, startPoint y: 567, endPoint x: 438, endPoint y: 552, distance: 18.0
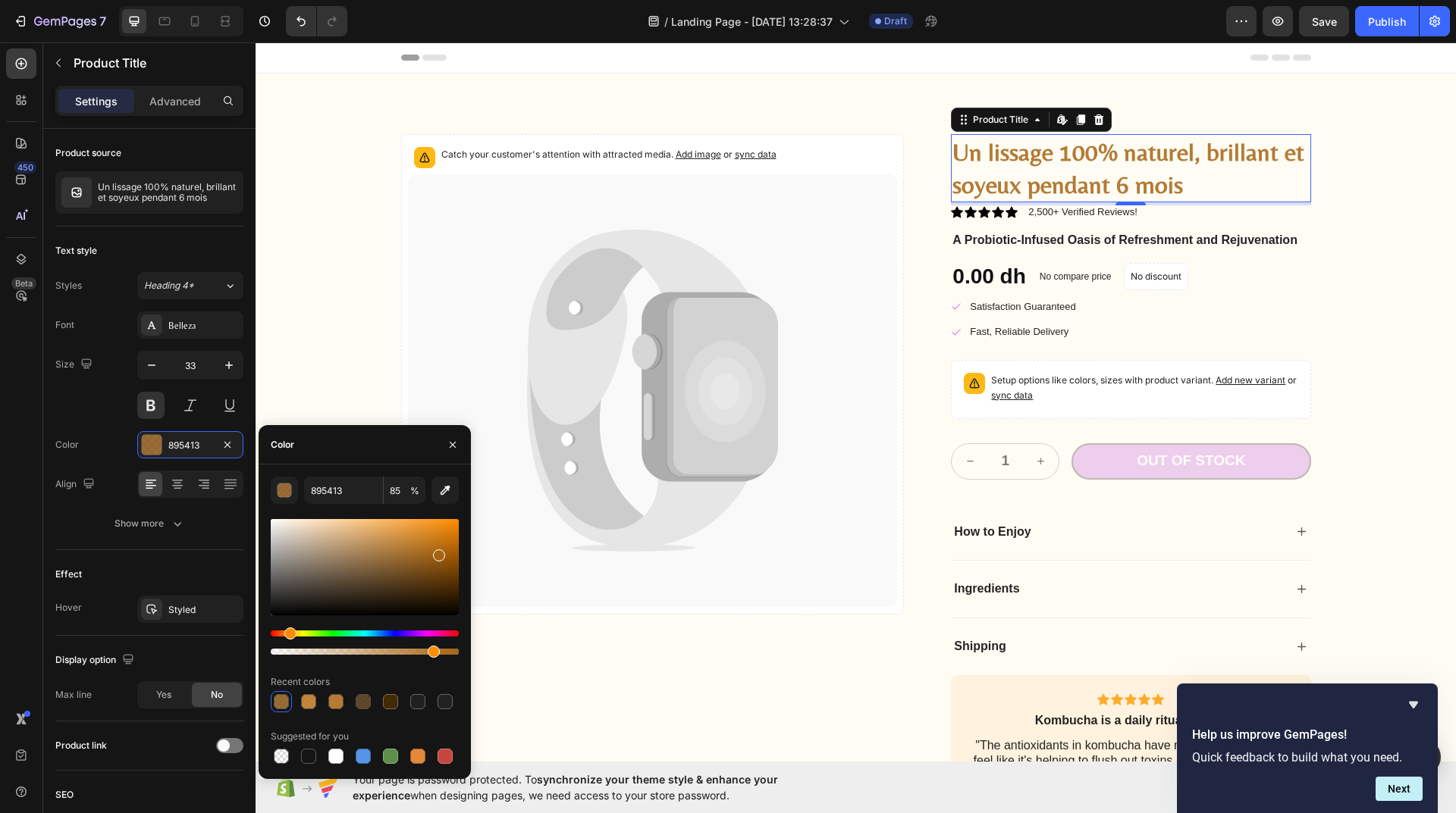
click at [438, 552] on div at bounding box center [364, 567] width 188 height 96
type input "A56413"
click at [1162, 462] on div "Out of stock" at bounding box center [1191, 461] width 109 height 19
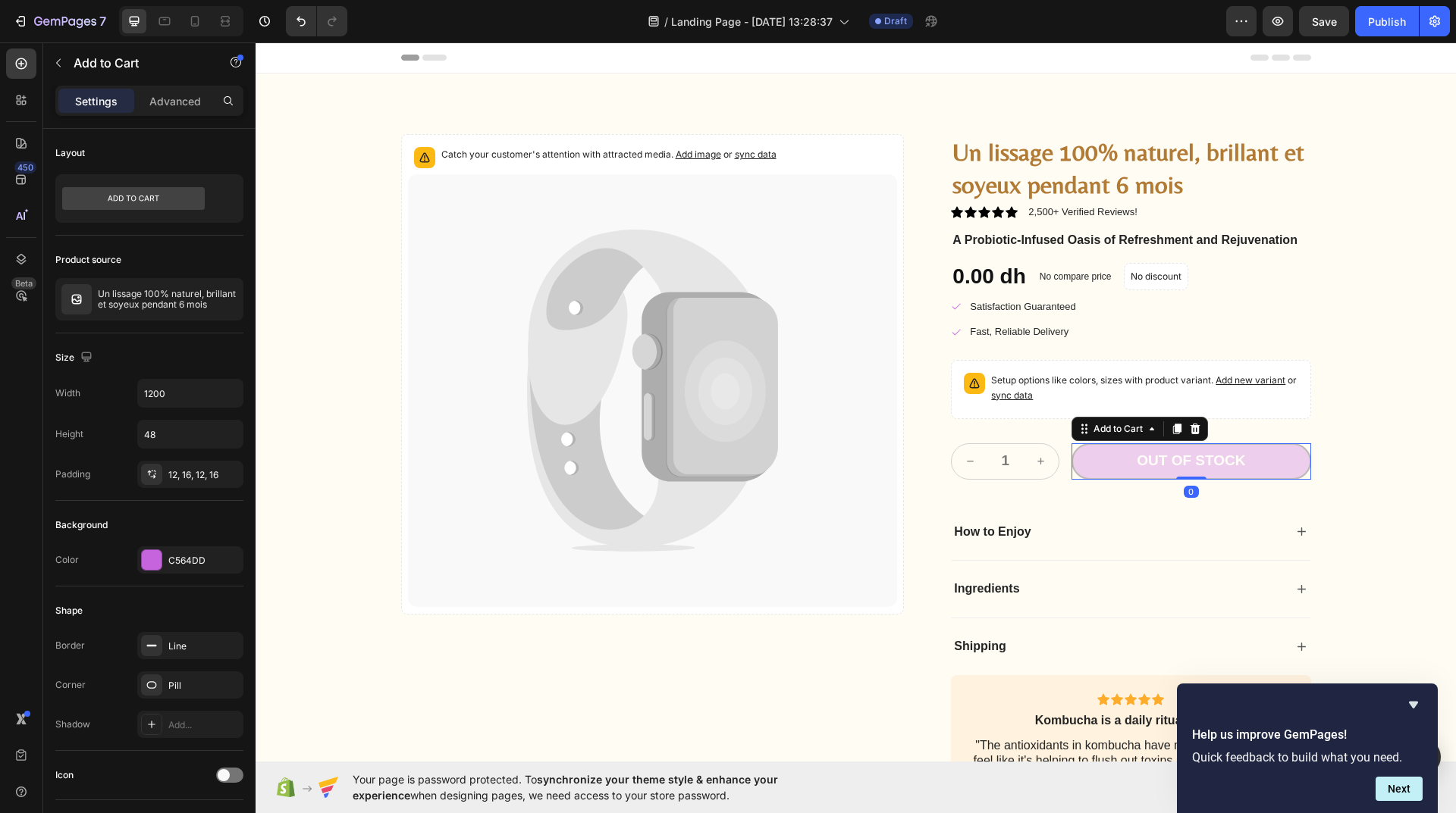
click at [1112, 464] on button "Out of stock" at bounding box center [1191, 462] width 239 height 36
click at [151, 562] on div at bounding box center [151, 560] width 20 height 20
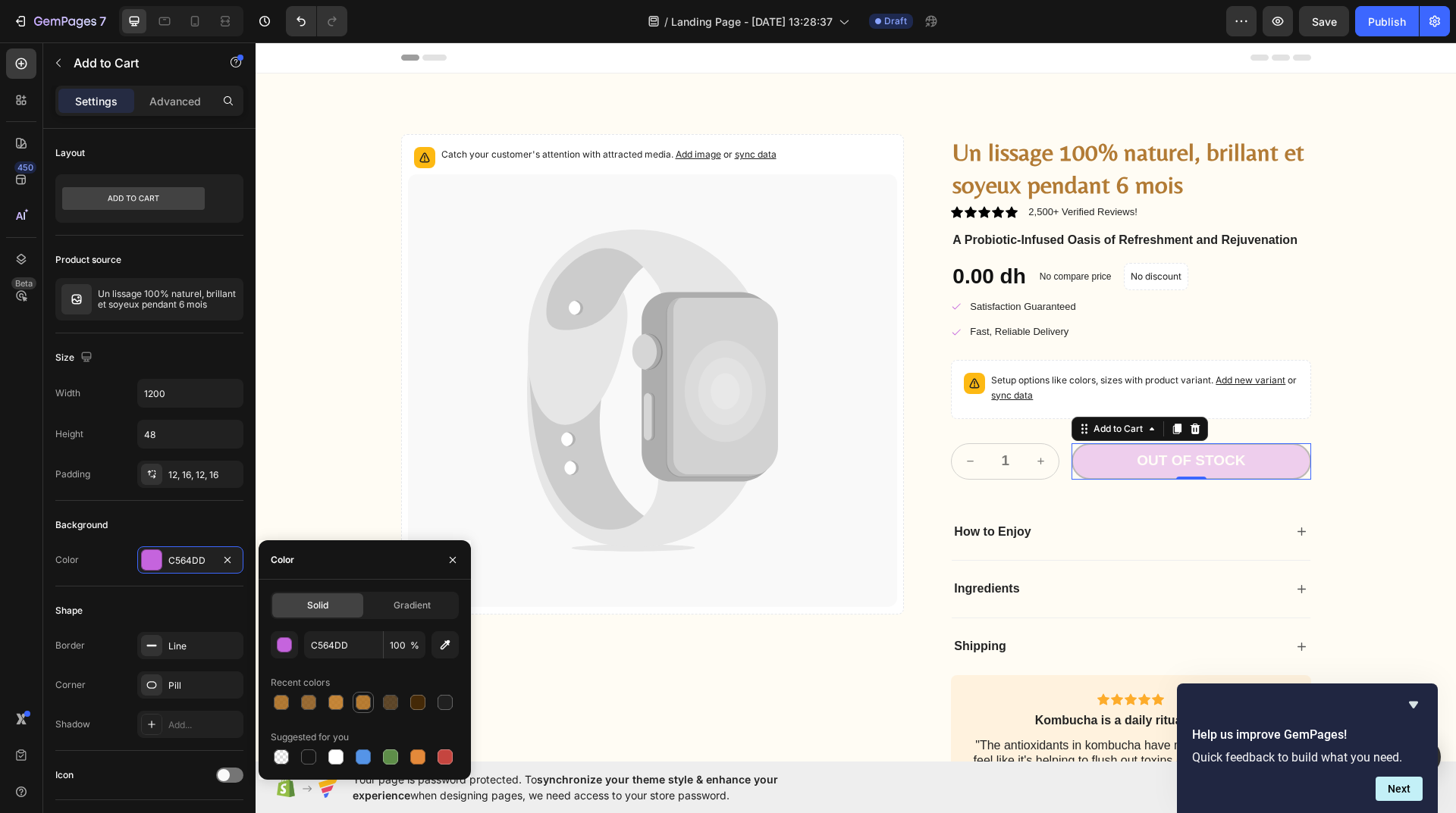
click at [360, 706] on div at bounding box center [363, 702] width 15 height 15
type input "AD6711"
type input "85"
click at [332, 705] on div at bounding box center [336, 702] width 15 height 15
click at [363, 704] on div at bounding box center [363, 702] width 15 height 15
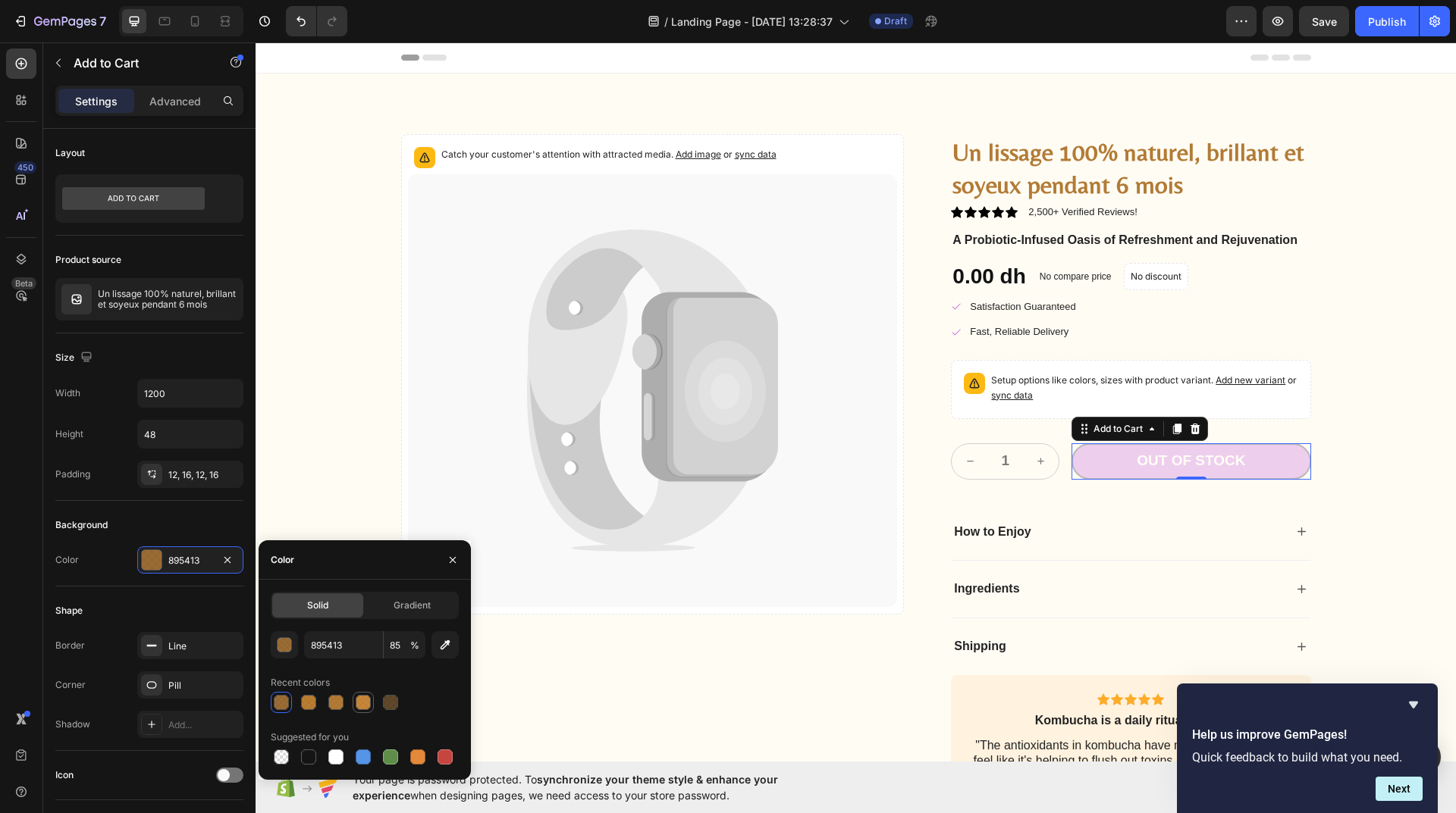
type input "BC7218"
click at [647, 630] on div "Catch your customer's attention with attracted media. Add image or sync data Pr…" at bounding box center [653, 482] width 504 height 696
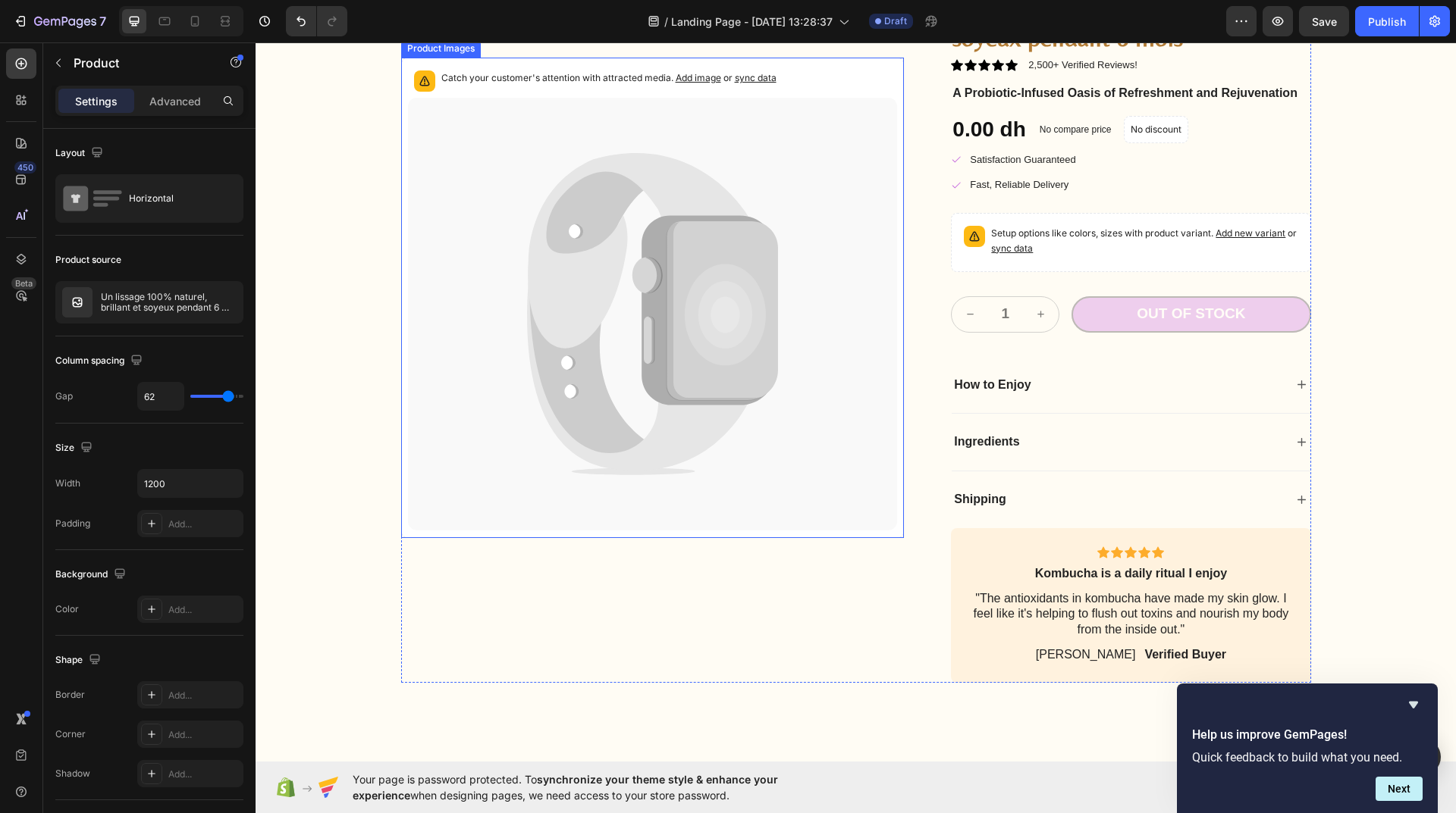
scroll to position [151, 0]
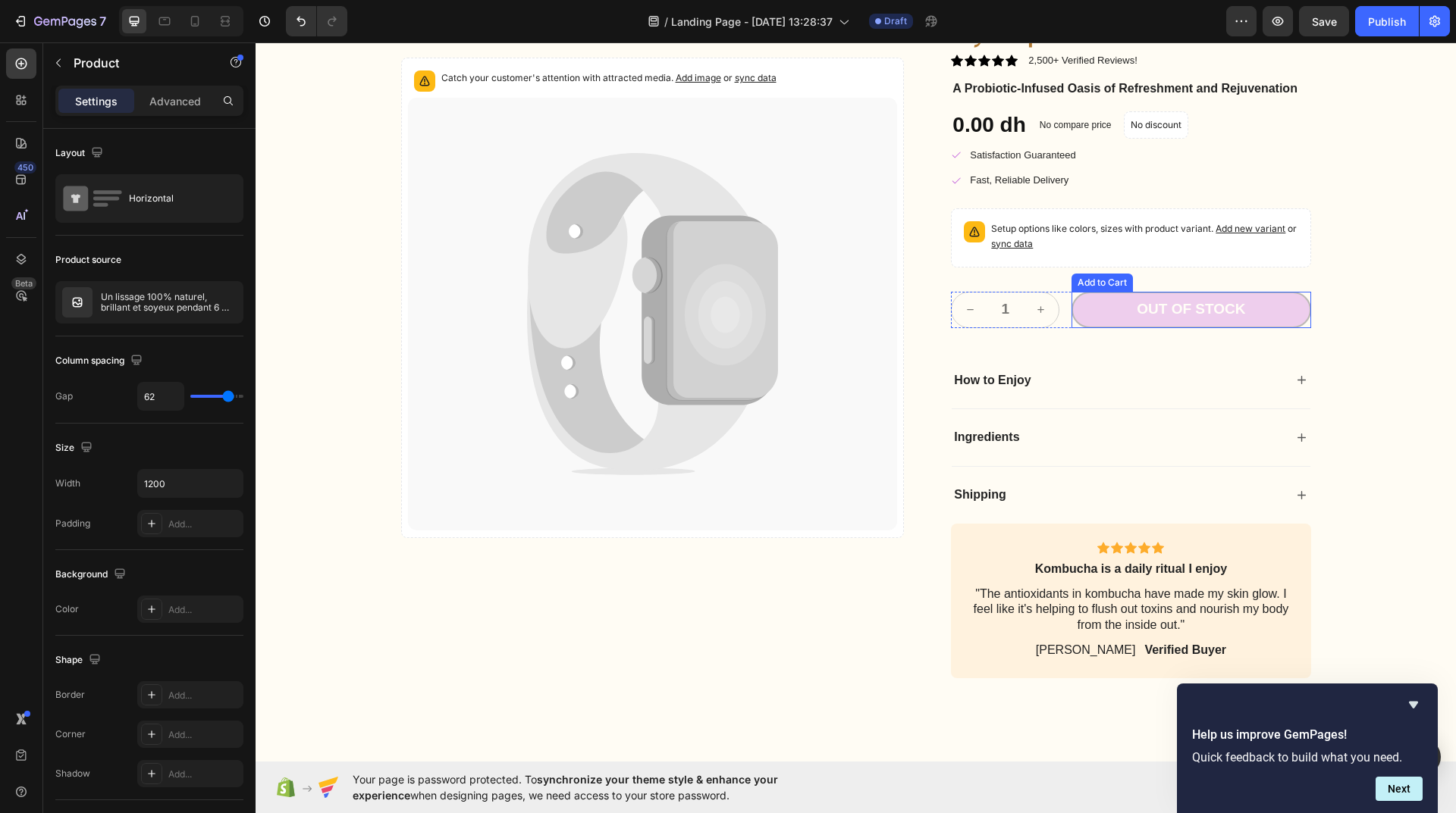
click at [1125, 310] on button "Out of stock" at bounding box center [1191, 310] width 239 height 36
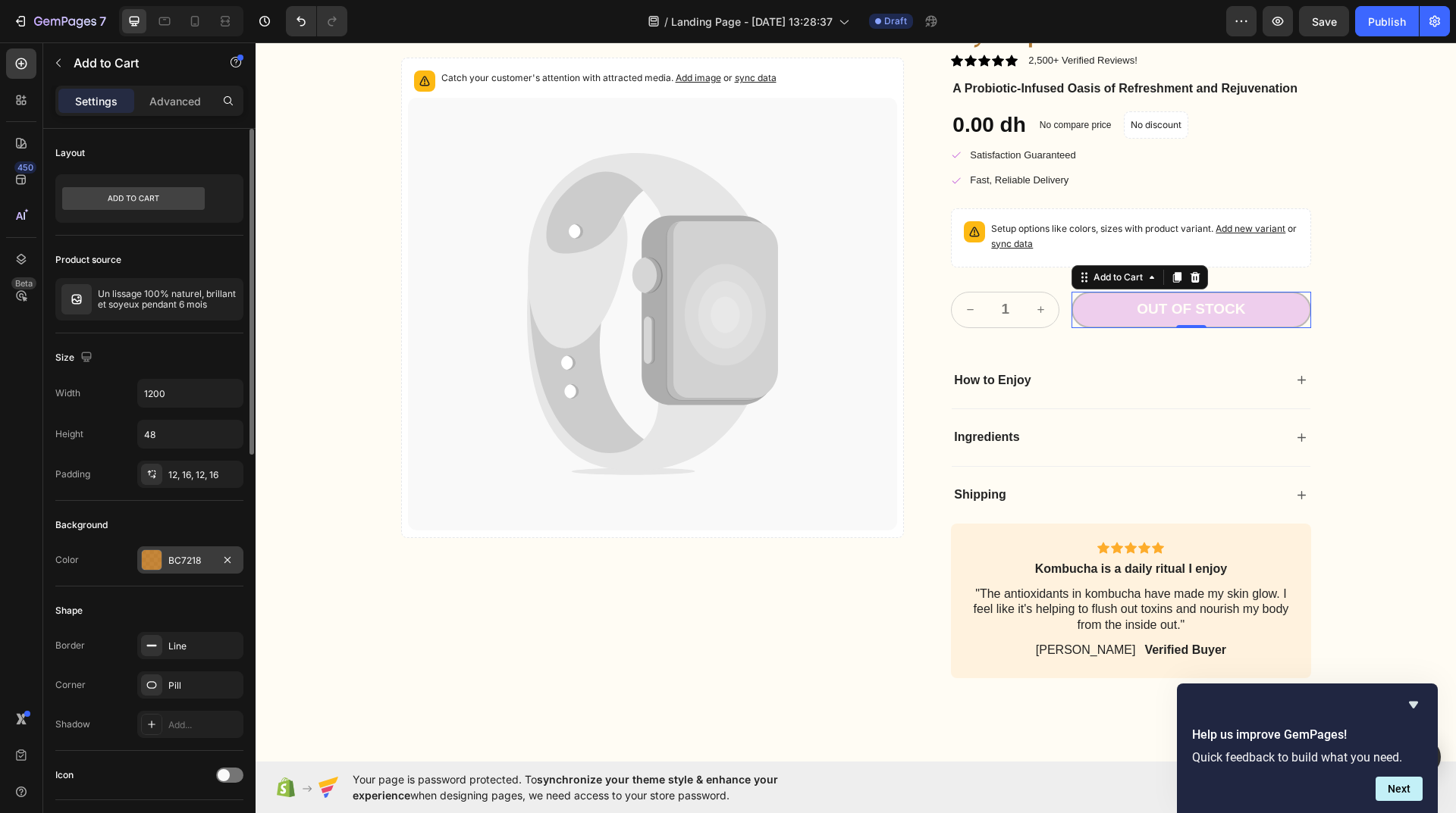
click at [150, 560] on div at bounding box center [151, 560] width 20 height 20
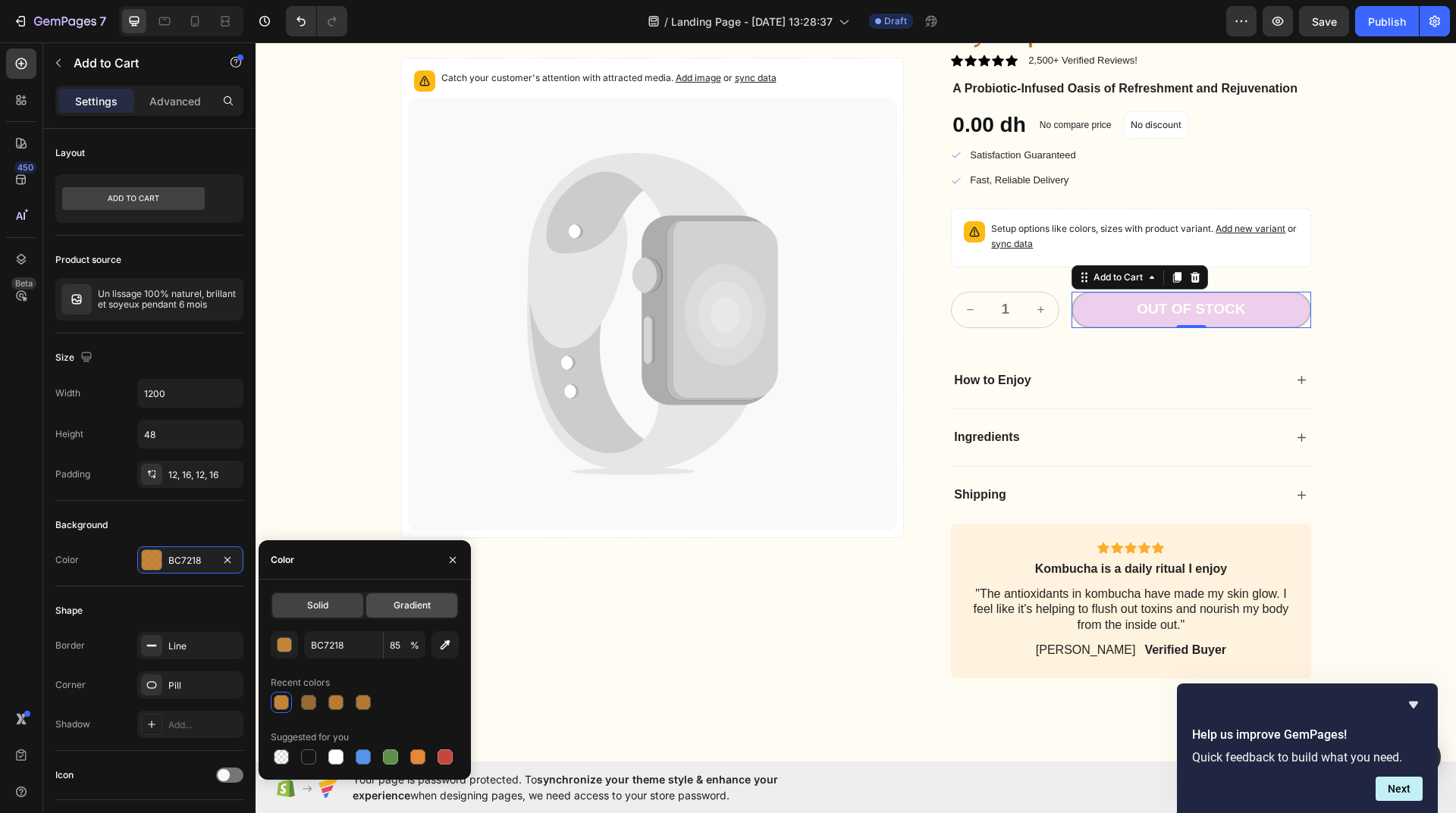
click at [414, 605] on span "Gradient" at bounding box center [412, 605] width 37 height 13
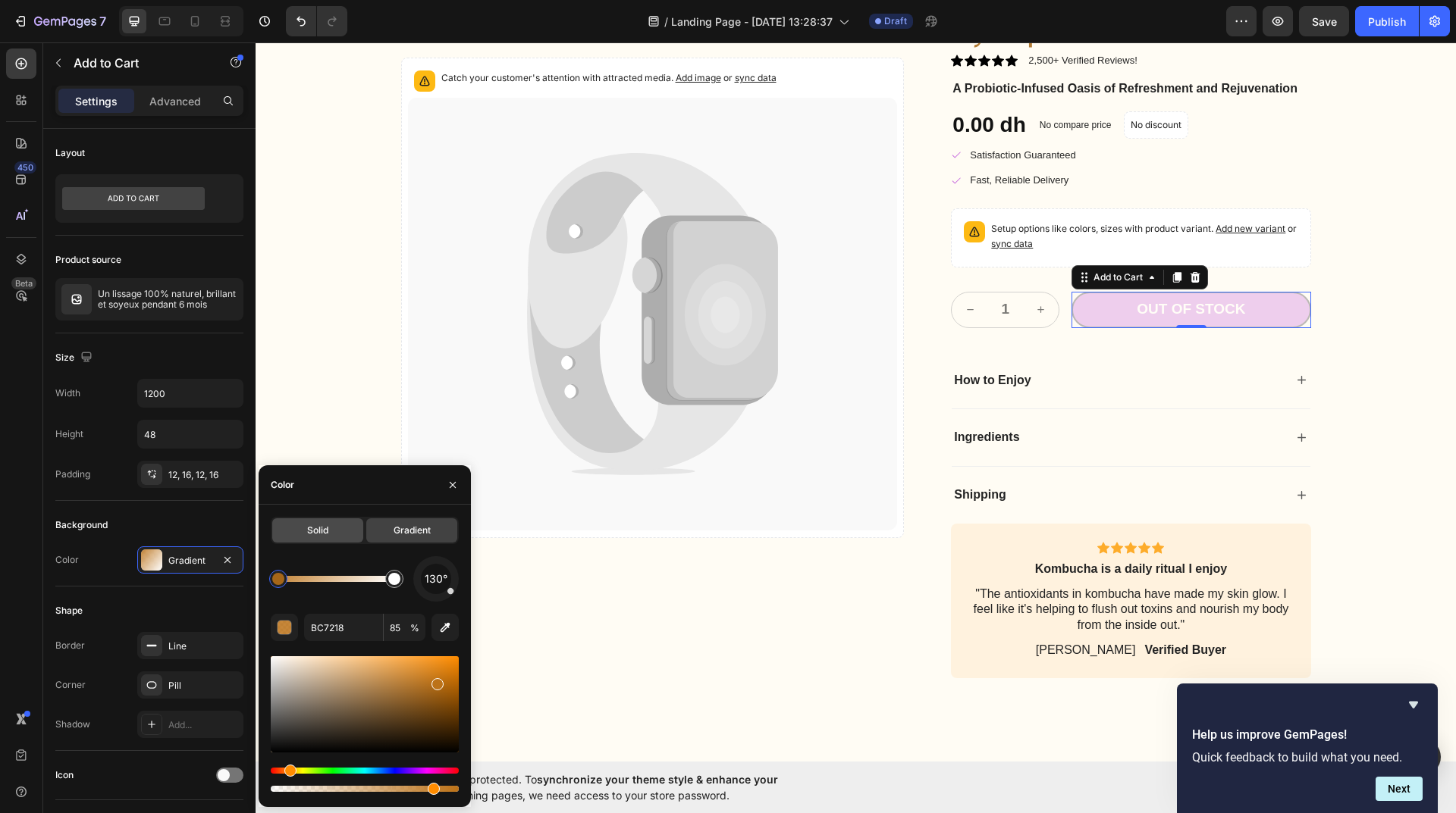
click at [307, 527] on span "Solid" at bounding box center [318, 530] width 21 height 13
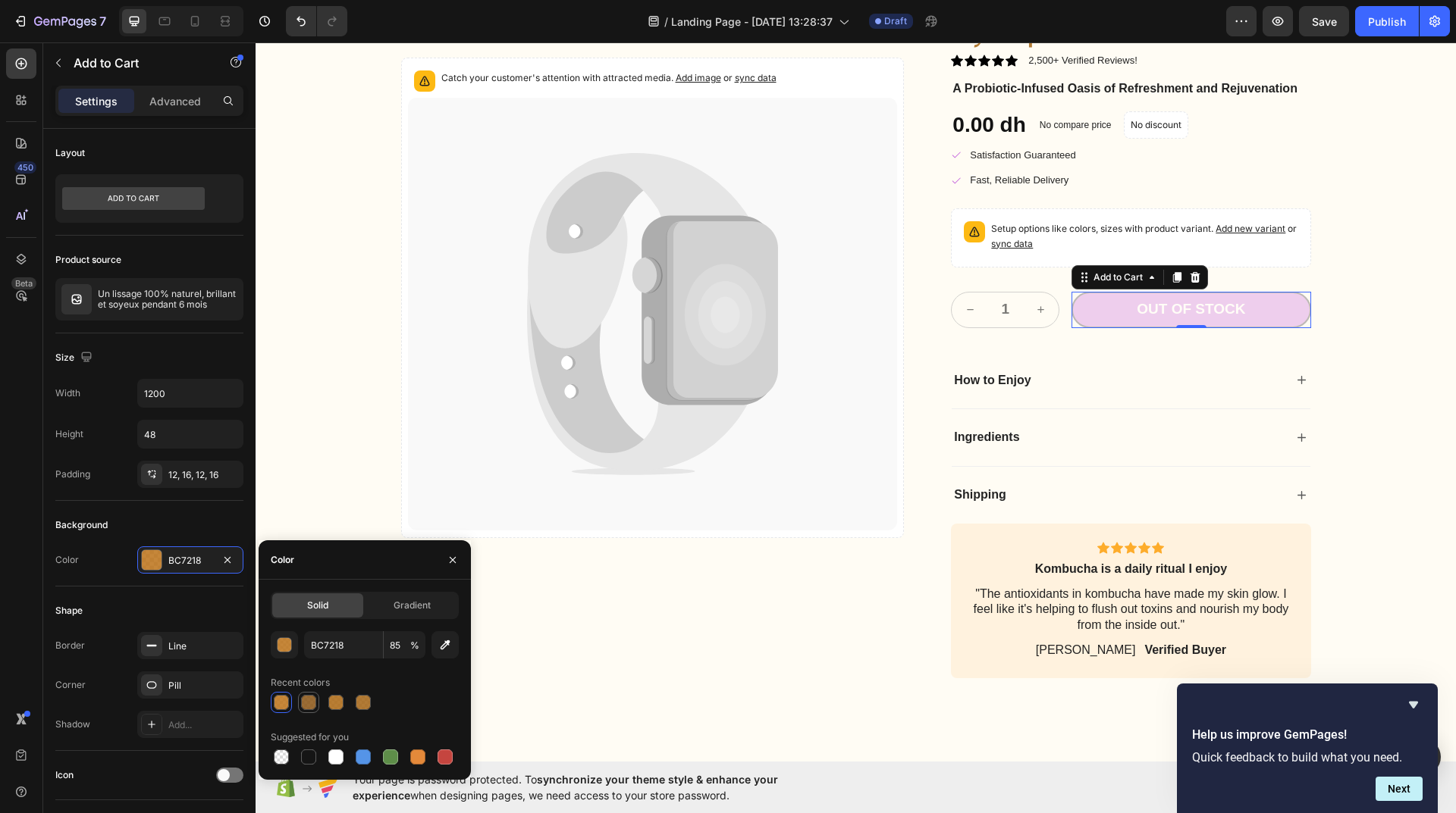
click at [308, 705] on div at bounding box center [308, 702] width 15 height 15
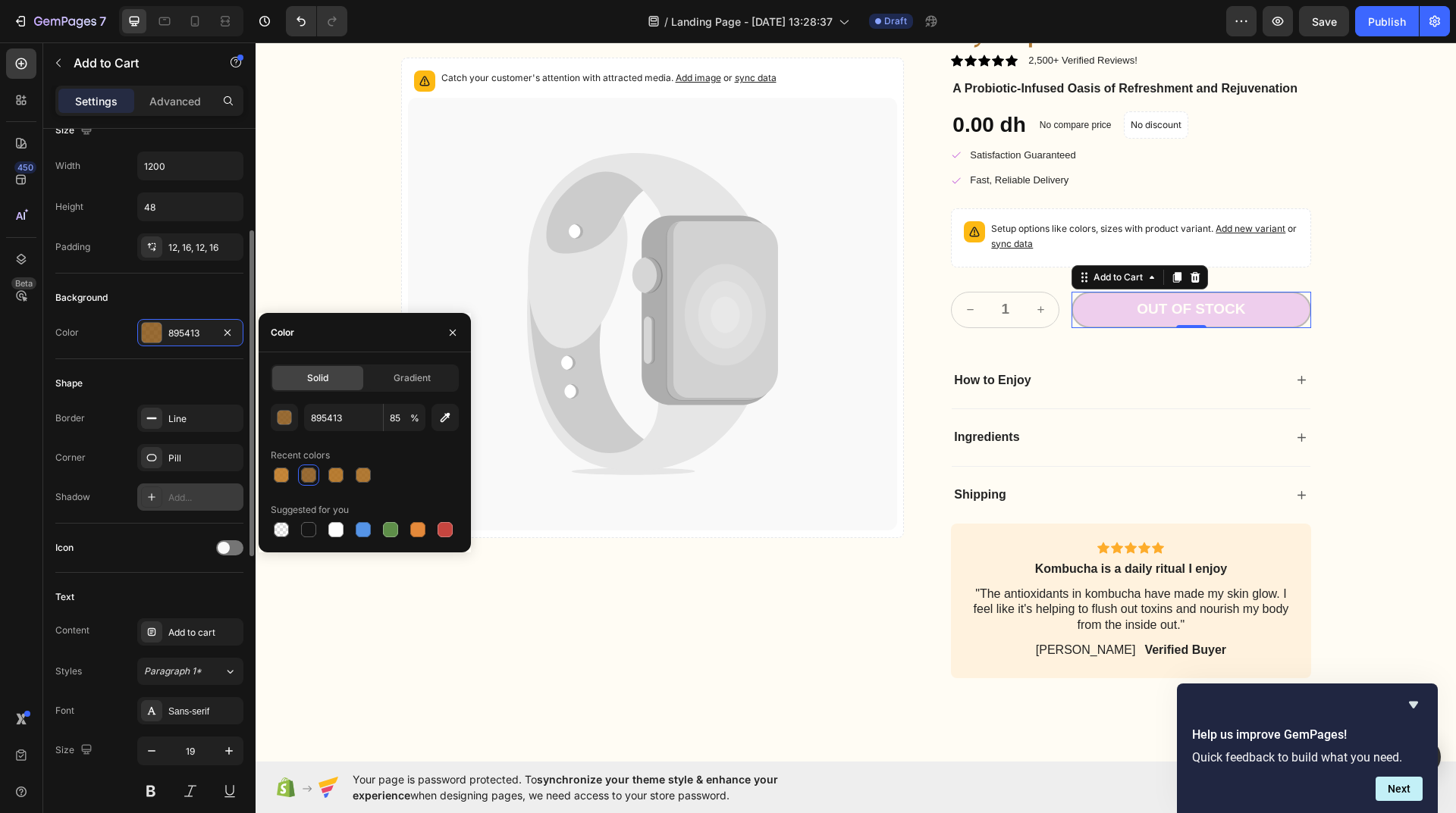
scroll to position [303, 0]
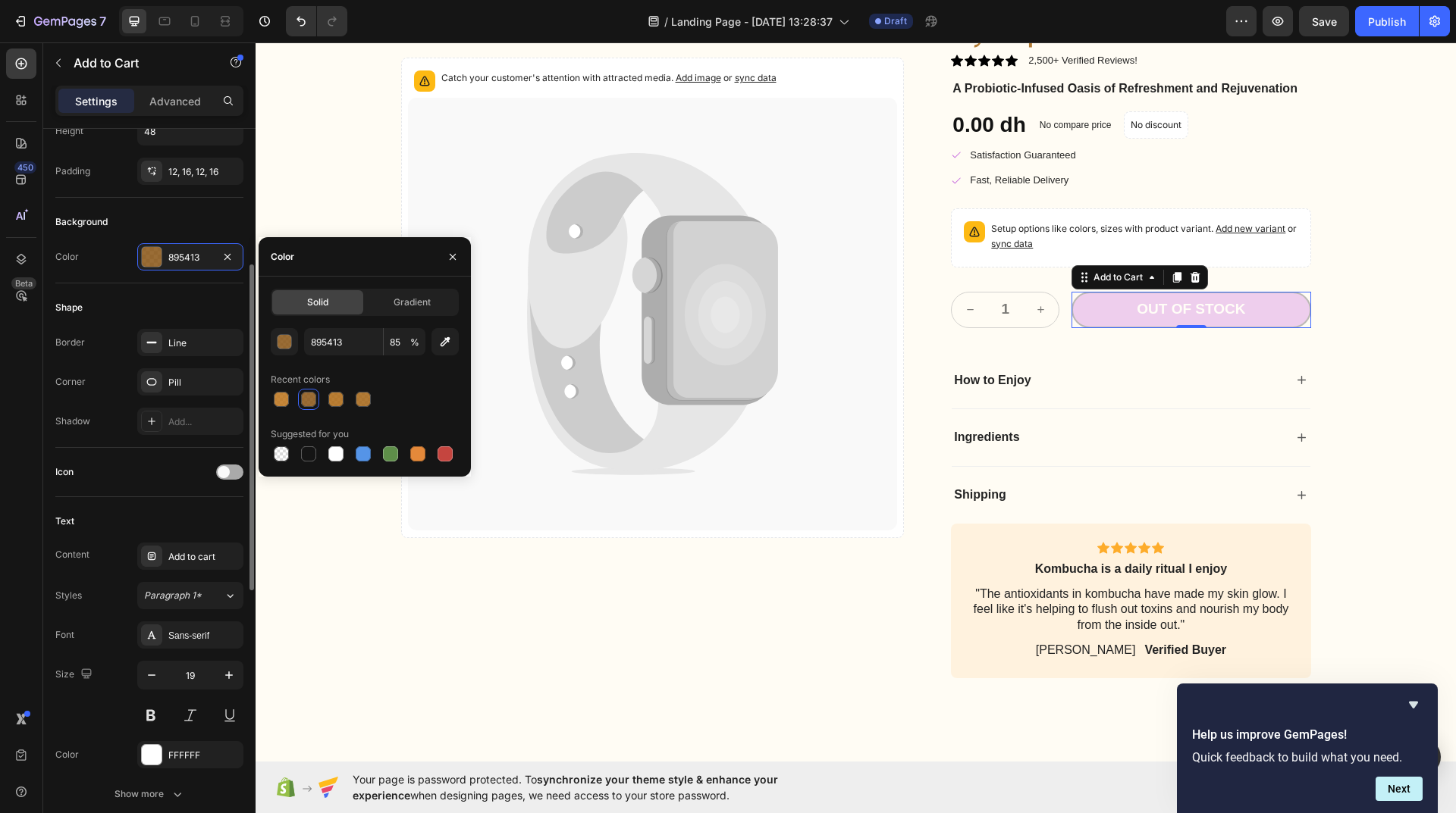
click at [224, 471] on span at bounding box center [224, 472] width 12 height 12
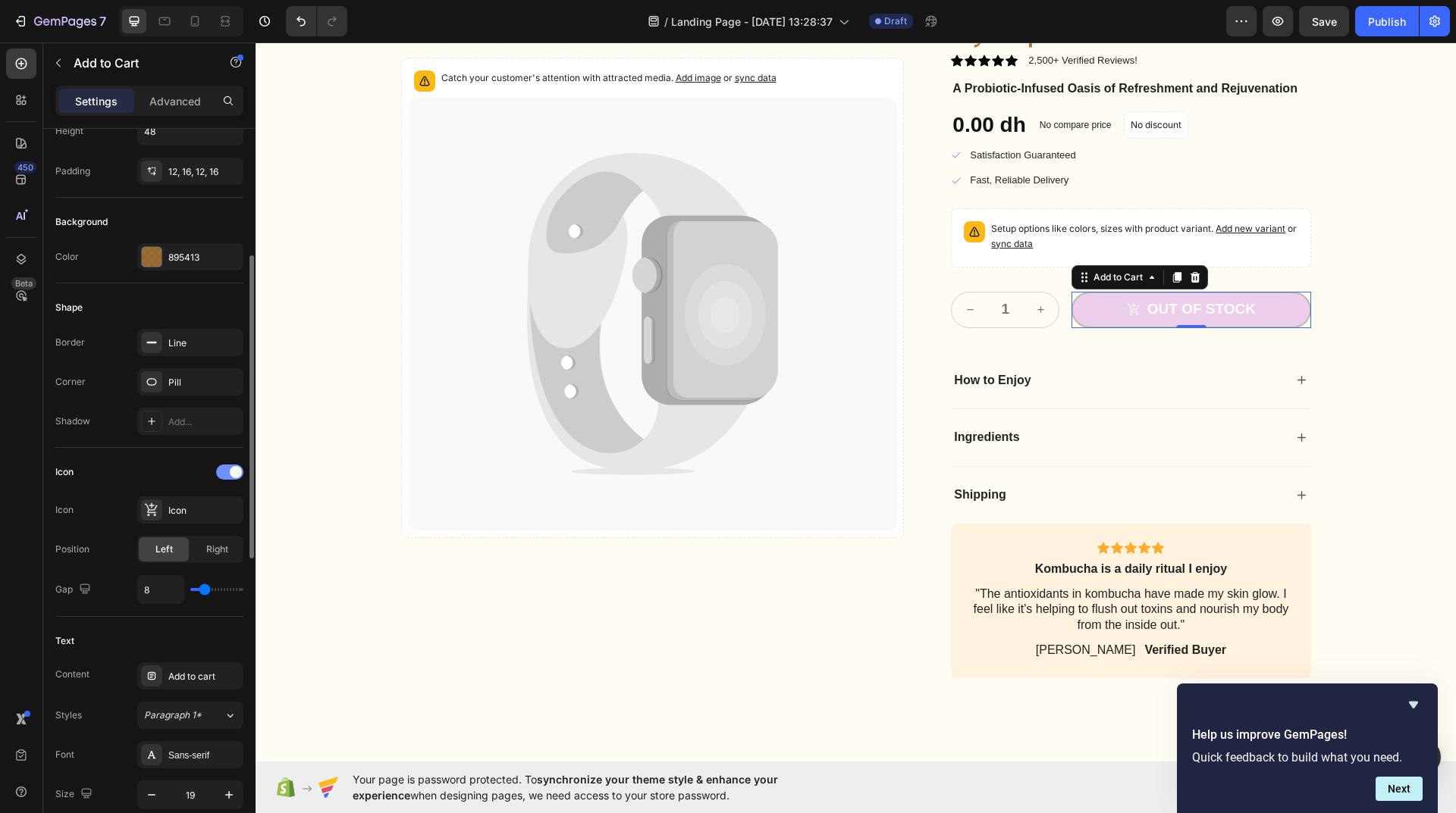
click at [229, 471] on div at bounding box center [230, 471] width 28 height 15
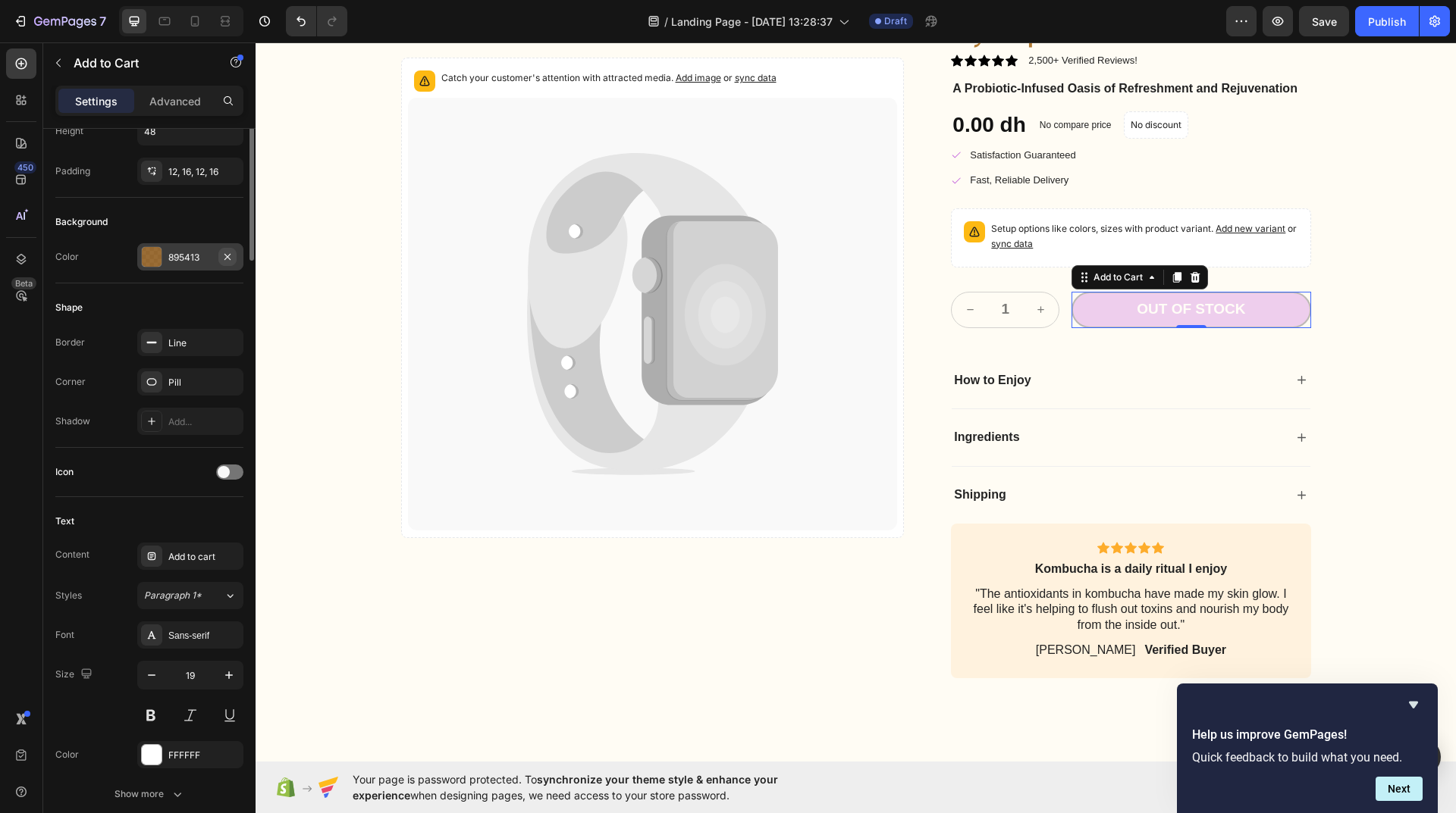
scroll to position [0, 0]
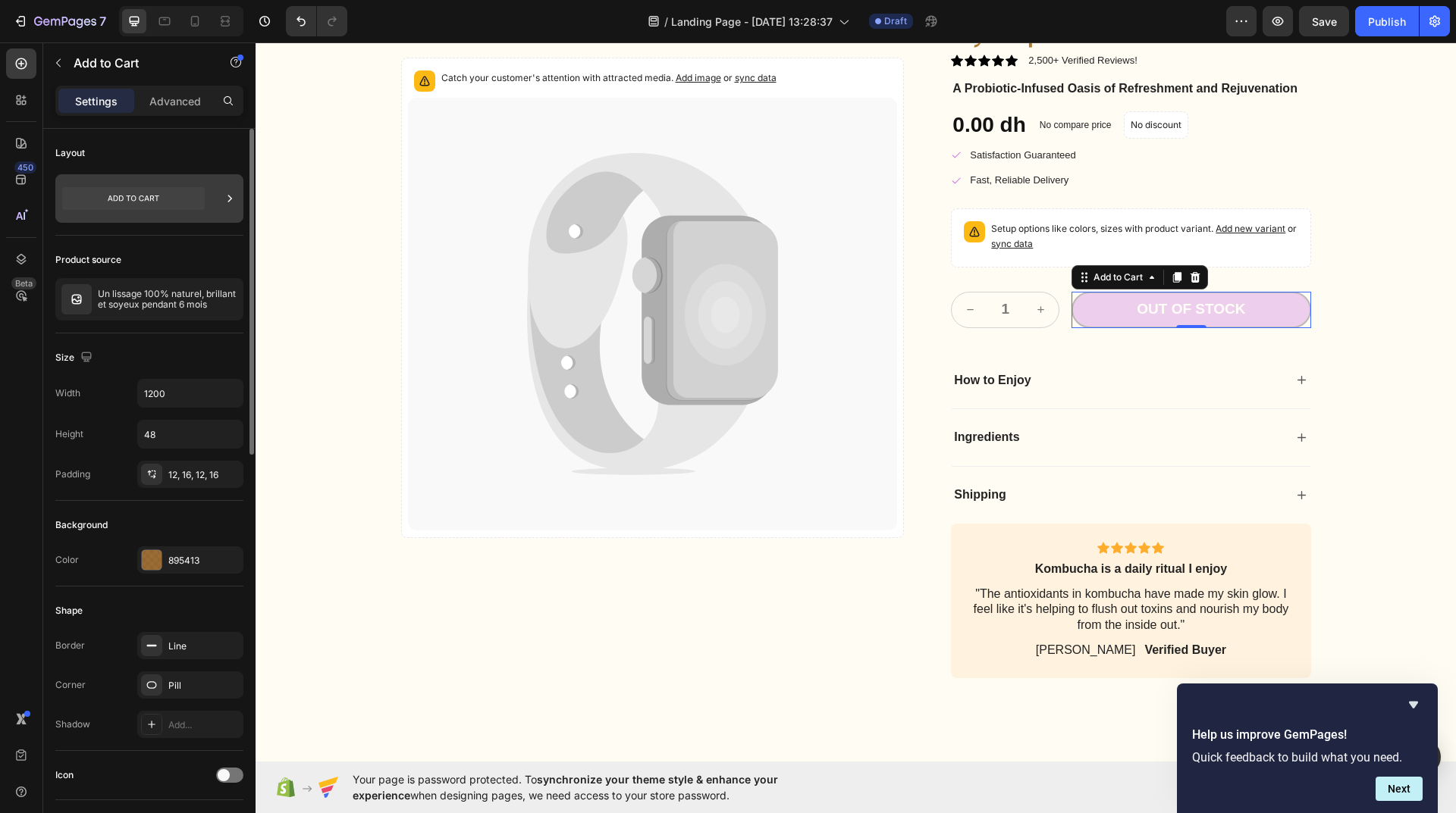
click at [175, 206] on icon at bounding box center [133, 198] width 142 height 23
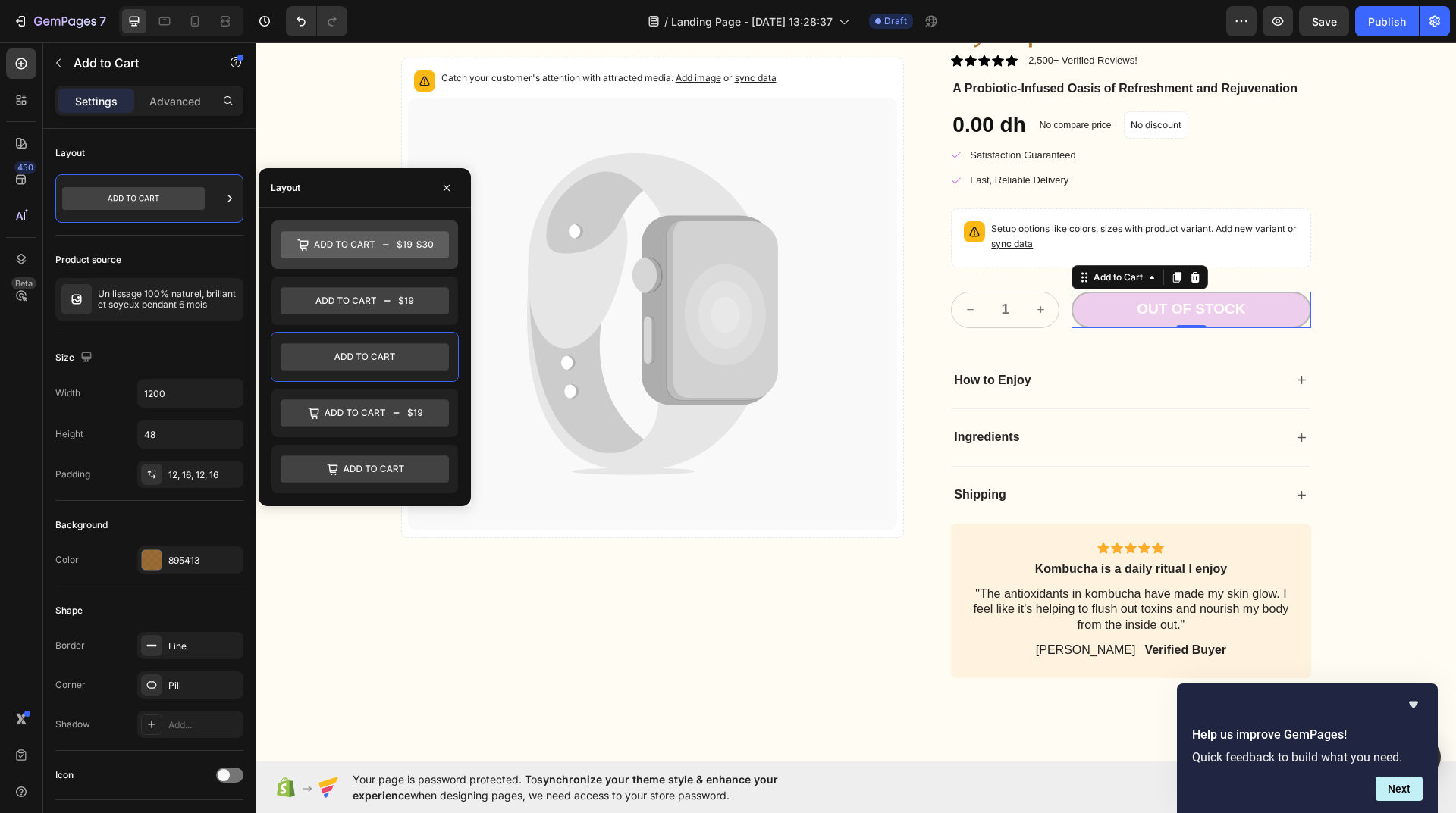
click at [397, 247] on icon at bounding box center [364, 245] width 168 height 28
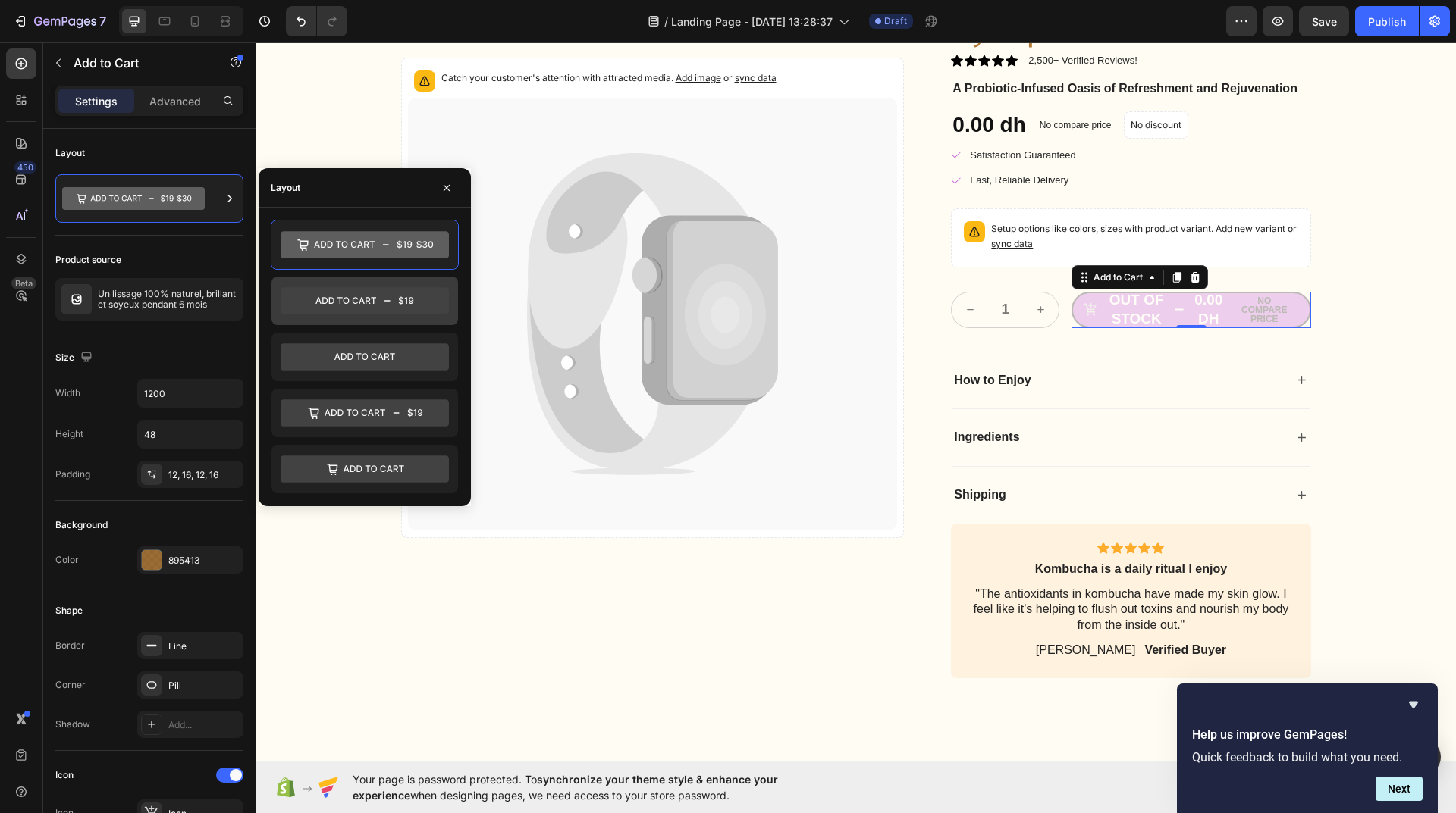
click at [386, 295] on icon at bounding box center [364, 301] width 168 height 28
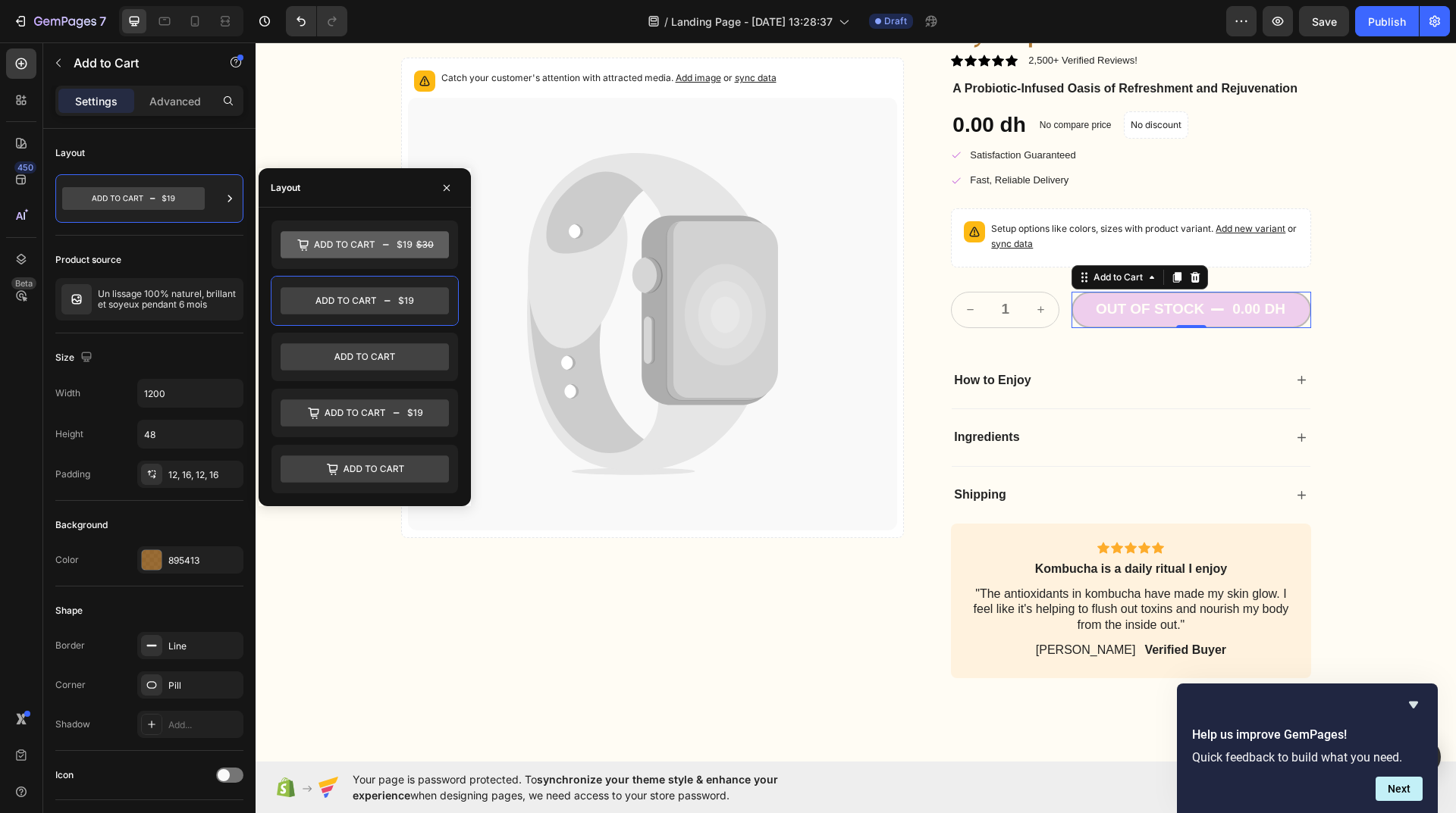
click at [1266, 309] on div "0.00 dh" at bounding box center [1258, 310] width 56 height 22
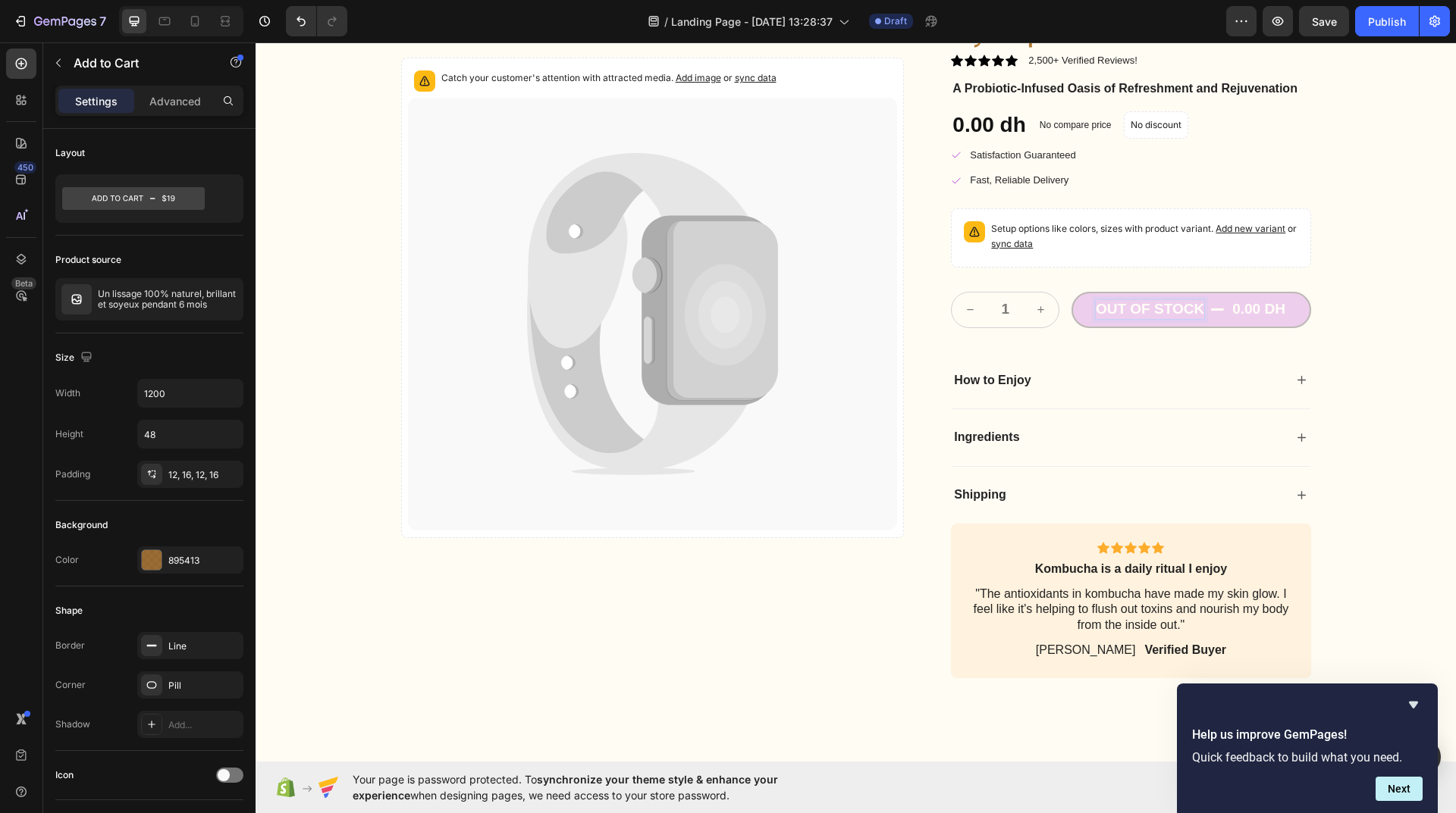
click at [1266, 314] on div "0.00 dh" at bounding box center [1258, 310] width 56 height 22
click at [150, 564] on div at bounding box center [151, 560] width 20 height 20
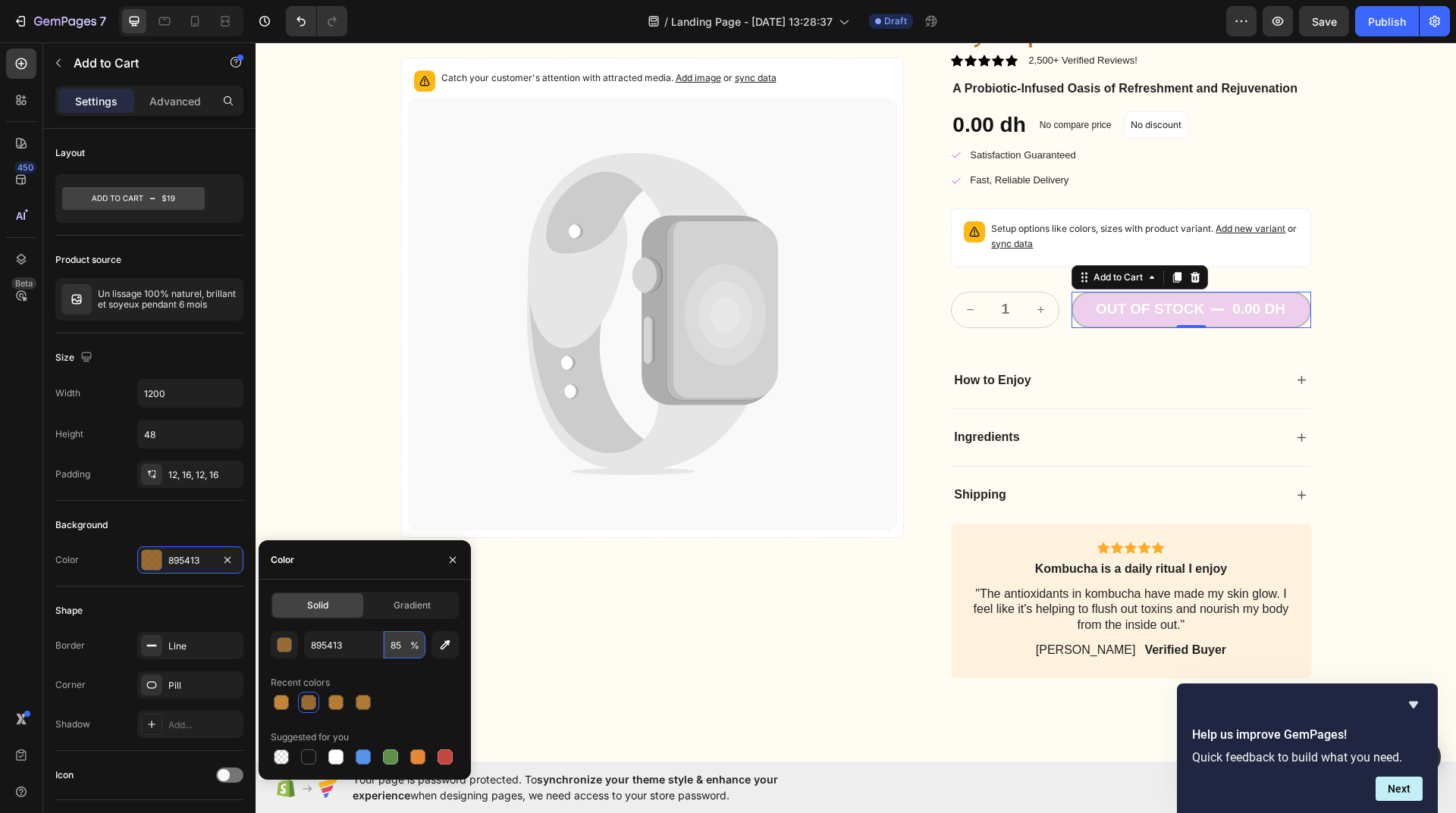
click at [404, 648] on input "85" at bounding box center [404, 645] width 42 height 28
click at [383, 691] on div "Recent colors" at bounding box center [364, 682] width 188 height 24
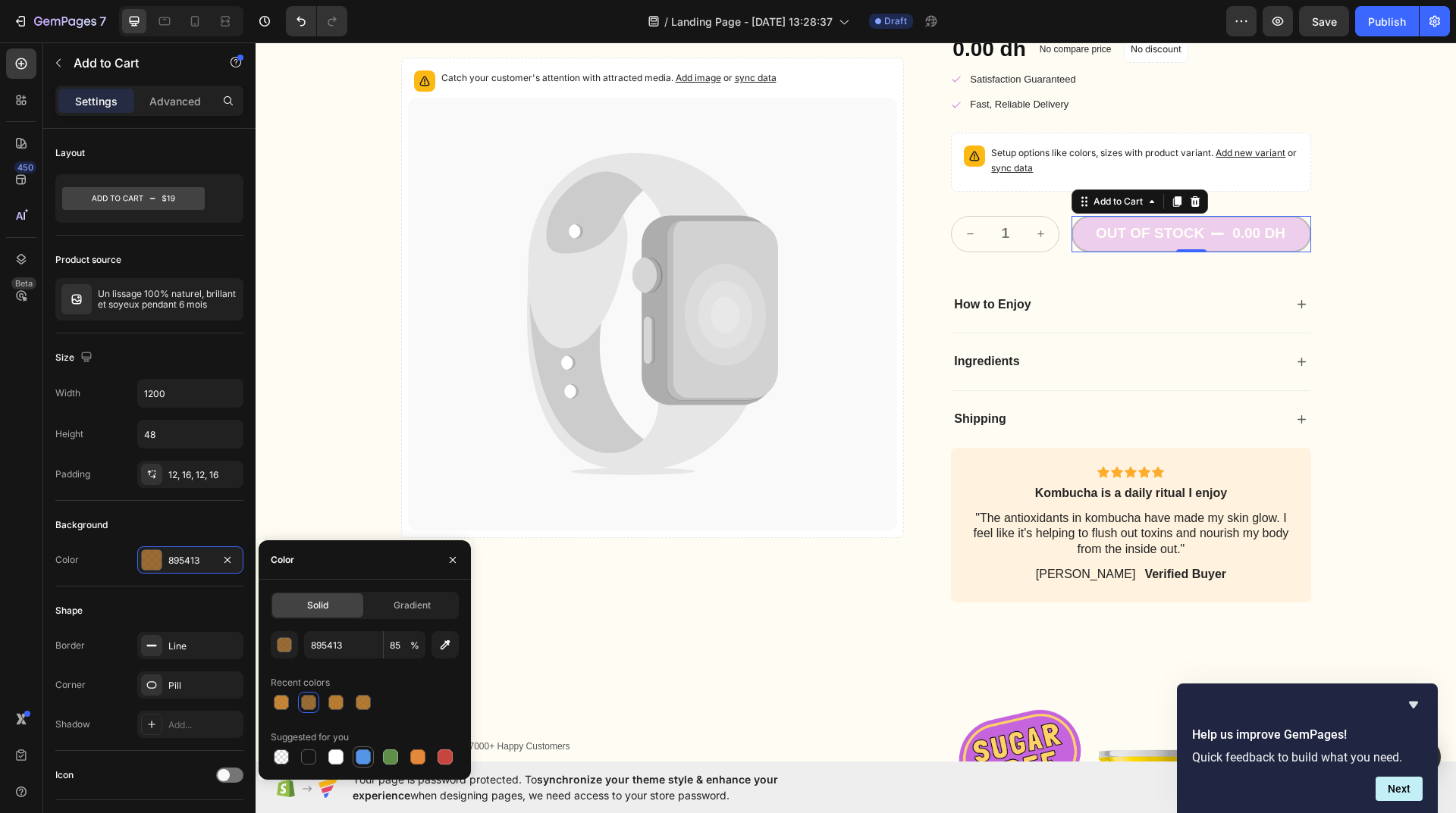
click at [368, 750] on div at bounding box center [363, 757] width 15 height 15
type input "5594E7"
type input "100"
click at [304, 701] on div at bounding box center [308, 702] width 15 height 15
type input "895413"
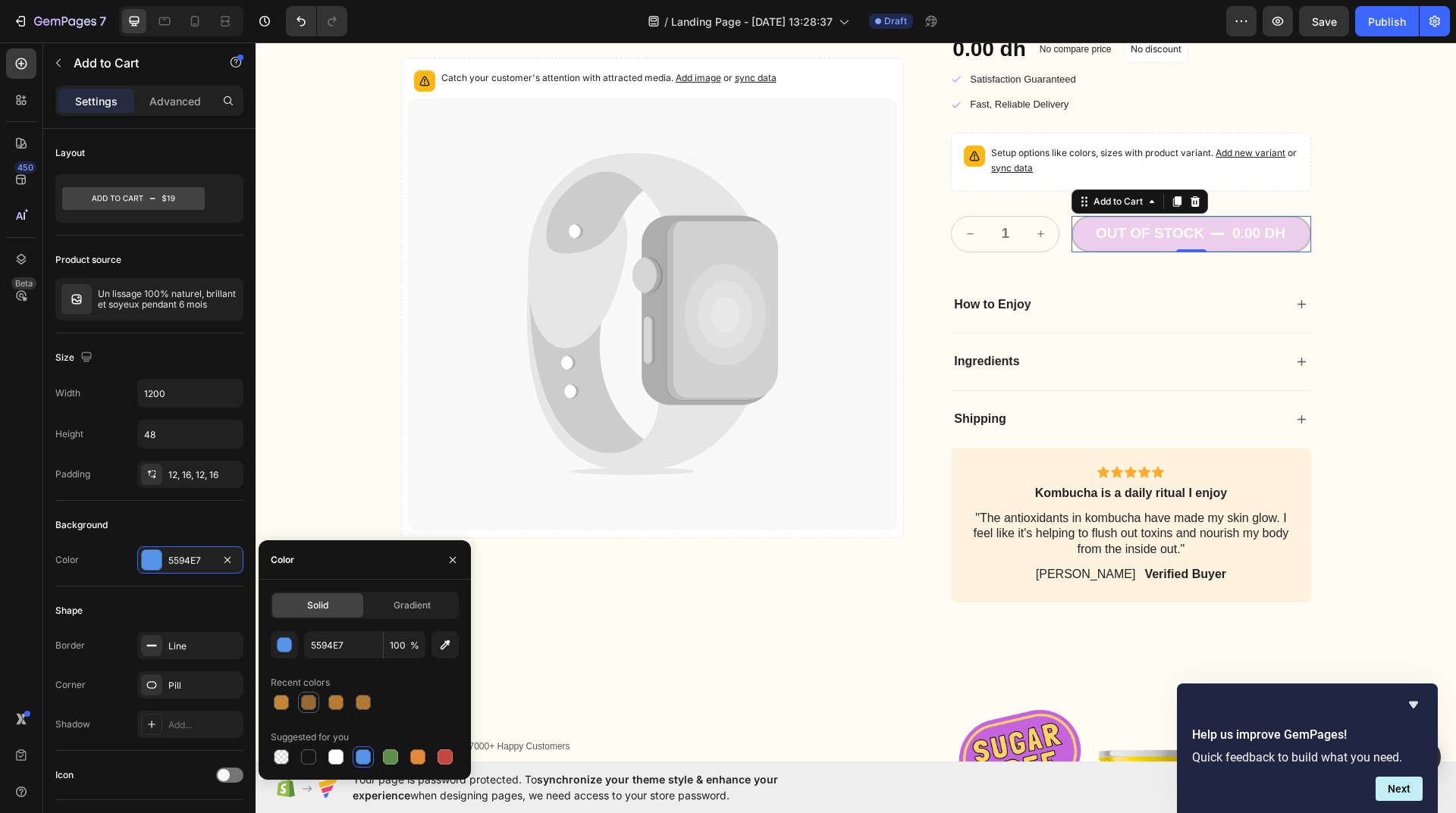
type input "85"
click at [453, 561] on icon "button" at bounding box center [453, 560] width 12 height 12
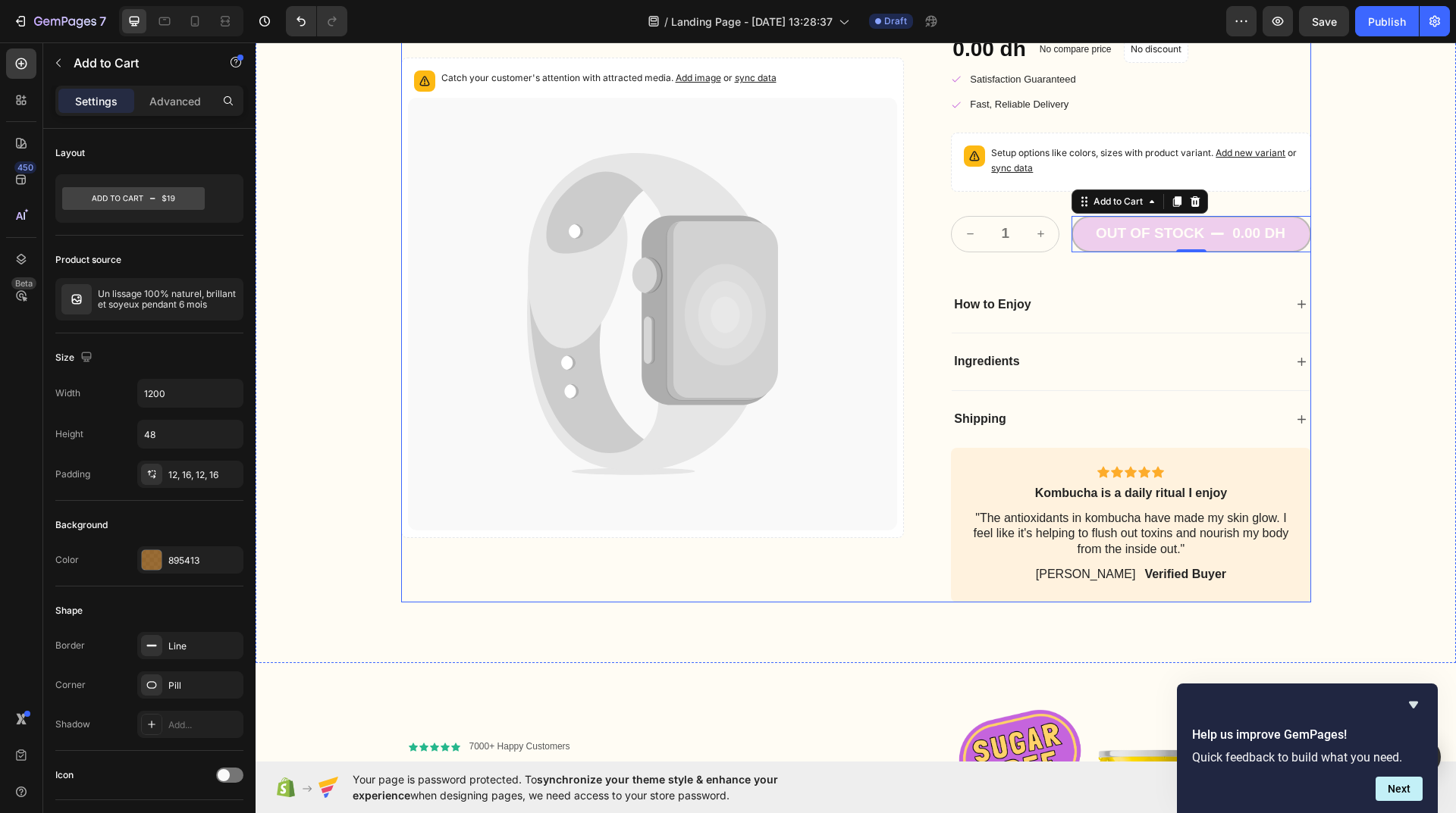
click at [741, 559] on div "Catch your customer's attention with attracted media. Add image or sync data Pr…" at bounding box center [653, 254] width 504 height 696
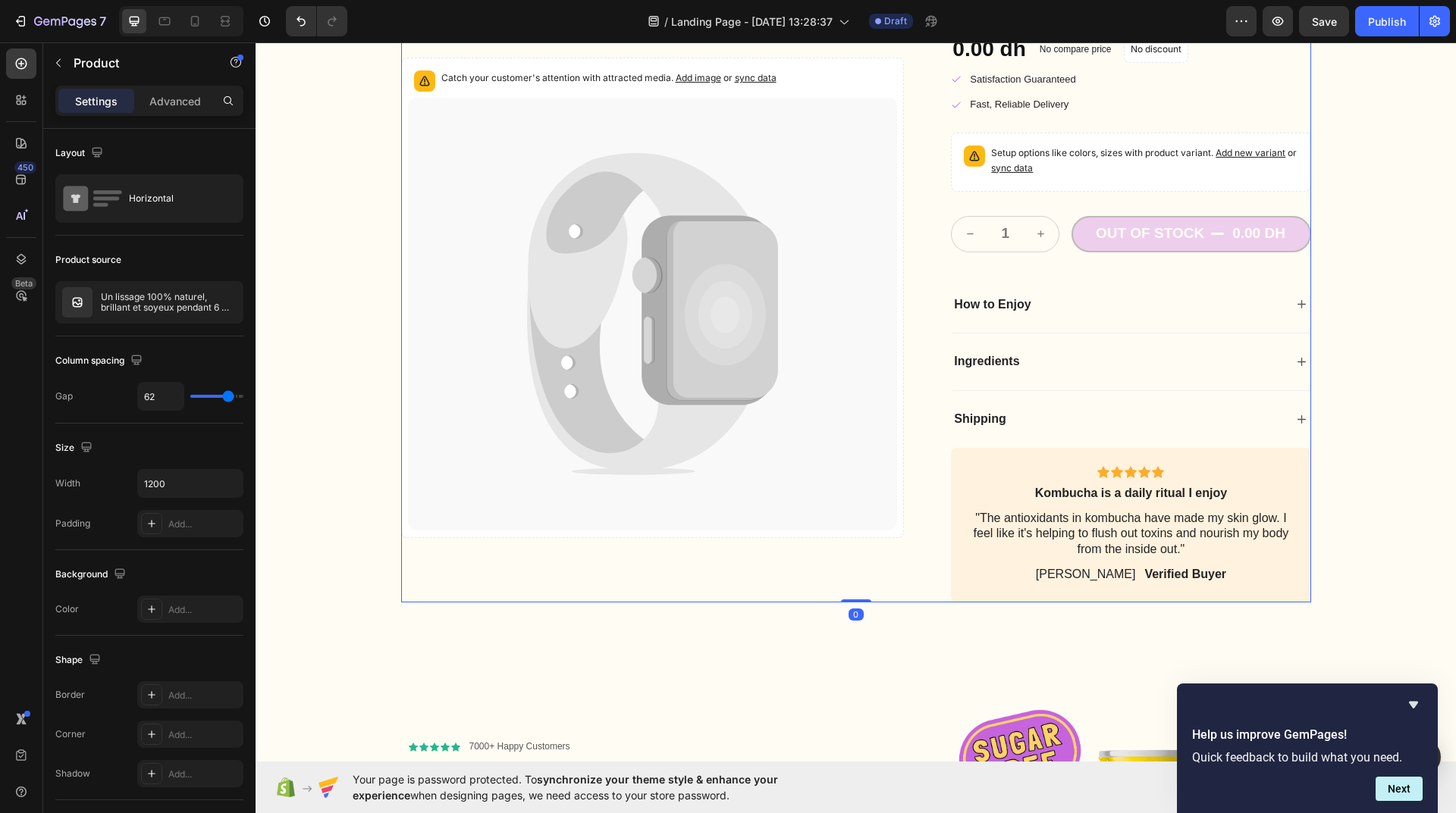
scroll to position [0, 0]
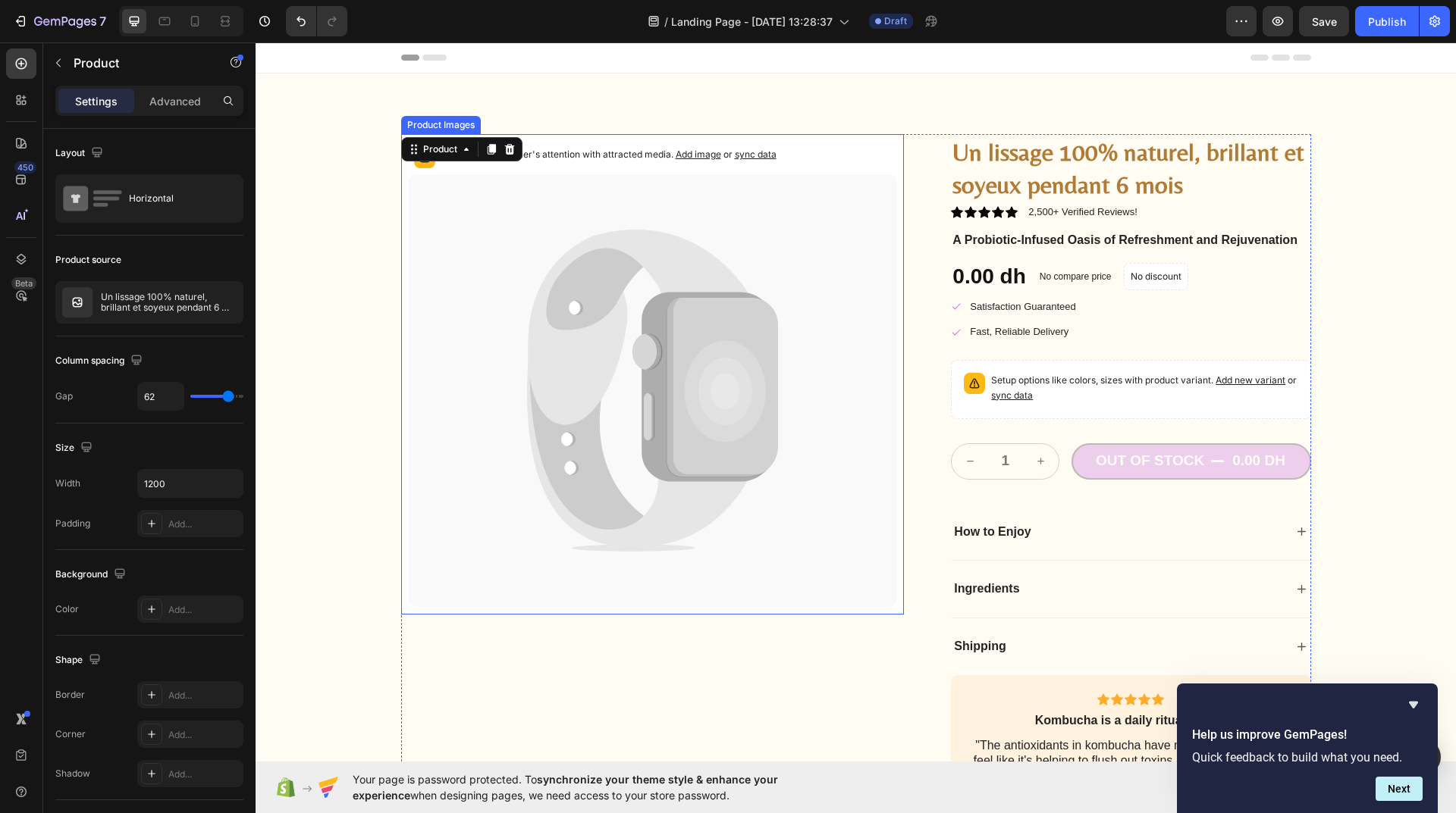
click at [823, 240] on icon at bounding box center [652, 390] width 490 height 433
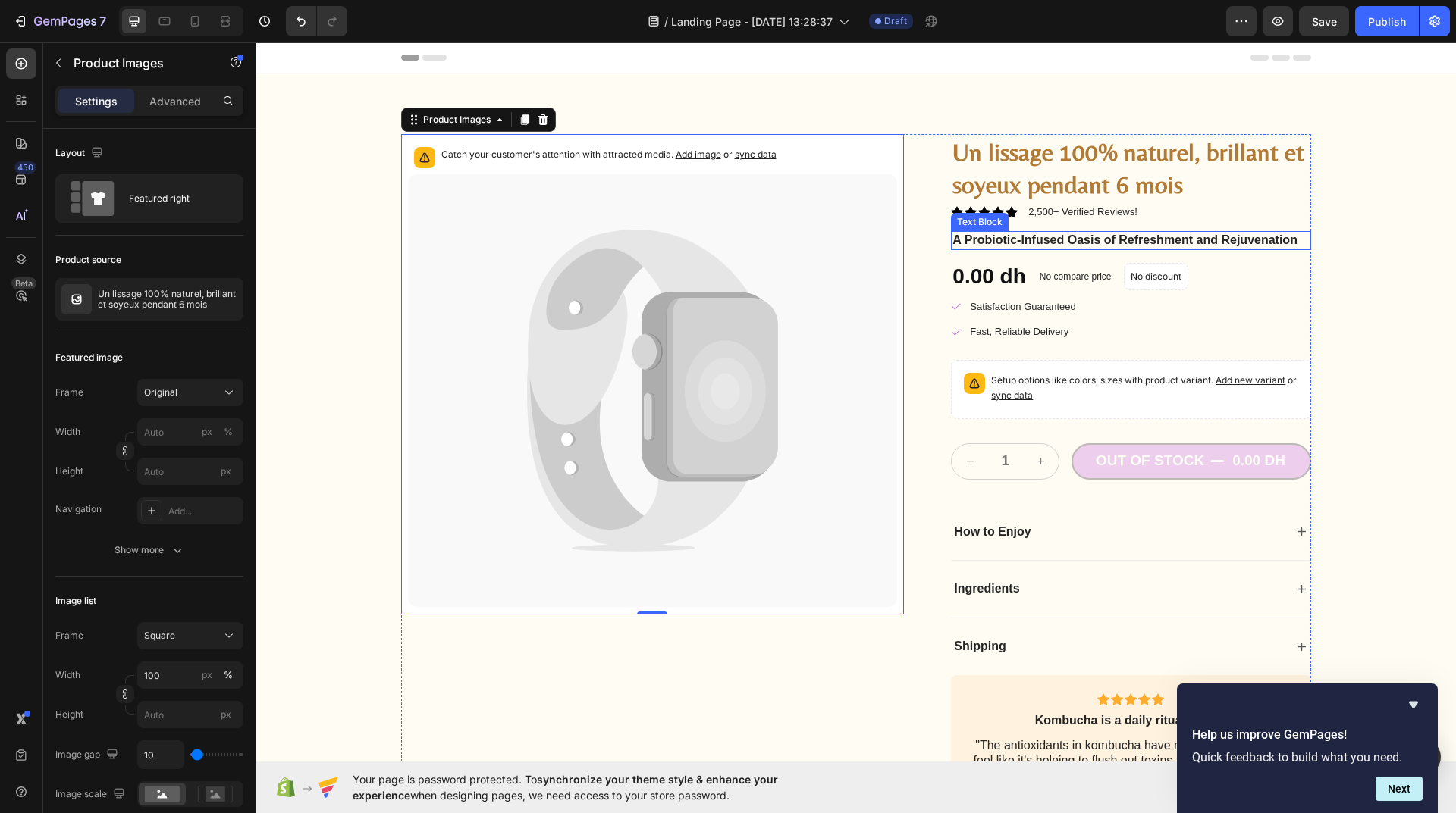
click at [1255, 238] on p "A Probiotic-Infused Oasis of Refreshment and Rejuvenation" at bounding box center [1130, 241] width 357 height 16
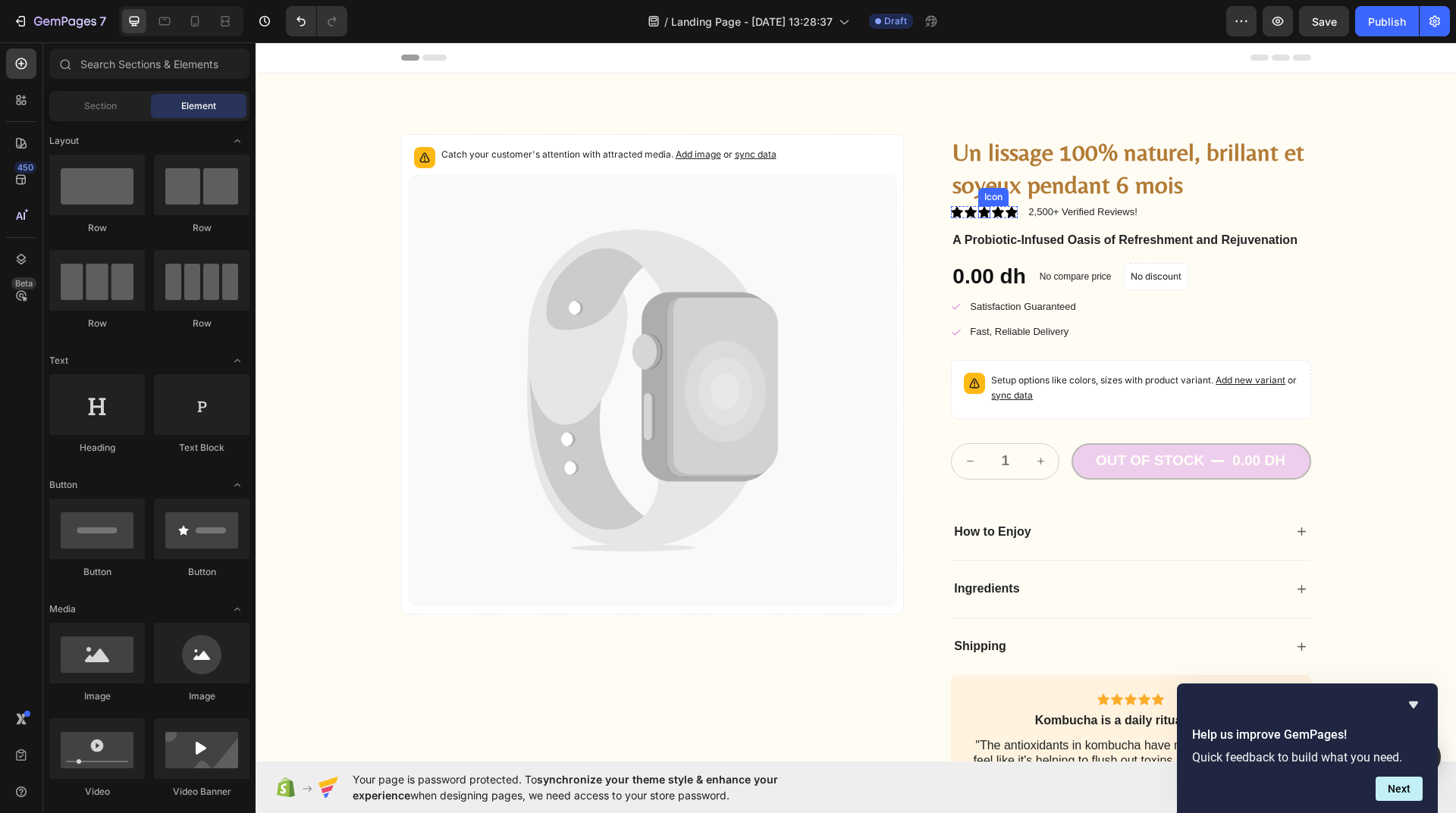
click at [972, 209] on div "Icon Icon Icon Icon Icon" at bounding box center [984, 213] width 67 height 12
